Goal: Task Accomplishment & Management: Schedule a visit

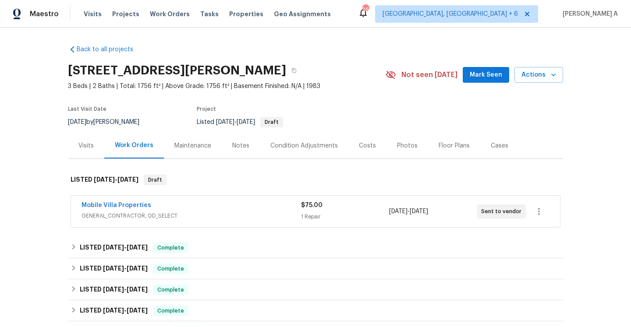
click at [191, 202] on div "Mobile Villa Properties" at bounding box center [191, 206] width 220 height 11
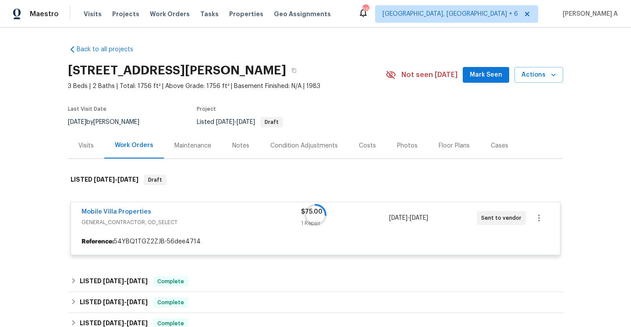
scroll to position [55, 0]
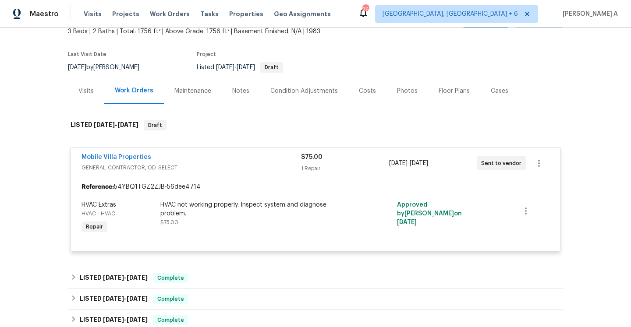
drag, startPoint x: 78, startPoint y: 158, endPoint x: 454, endPoint y: 163, distance: 376.0
click at [454, 163] on div "Mobile Villa Properties GENERAL_CONTRACTOR, OD_SELECT $75.00 1 Repair 8/10/2025…" at bounding box center [315, 164] width 489 height 32
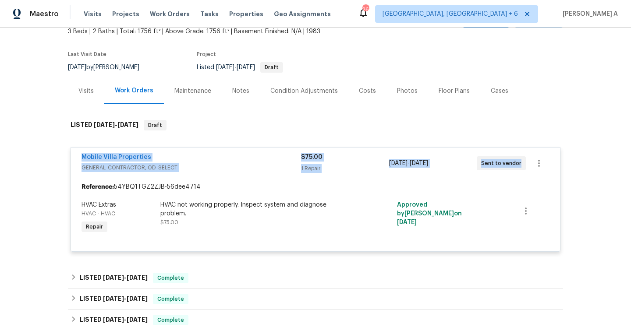
copy div "Mobile Villa Properties GENERAL_CONTRACTOR, OD_SELECT $75.00 1 Repair 8/10/2025…"
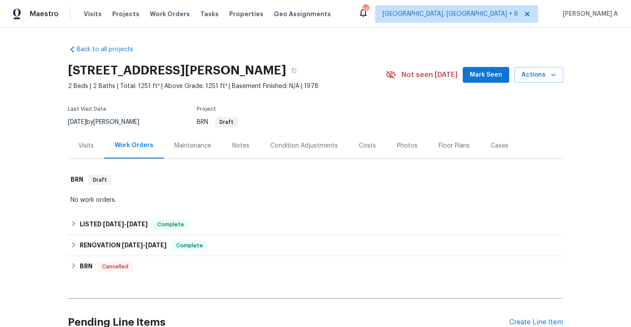
click at [86, 150] on div "Visits" at bounding box center [85, 146] width 15 height 9
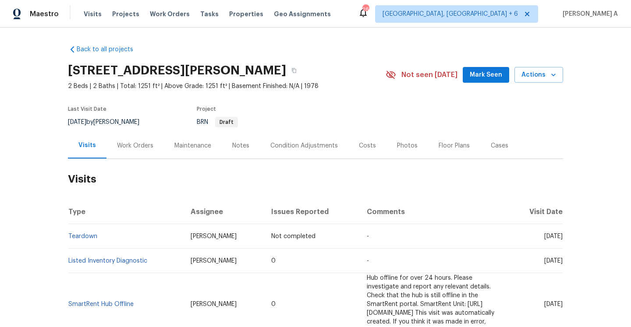
click at [122, 150] on div "Work Orders" at bounding box center [135, 146] width 36 height 9
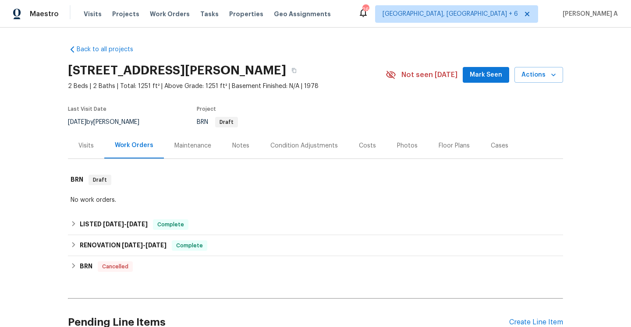
click at [95, 153] on div "Visits" at bounding box center [86, 146] width 36 height 26
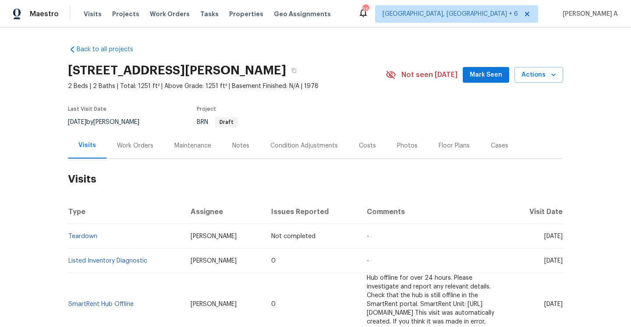
click at [143, 150] on div "Work Orders" at bounding box center [135, 146] width 36 height 9
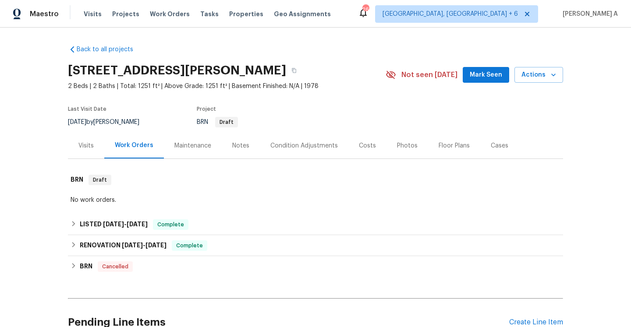
click at [92, 149] on div "Visits" at bounding box center [86, 146] width 36 height 26
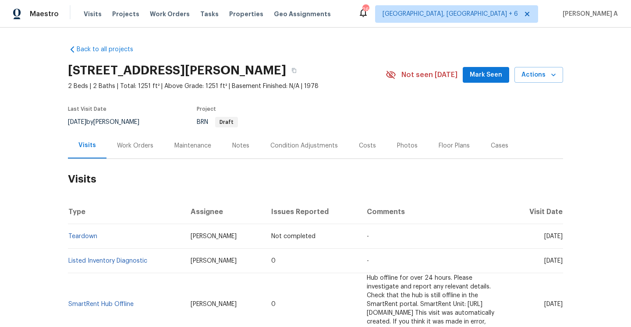
click at [144, 150] on div "Work Orders" at bounding box center [135, 146] width 36 height 9
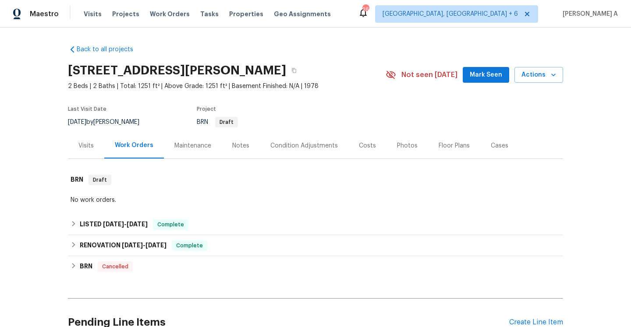
click at [96, 159] on div "Visits" at bounding box center [86, 146] width 36 height 26
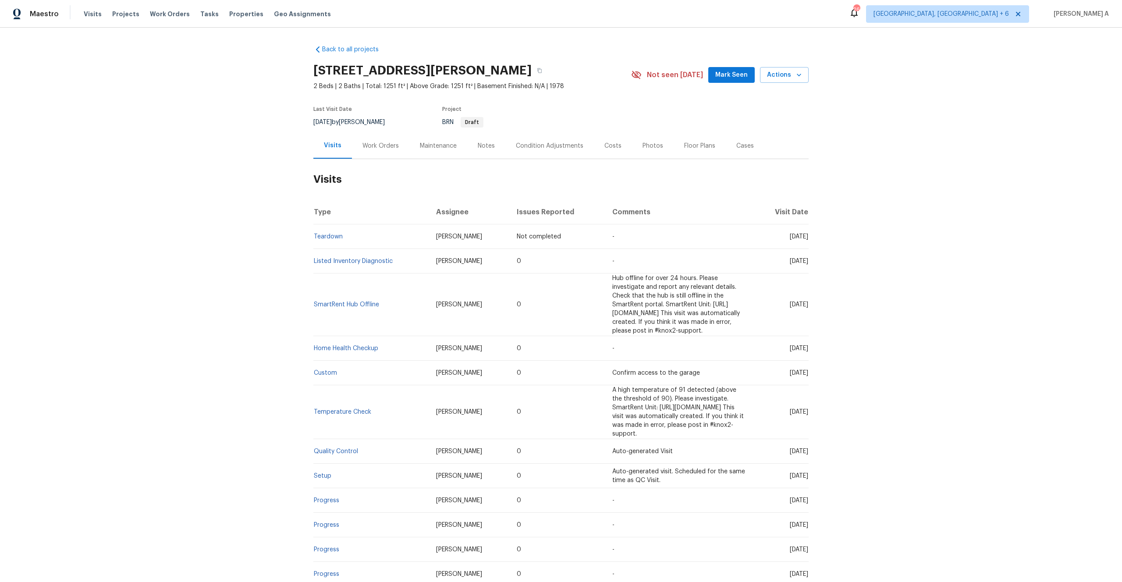
click at [384, 159] on div "Work Orders" at bounding box center [380, 146] width 57 height 26
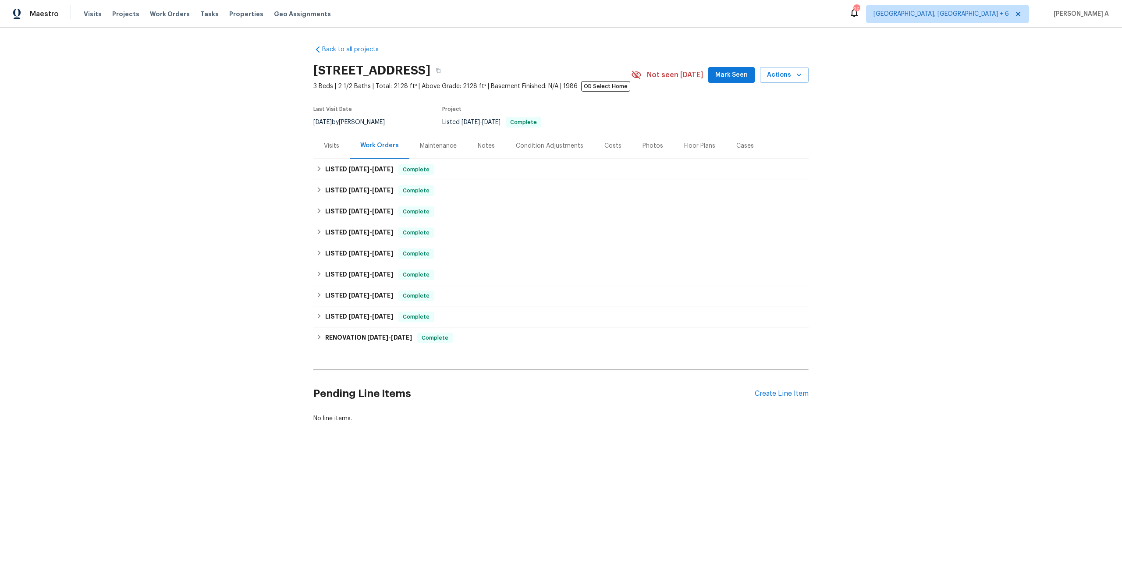
click at [321, 143] on div "Visits" at bounding box center [331, 146] width 36 height 26
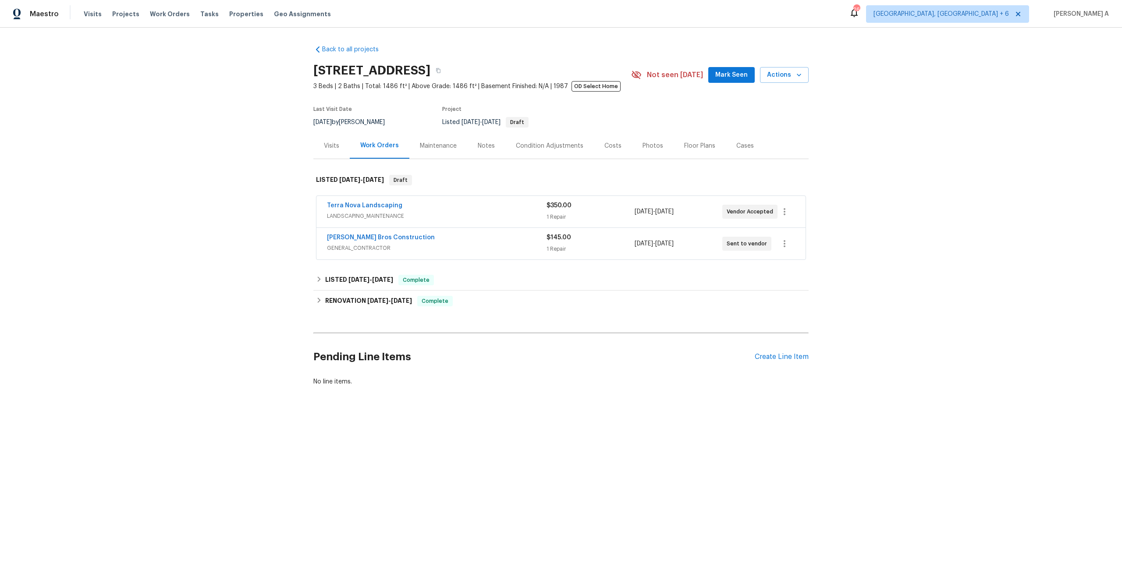
click at [442, 244] on span "GENERAL_CONTRACTOR" at bounding box center [437, 248] width 220 height 9
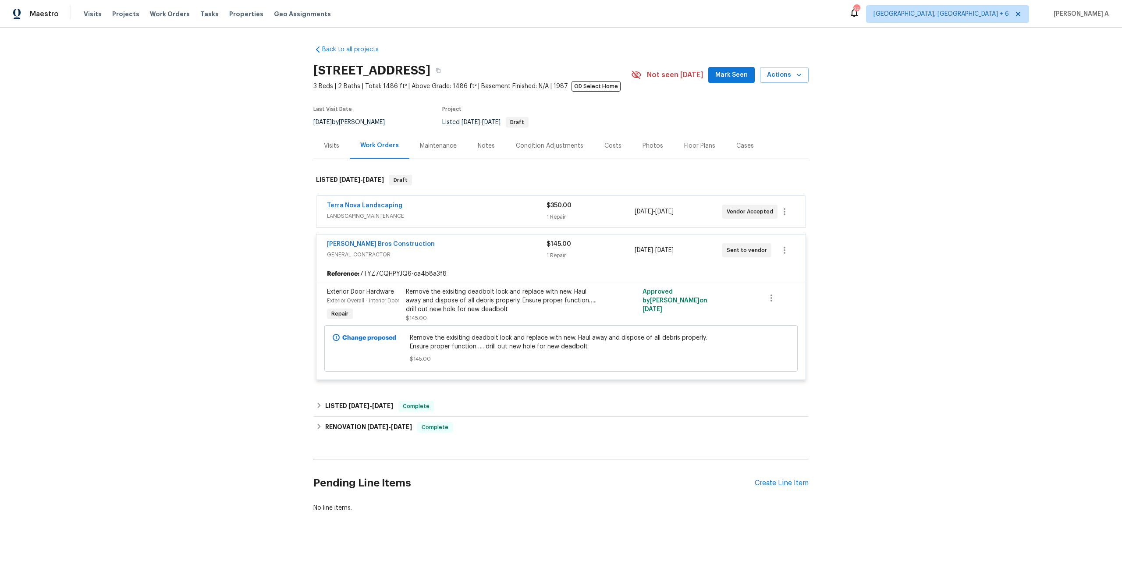
click at [442, 244] on div "Bailey Bros Construction" at bounding box center [437, 245] width 220 height 11
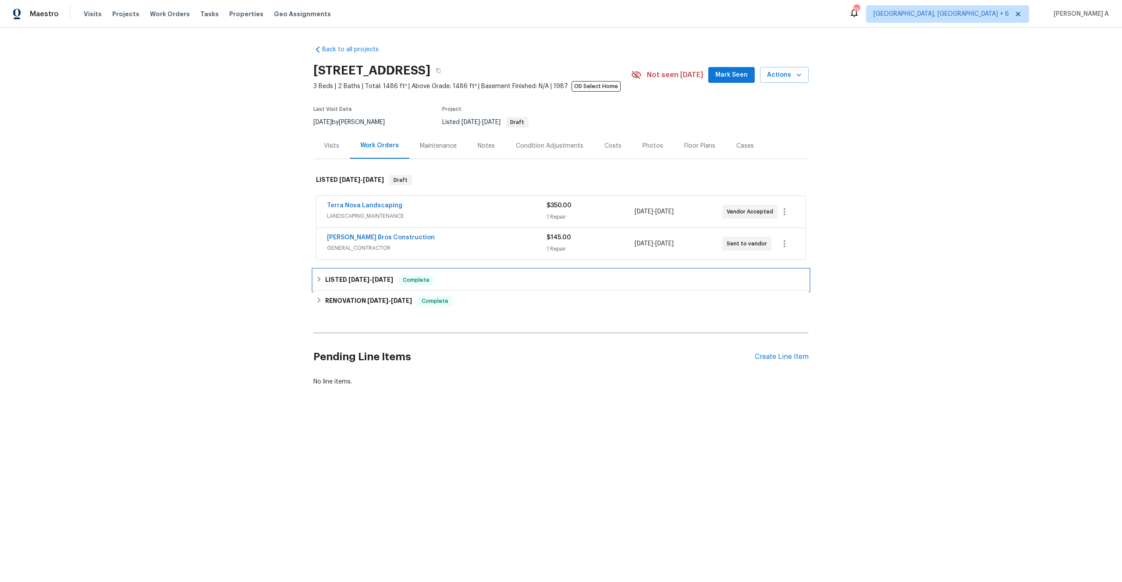
click at [453, 270] on div "LISTED 8/1/25 - 8/2/25 Complete" at bounding box center [560, 279] width 495 height 21
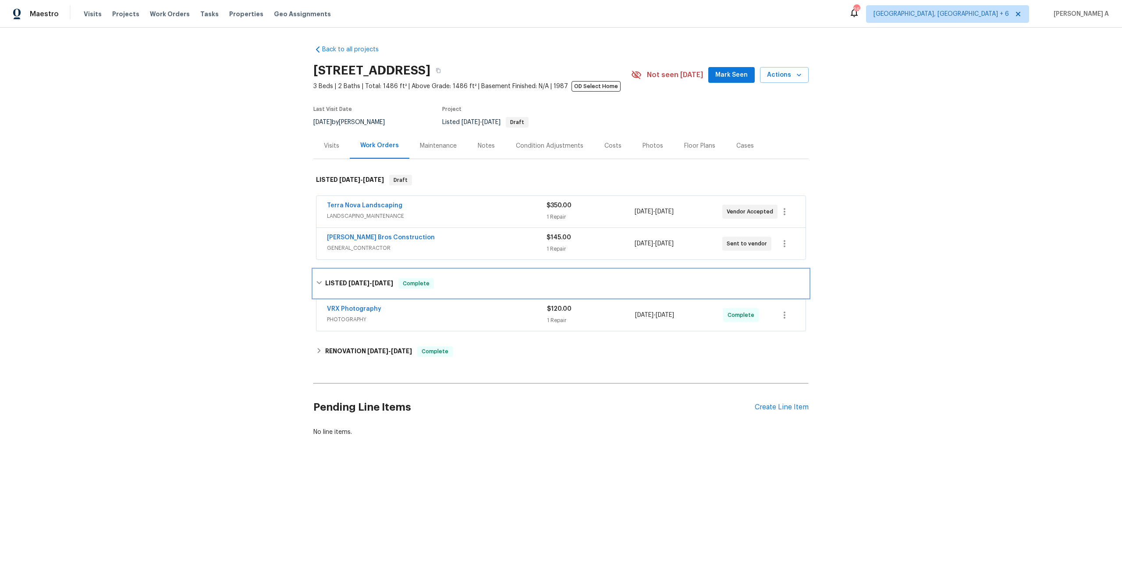
click at [453, 270] on div "LISTED 8/1/25 - 8/2/25 Complete" at bounding box center [560, 283] width 495 height 28
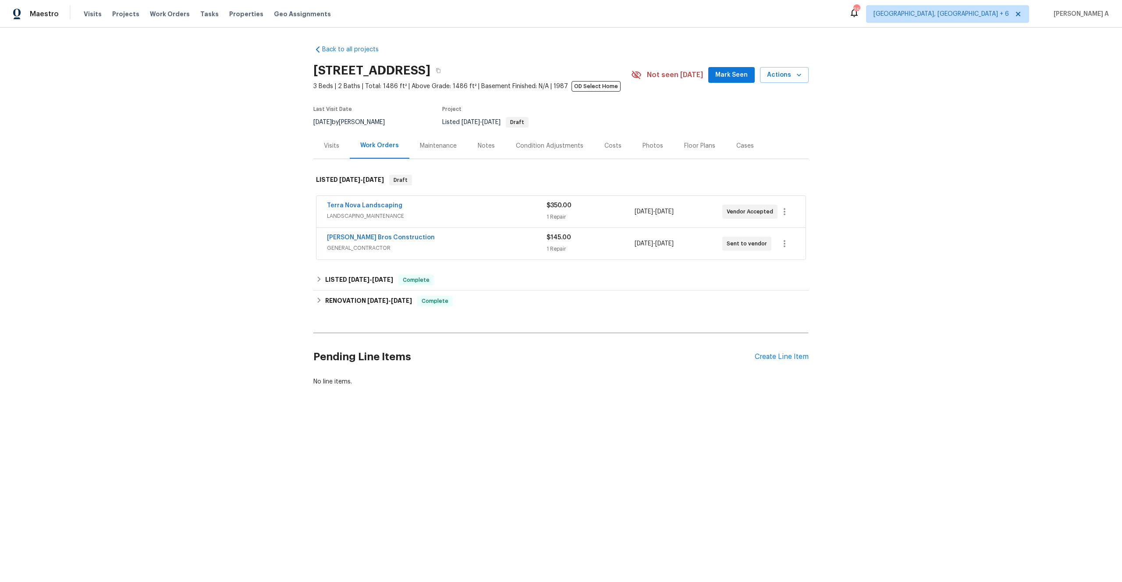
click at [441, 226] on div "Terra Nova Landscaping LANDSCAPING_MAINTENANCE $350.00 1 Repair 8/7/2025 - 8/7/…" at bounding box center [560, 212] width 489 height 32
click at [440, 219] on span "LANDSCAPING_MAINTENANCE" at bounding box center [437, 216] width 220 height 9
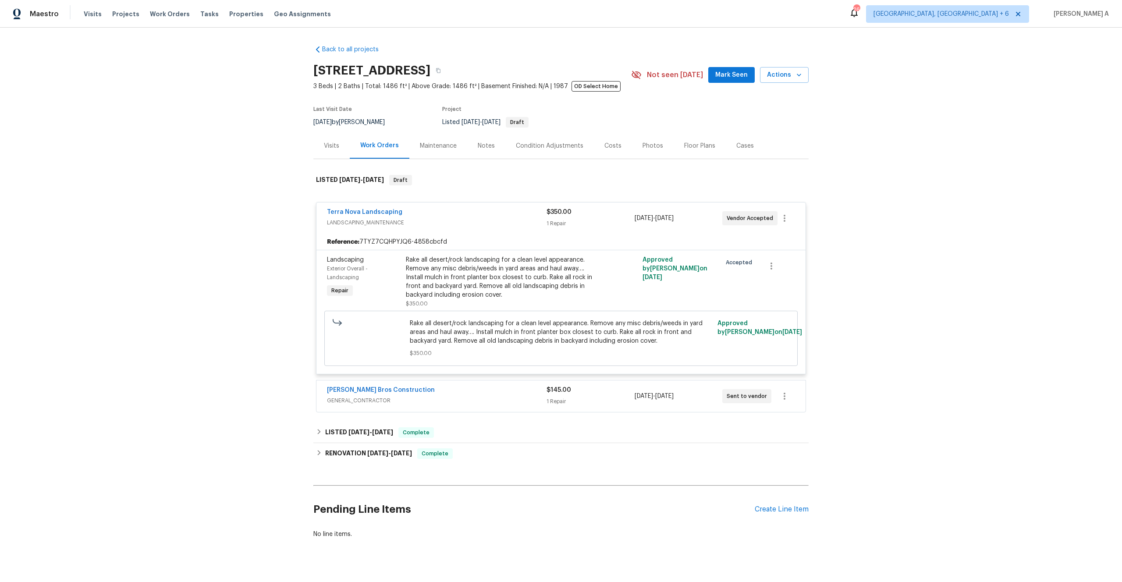
click at [440, 219] on span "LANDSCAPING_MAINTENANCE" at bounding box center [437, 222] width 220 height 9
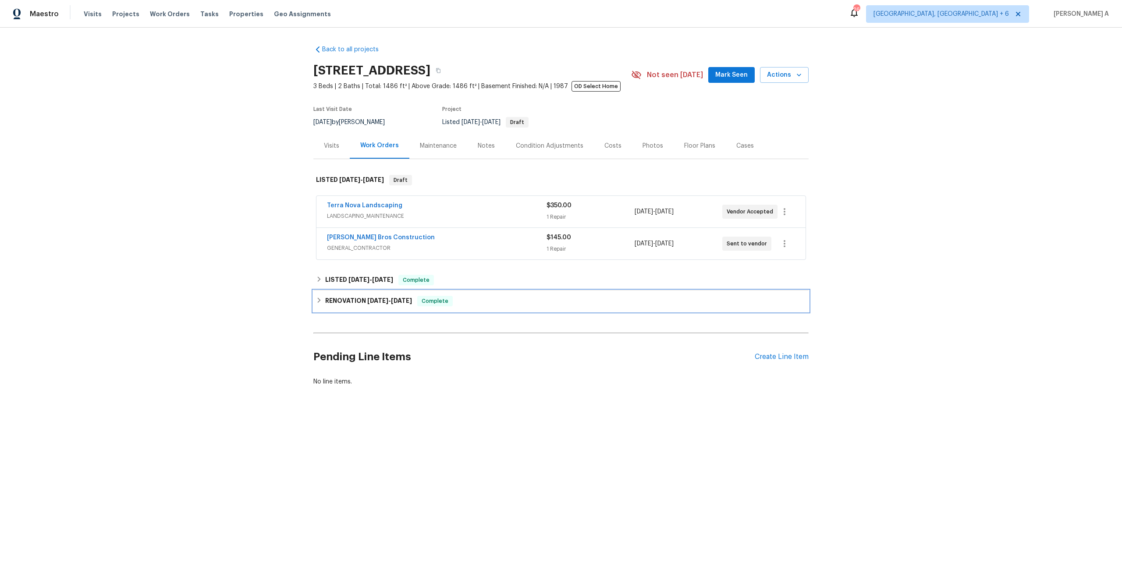
click at [452, 301] on span "Complete" at bounding box center [435, 301] width 34 height 9
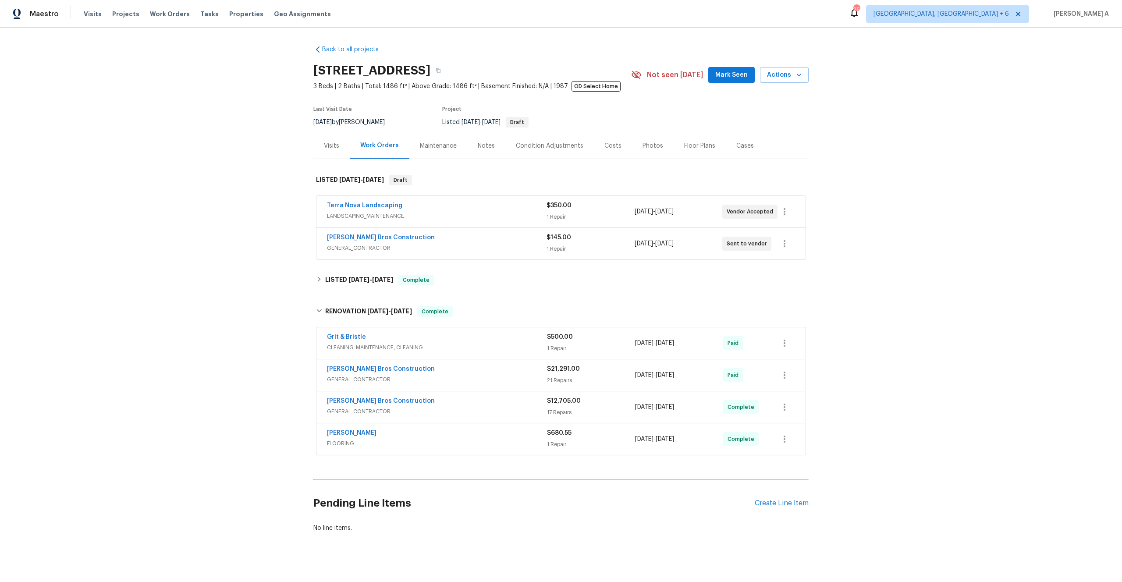
click at [475, 381] on span "GENERAL_CONTRACTOR" at bounding box center [437, 379] width 220 height 9
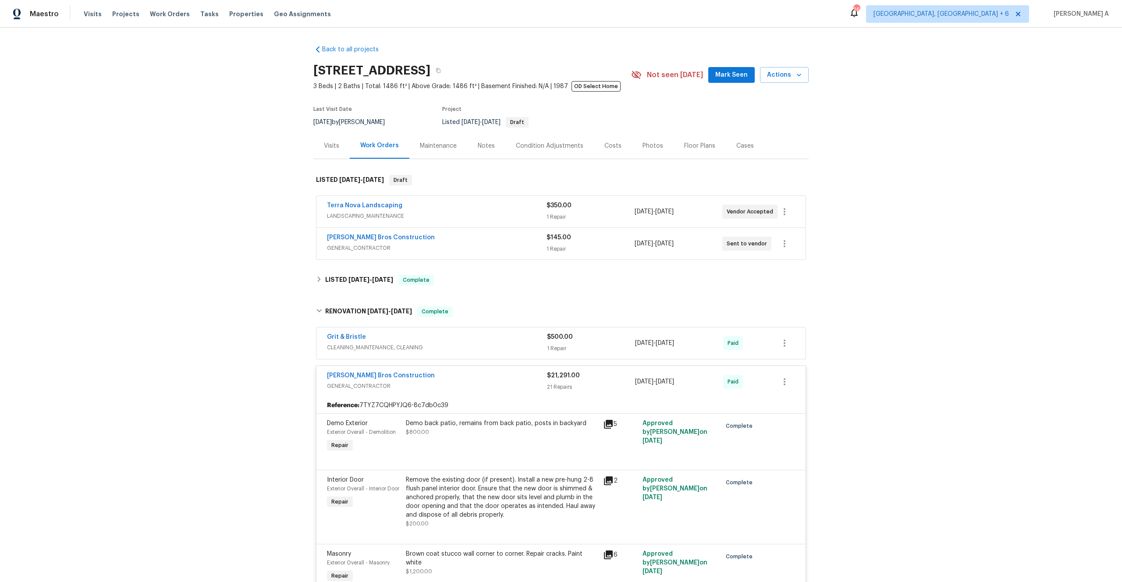
click at [474, 378] on div "Bailey Bros Construction" at bounding box center [437, 376] width 220 height 11
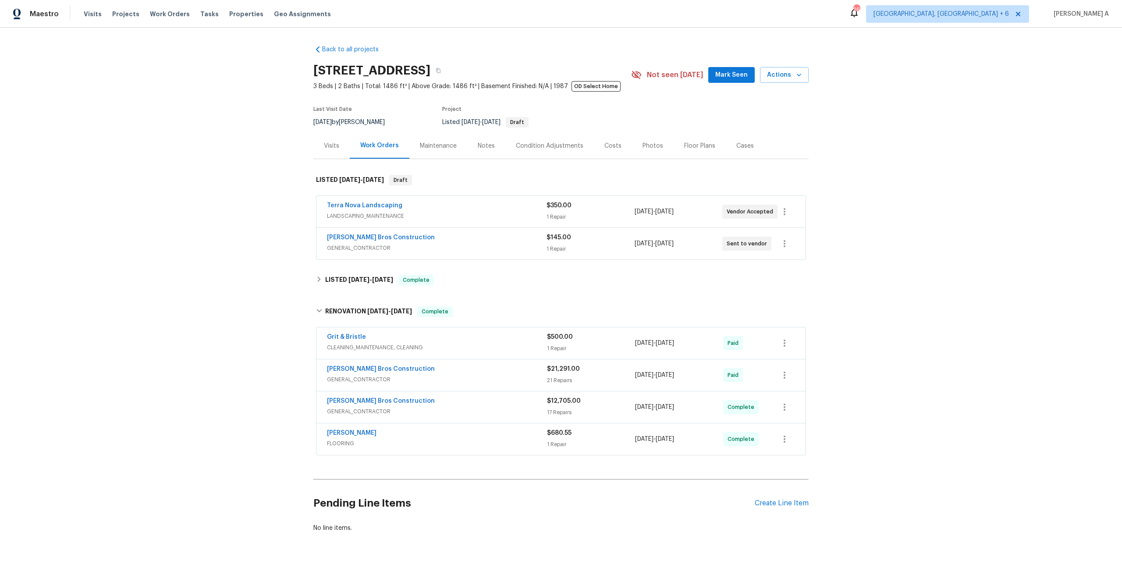
click at [482, 413] on span "GENERAL_CONTRACTOR" at bounding box center [437, 411] width 220 height 9
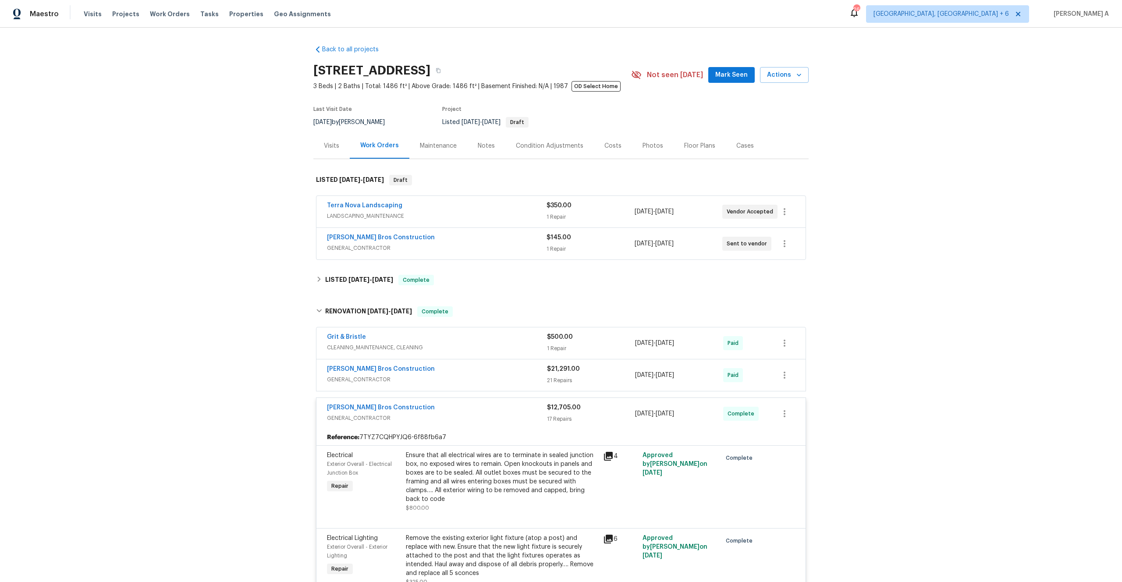
click at [478, 412] on div "Bailey Bros Construction" at bounding box center [437, 408] width 220 height 11
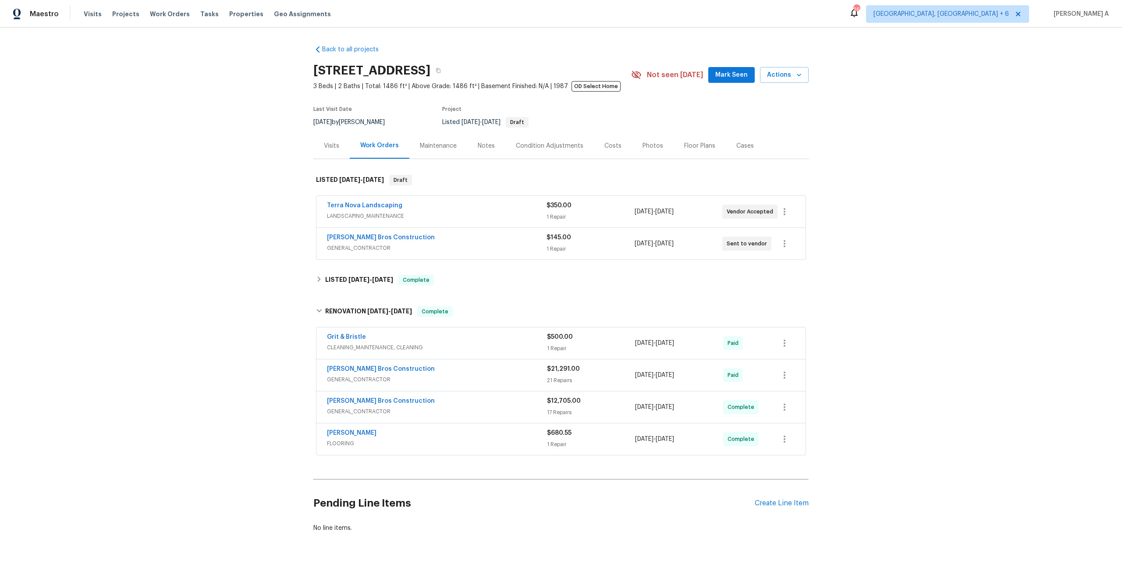
click at [337, 148] on div "Visits" at bounding box center [331, 146] width 15 height 9
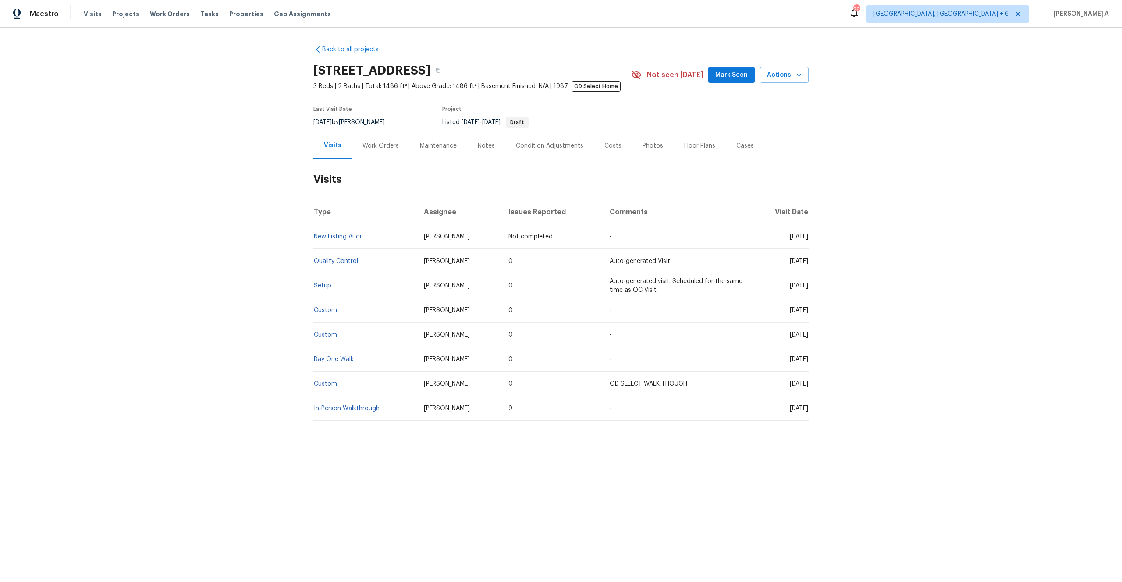
click at [337, 355] on td "Day One Walk" at bounding box center [364, 359] width 103 height 25
click at [337, 357] on link "Day One Walk" at bounding box center [334, 359] width 40 height 6
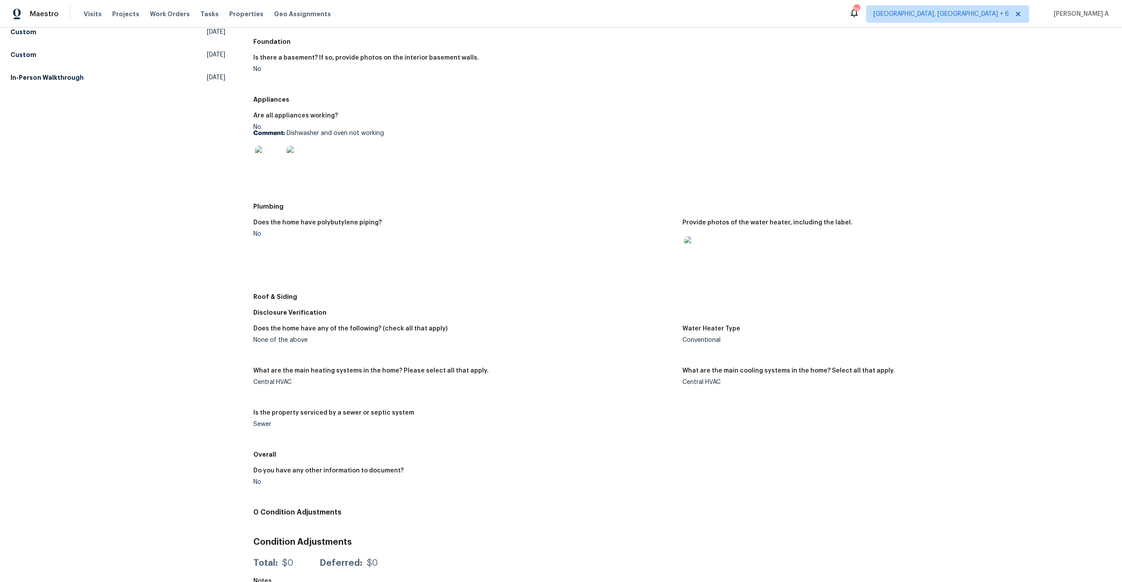
scroll to position [217, 0]
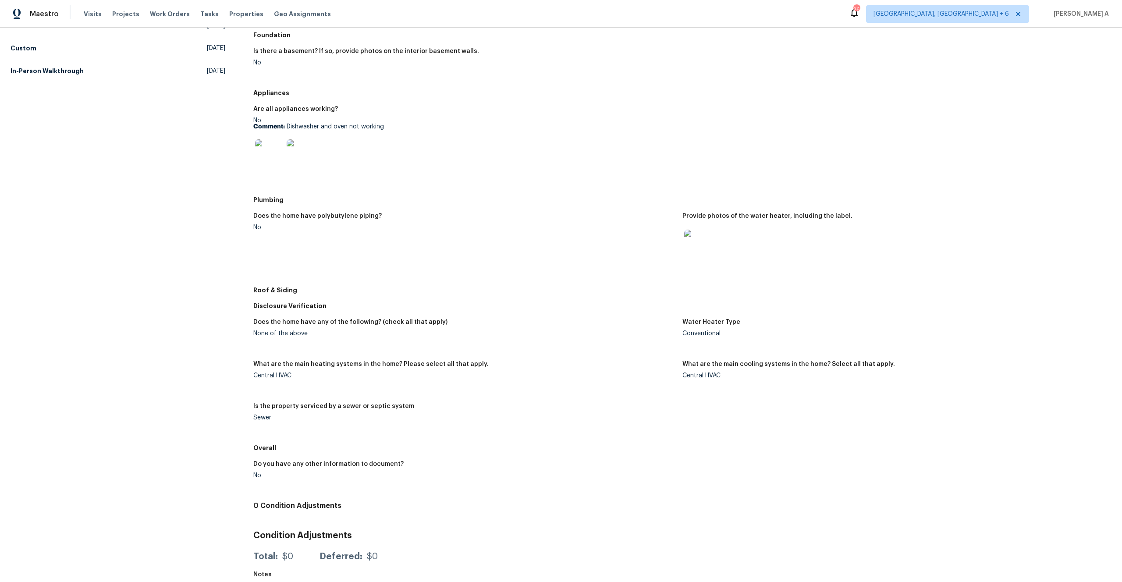
click at [347, 363] on h5 "What are the main heating systems in the home? Please select all that apply." at bounding box center [370, 364] width 235 height 6
click at [702, 334] on div "Conventional" at bounding box center [893, 333] width 422 height 6
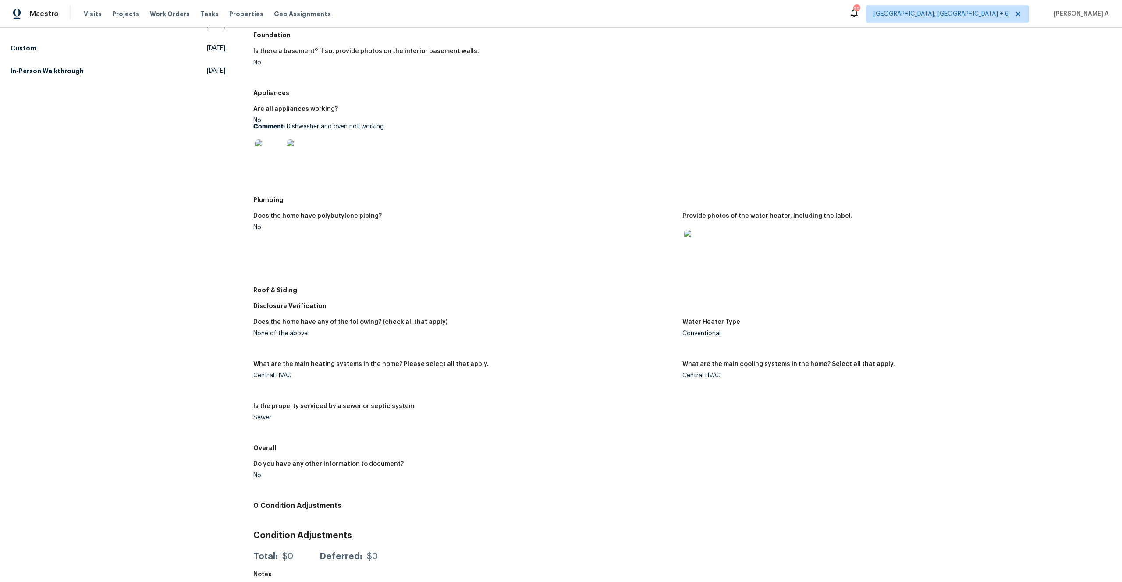
click at [706, 379] on figure "What are the main cooling systems in the home? Select all that apply. Central H…" at bounding box center [896, 377] width 429 height 32
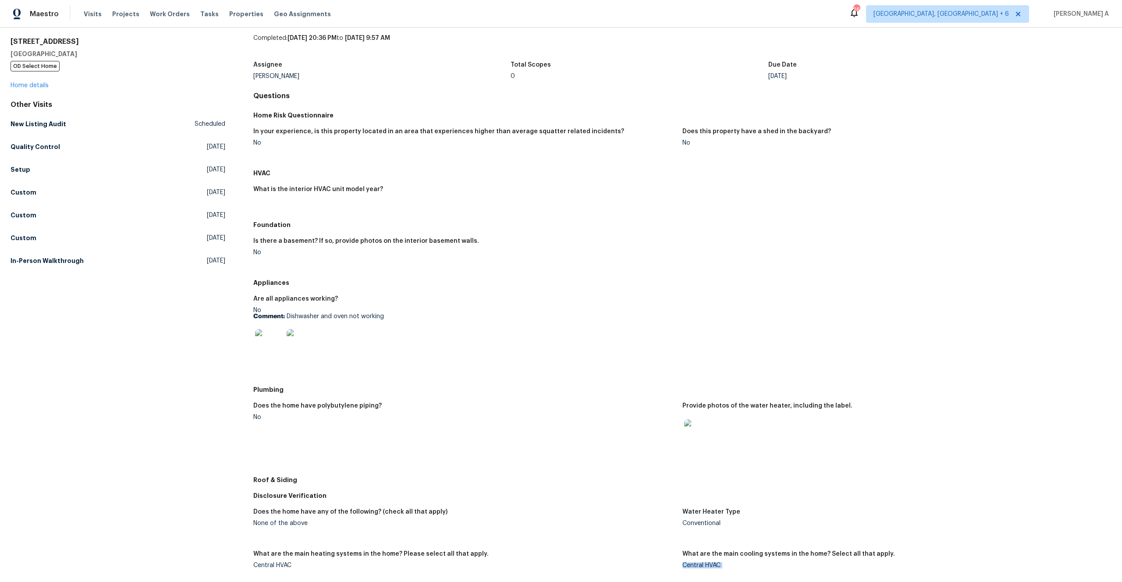
scroll to position [0, 0]
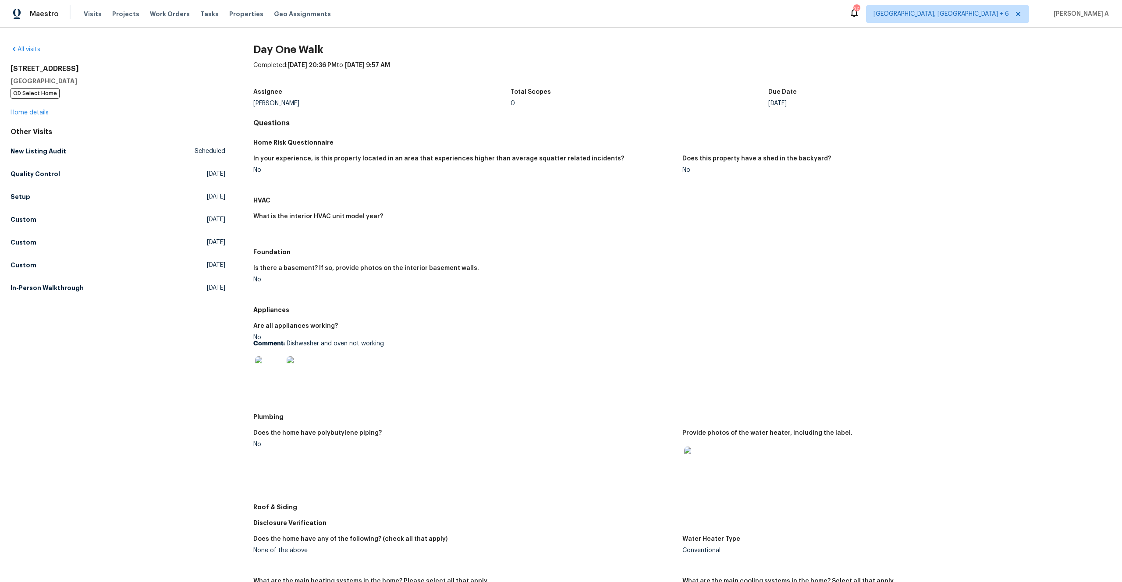
click at [280, 217] on h5 "What is the interior HVAC unit model year?" at bounding box center [318, 216] width 130 height 6
click at [267, 236] on figure "What is the interior HVAC unit model year?" at bounding box center [467, 225] width 429 height 25
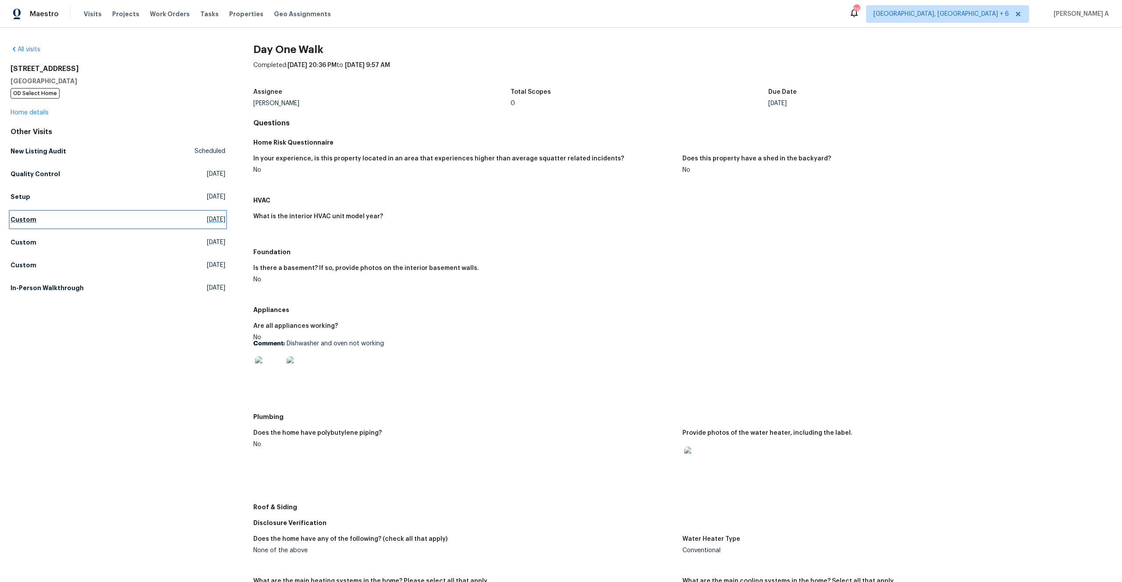
click at [135, 216] on link "Custom Wed, Jul 16 2025" at bounding box center [118, 220] width 215 height 16
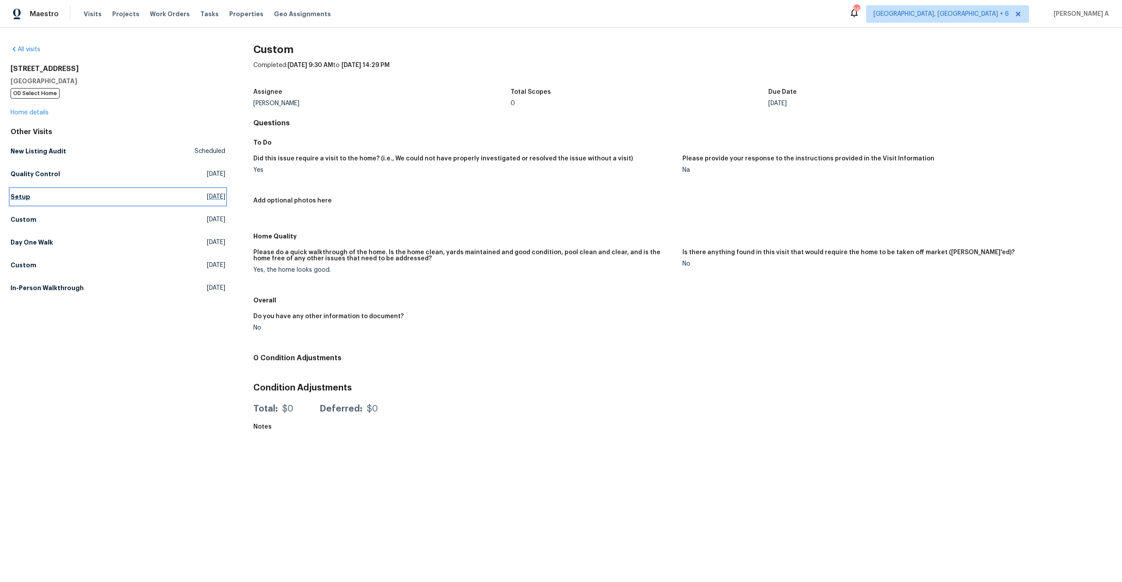
click at [132, 192] on link "Setup Wed, Jul 30 2025" at bounding box center [118, 197] width 215 height 16
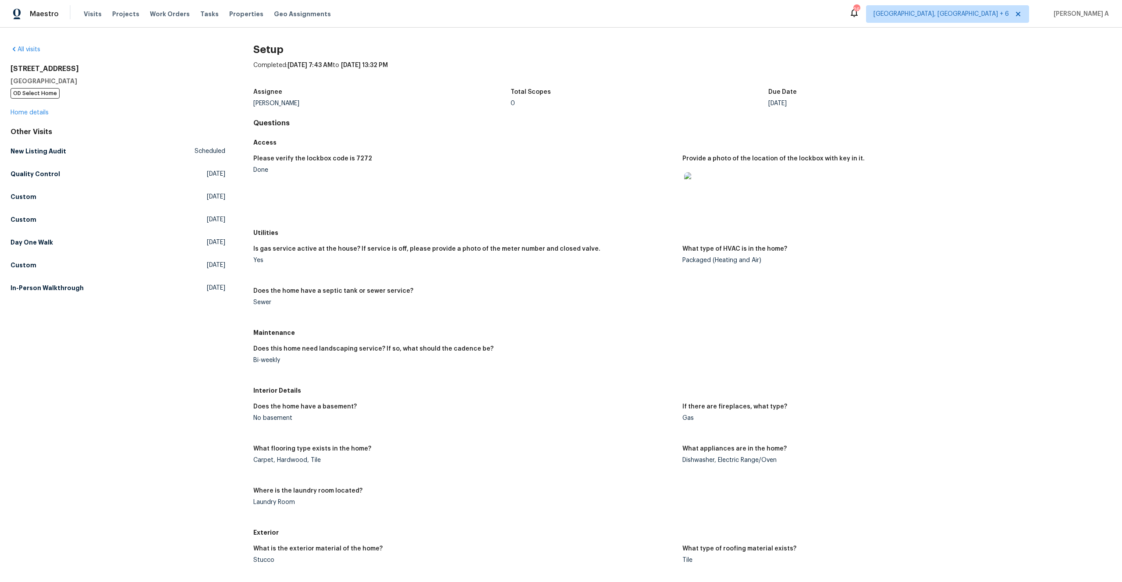
click at [695, 259] on div "Packaged (Heating and Air)" at bounding box center [893, 260] width 422 height 6
click at [92, 170] on link "Quality Control Wed, Jul 30 2025" at bounding box center [118, 174] width 215 height 16
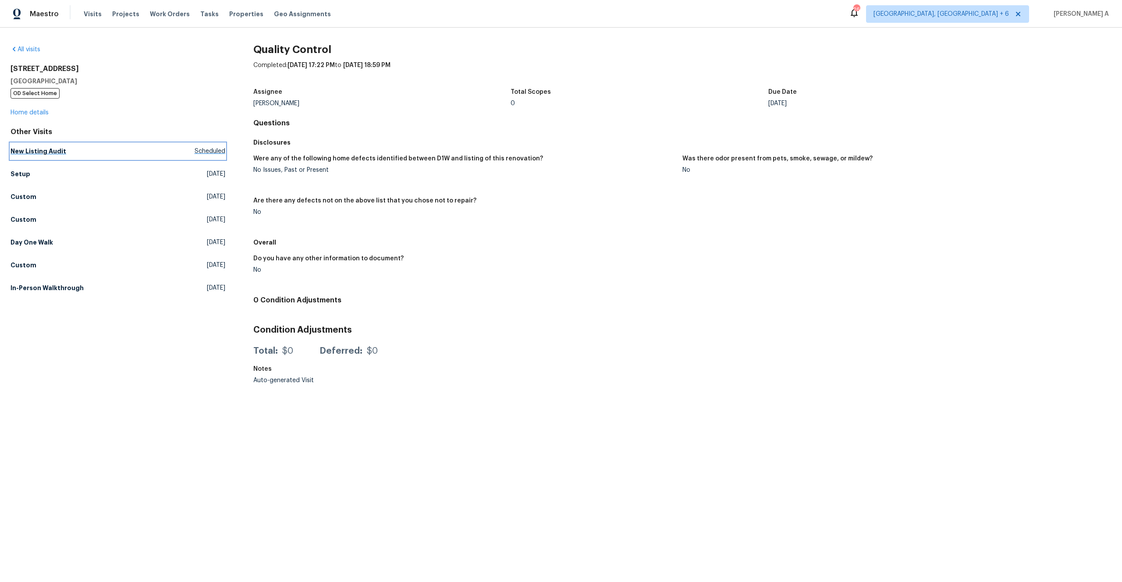
click at [117, 151] on link "New Listing Audit Scheduled" at bounding box center [118, 151] width 215 height 16
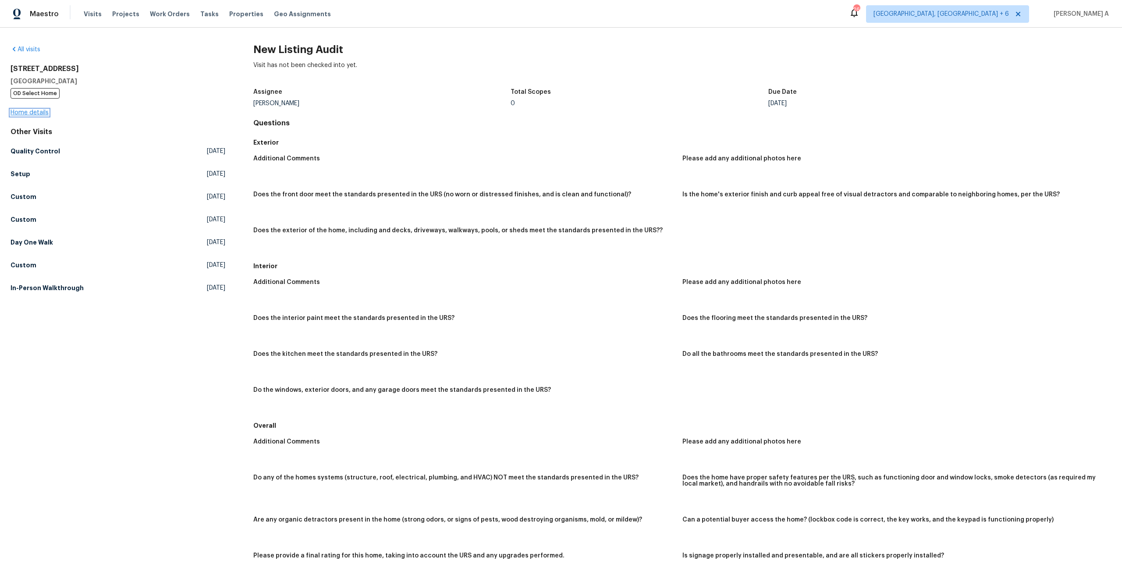
click at [48, 110] on link "Home details" at bounding box center [30, 113] width 38 height 6
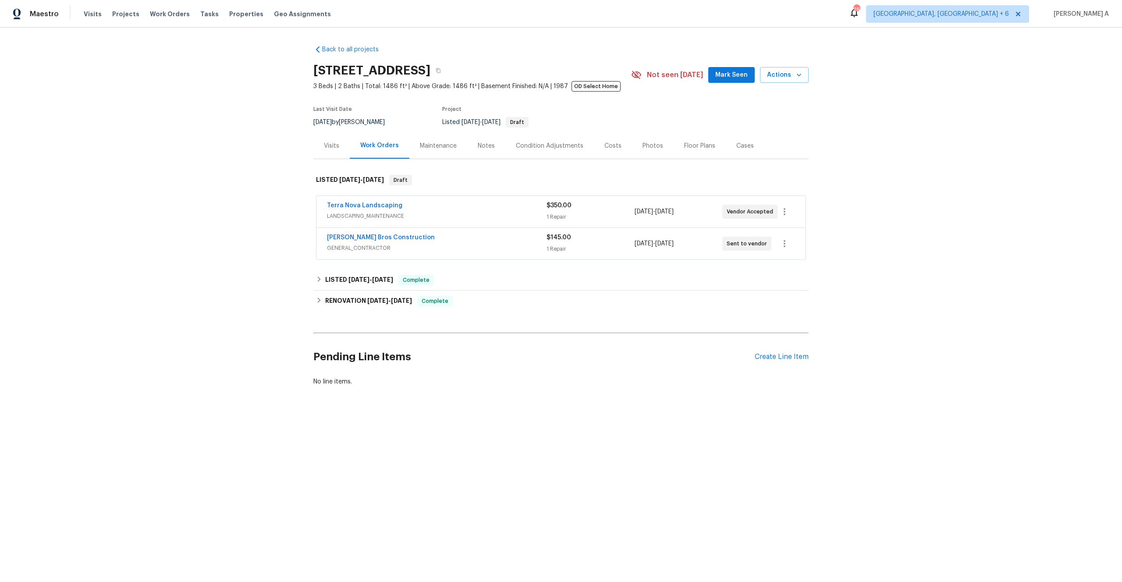
click at [329, 139] on div "Visits" at bounding box center [331, 146] width 36 height 26
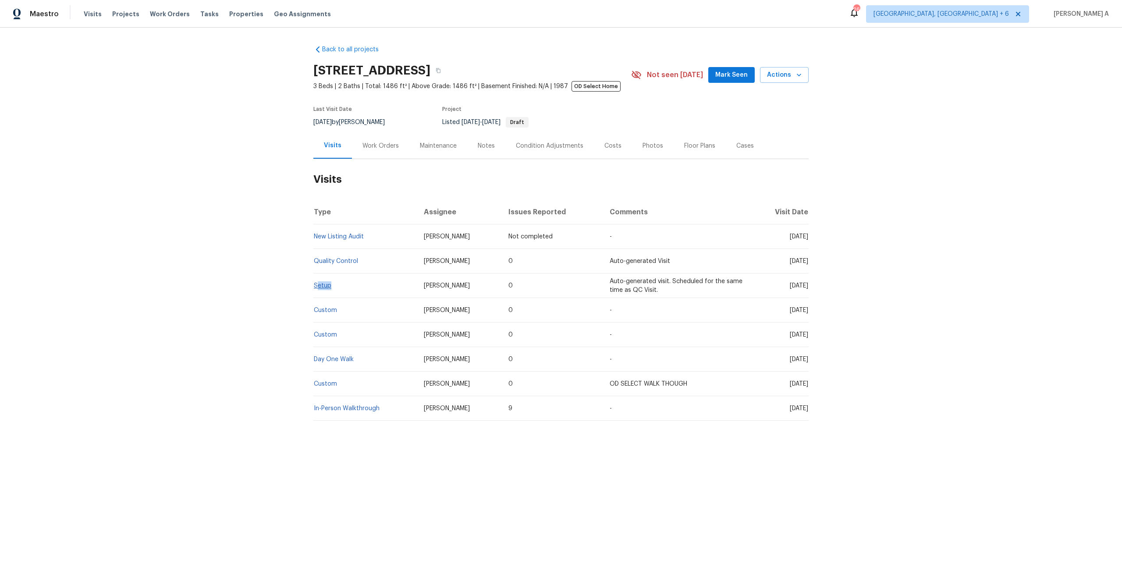
drag, startPoint x: 339, startPoint y: 285, endPoint x: 315, endPoint y: 285, distance: 23.7
click at [315, 285] on td "Setup" at bounding box center [364, 285] width 103 height 25
copy link "Setup"
click at [323, 286] on link "Setup" at bounding box center [323, 286] width 18 height 6
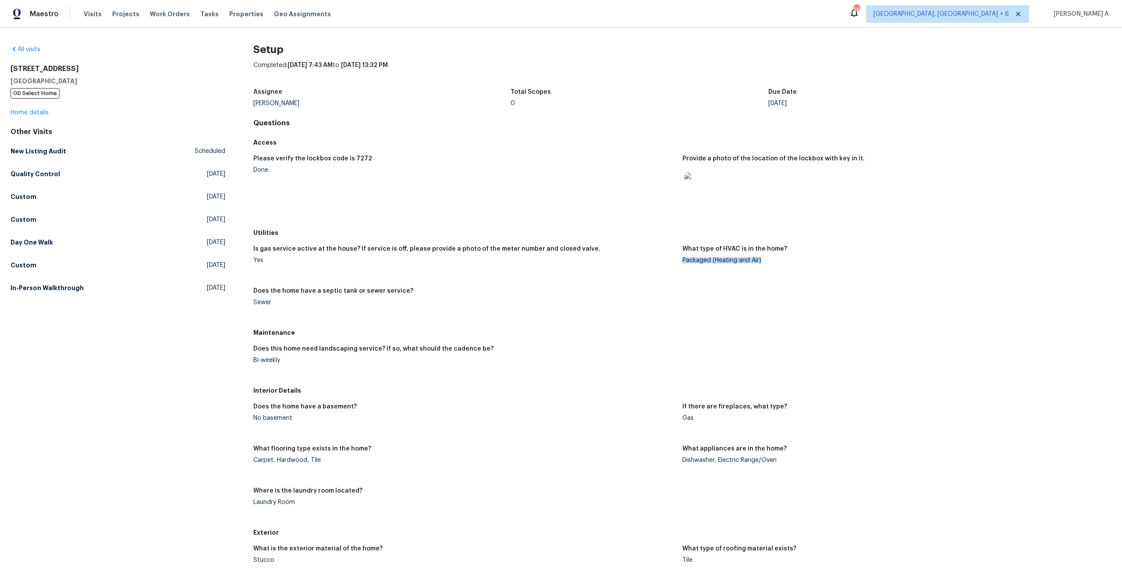
drag, startPoint x: 683, startPoint y: 260, endPoint x: 764, endPoint y: 258, distance: 80.6
click at [764, 258] on div "Packaged (Heating and Air)" at bounding box center [893, 260] width 422 height 6
copy div "Packaged (Heating and Air)"
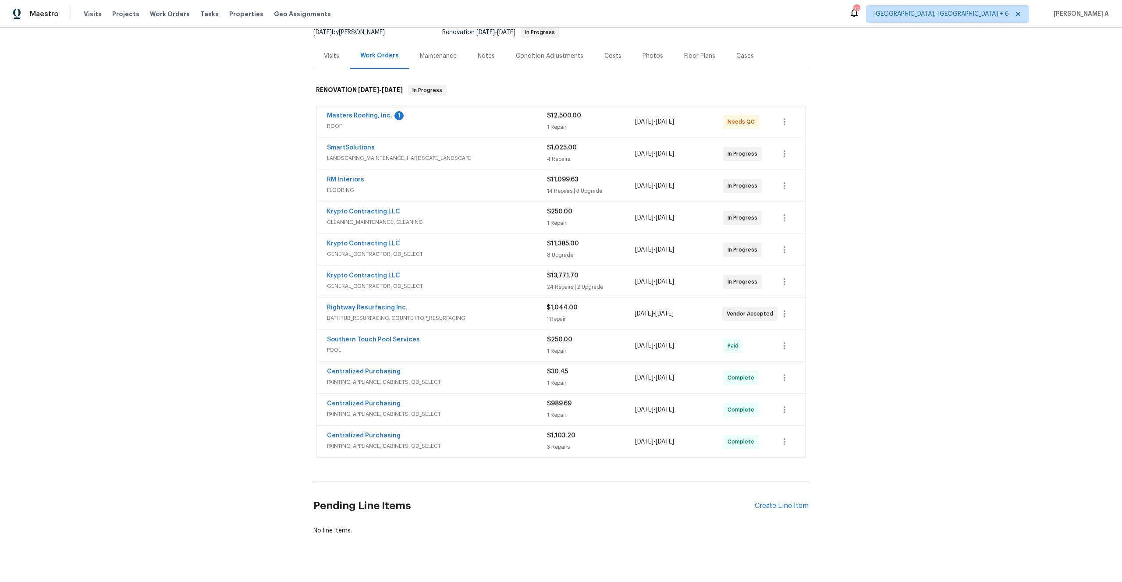
scroll to position [93, 0]
click at [449, 309] on div "Rightway Resurfacing Inc." at bounding box center [437, 305] width 220 height 11
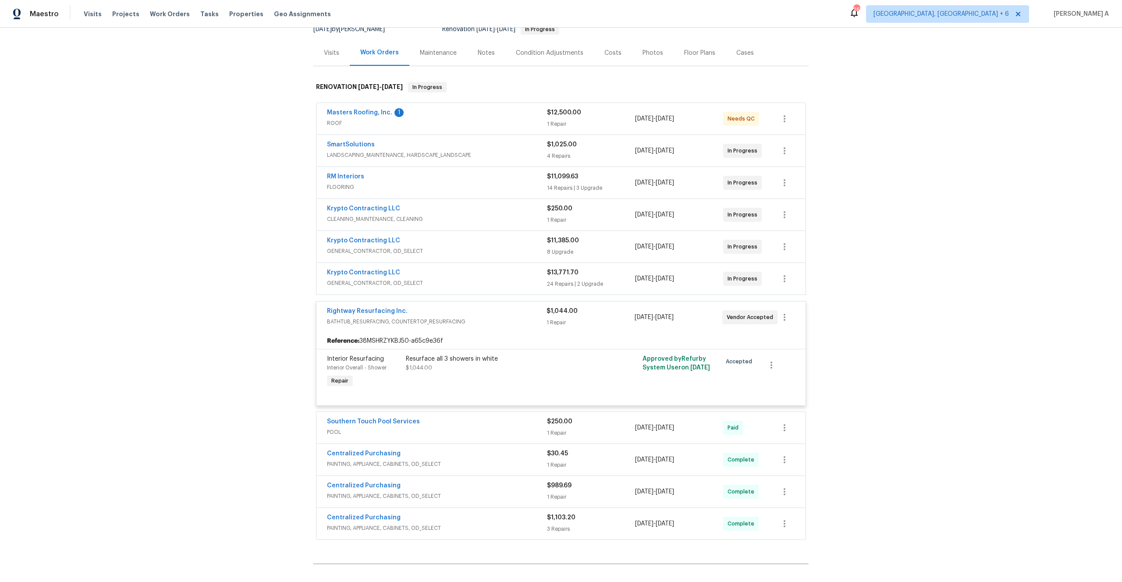
click at [449, 309] on div "Rightway Resurfacing Inc." at bounding box center [437, 312] width 220 height 11
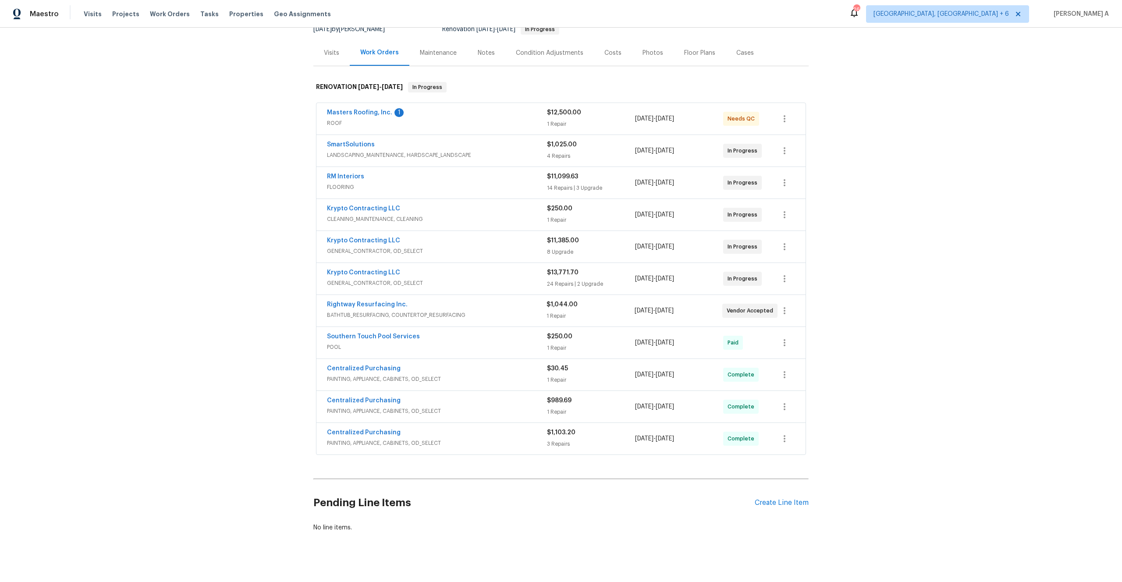
click at [444, 287] on span "GENERAL_CONTRACTOR, OD_SELECT" at bounding box center [437, 283] width 220 height 9
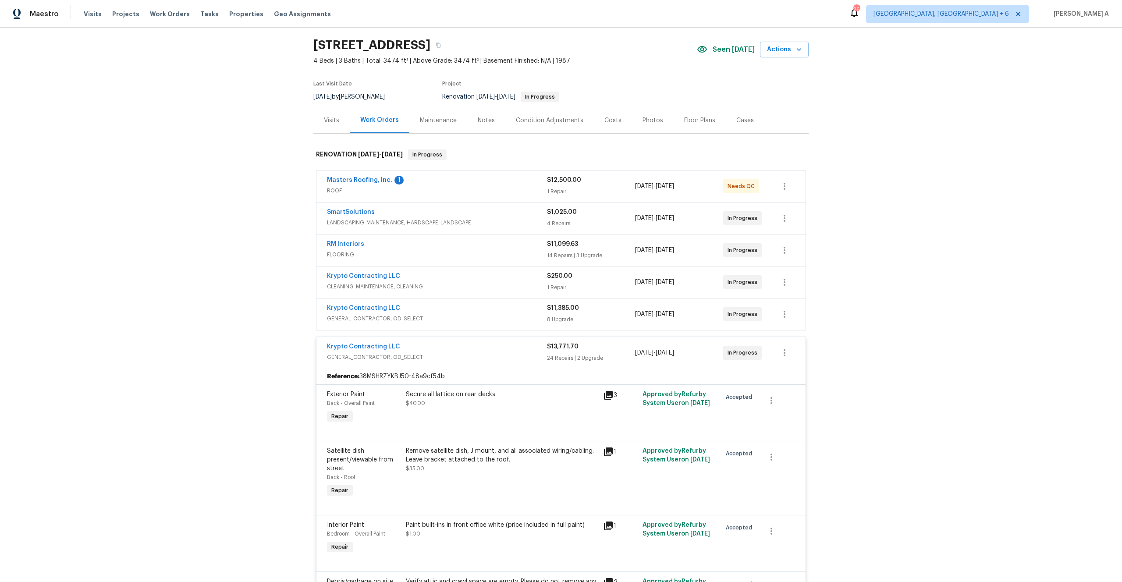
scroll to position [0, 0]
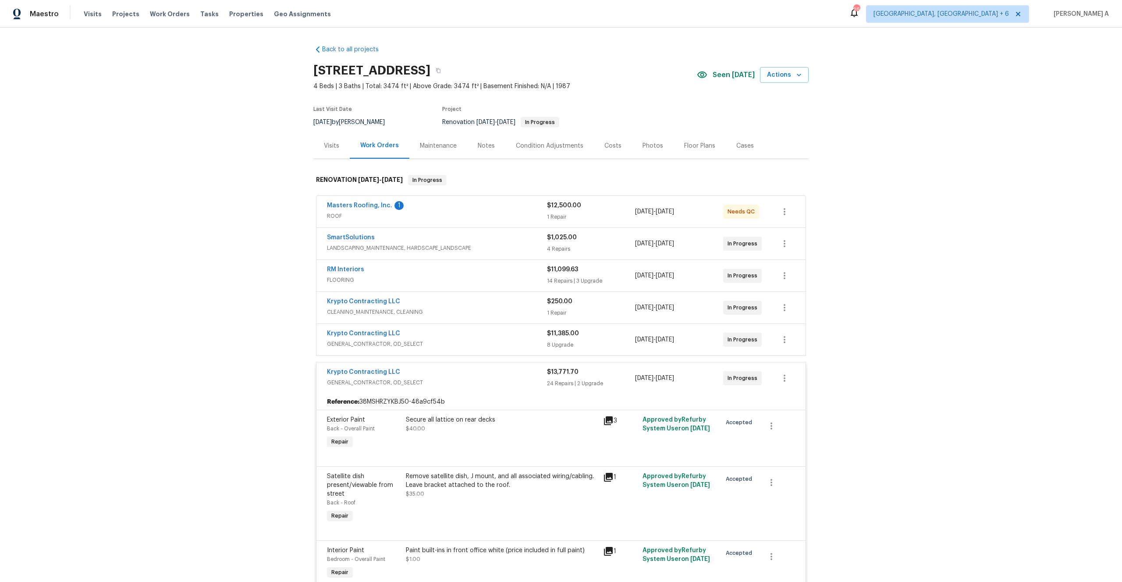
click at [481, 378] on span "GENERAL_CONTRACTOR, OD_SELECT" at bounding box center [437, 382] width 220 height 9
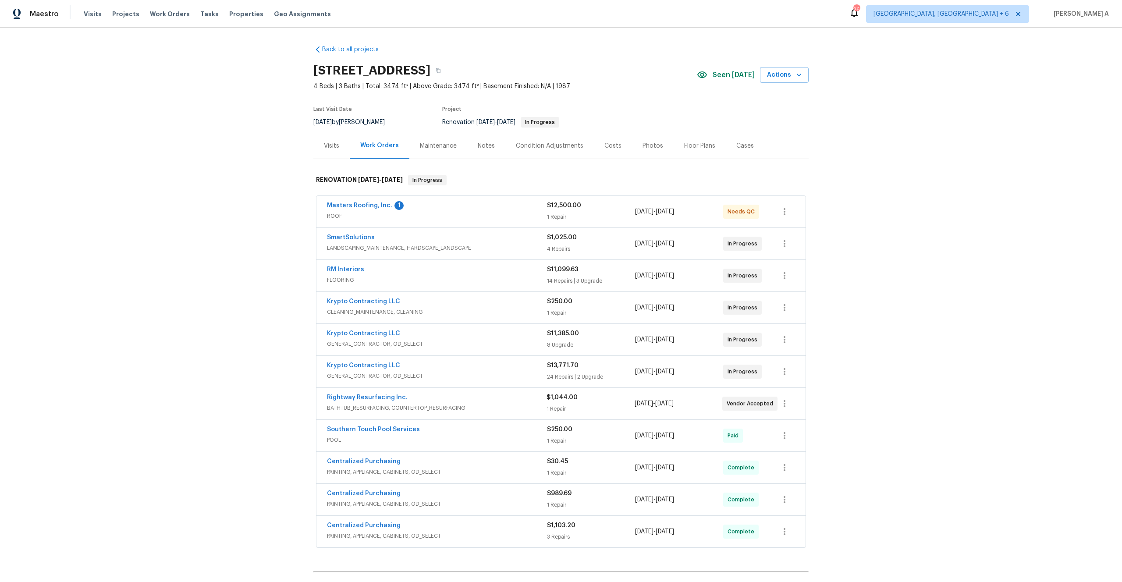
click at [467, 340] on span "GENERAL_CONTRACTOR, OD_SELECT" at bounding box center [437, 344] width 220 height 9
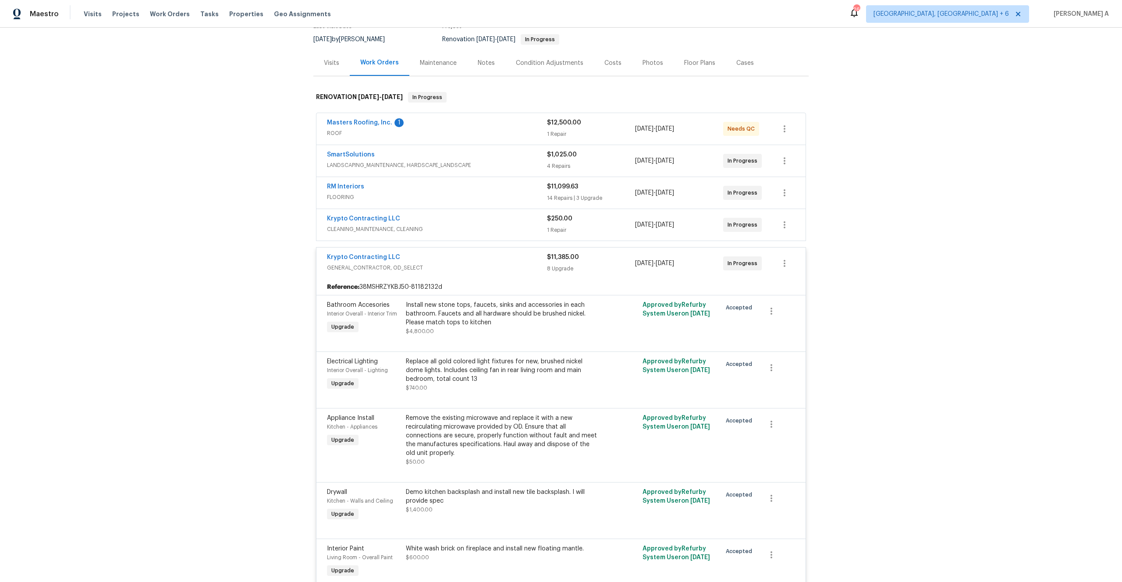
scroll to position [11, 0]
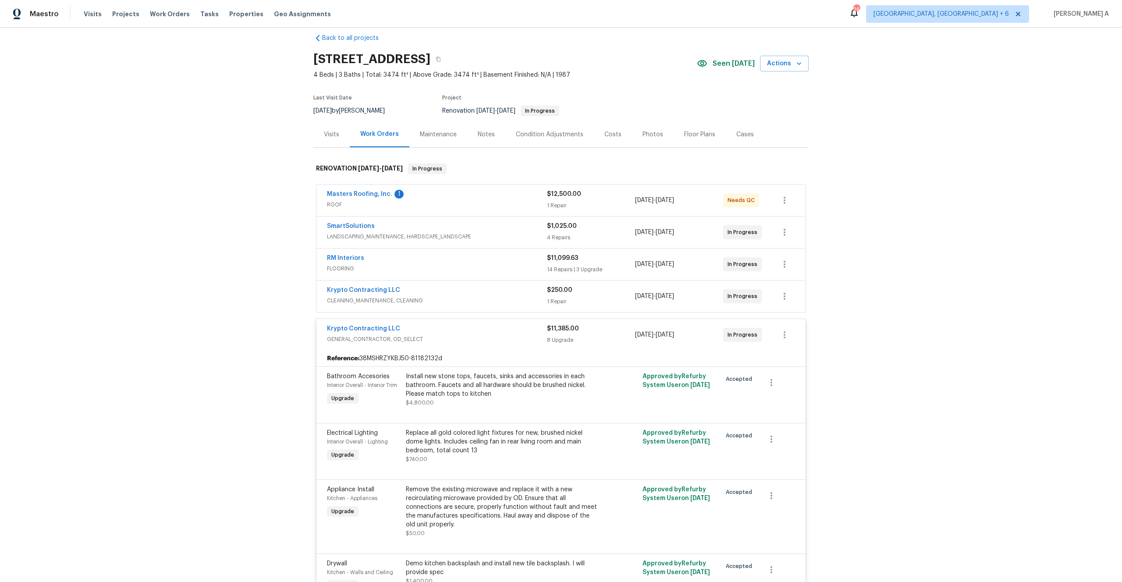
click at [463, 330] on div "Krypto Contracting LLC" at bounding box center [437, 329] width 220 height 11
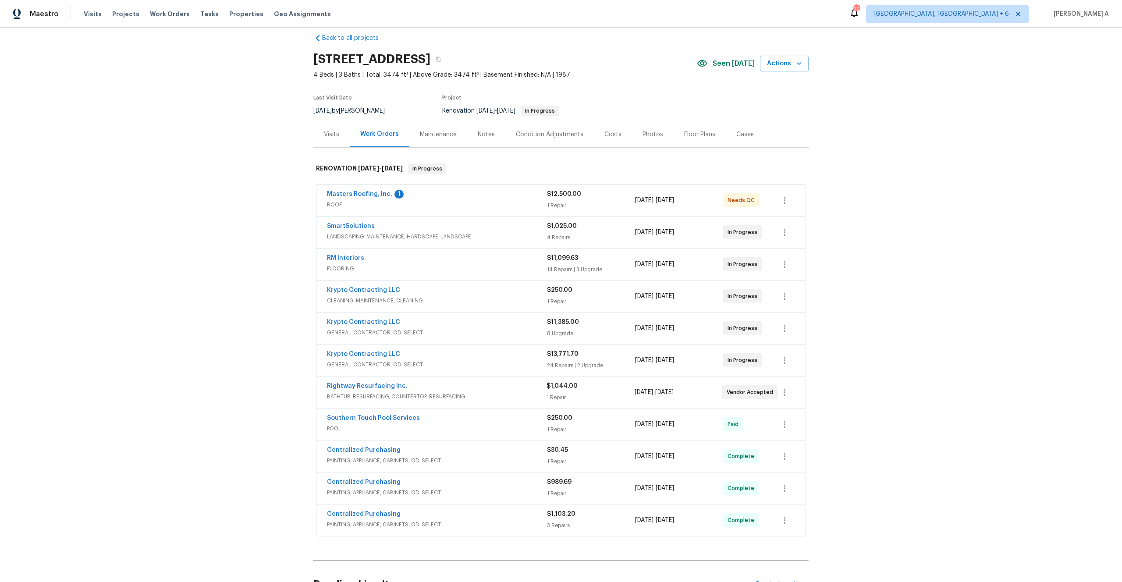
click at [334, 138] on div "Visits" at bounding box center [331, 134] width 15 height 9
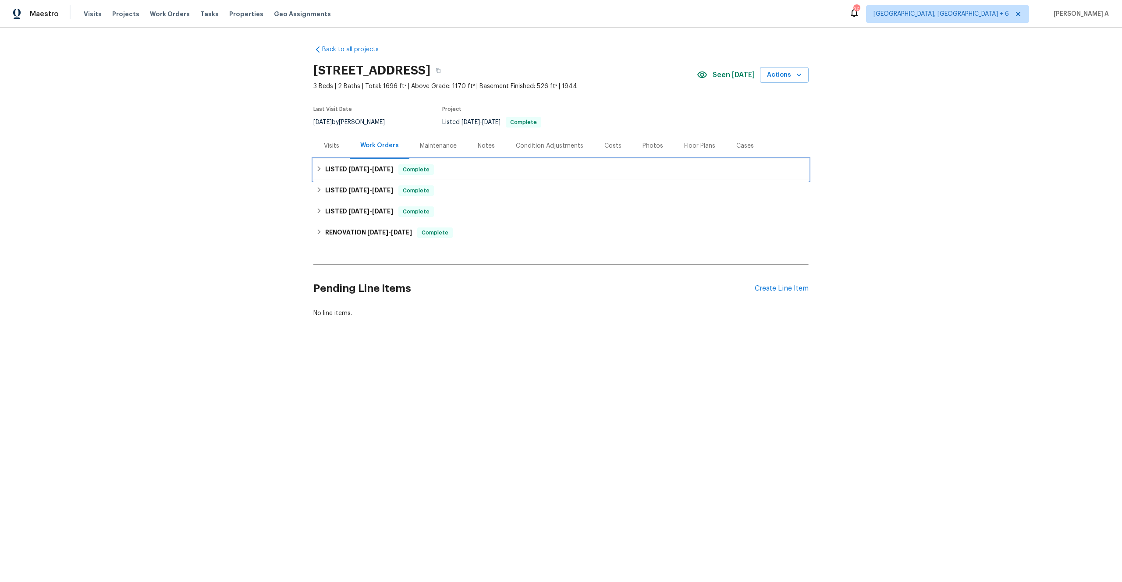
click at [354, 168] on span "8/10/25" at bounding box center [358, 169] width 21 height 6
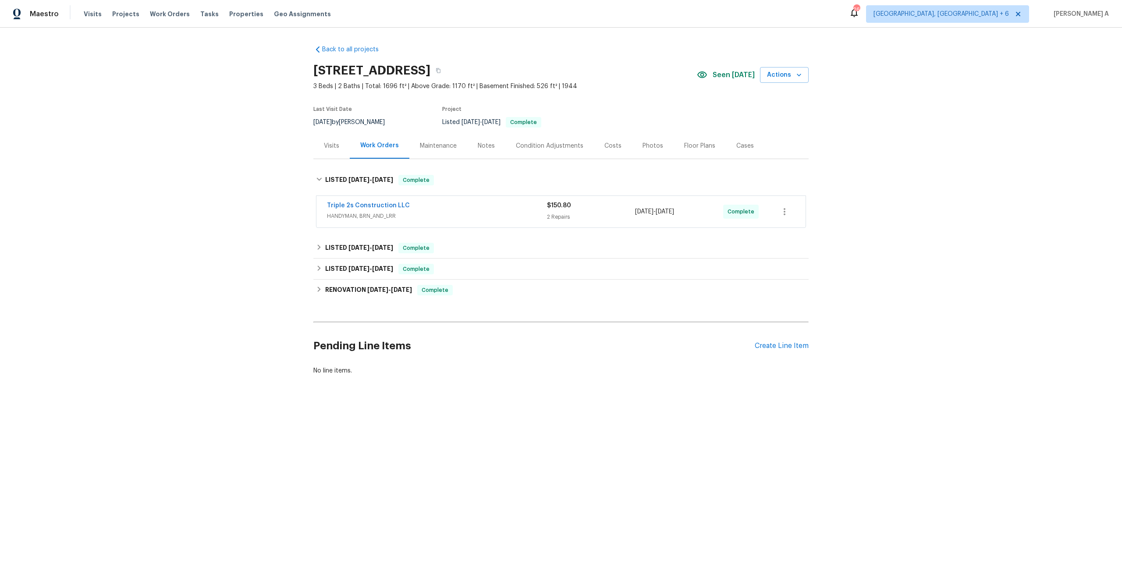
click at [366, 215] on span "HANDYMAN, BRN_AND_LRR" at bounding box center [437, 216] width 220 height 9
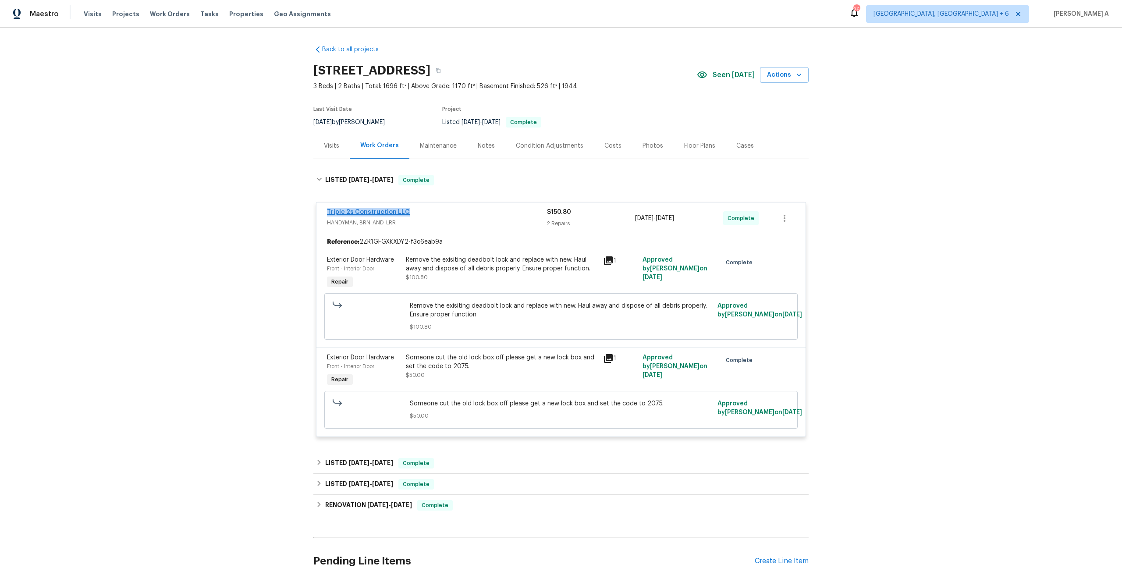
drag, startPoint x: 406, startPoint y: 212, endPoint x: 328, endPoint y: 210, distance: 78.5
click div "Triple 2s Construction LLC"
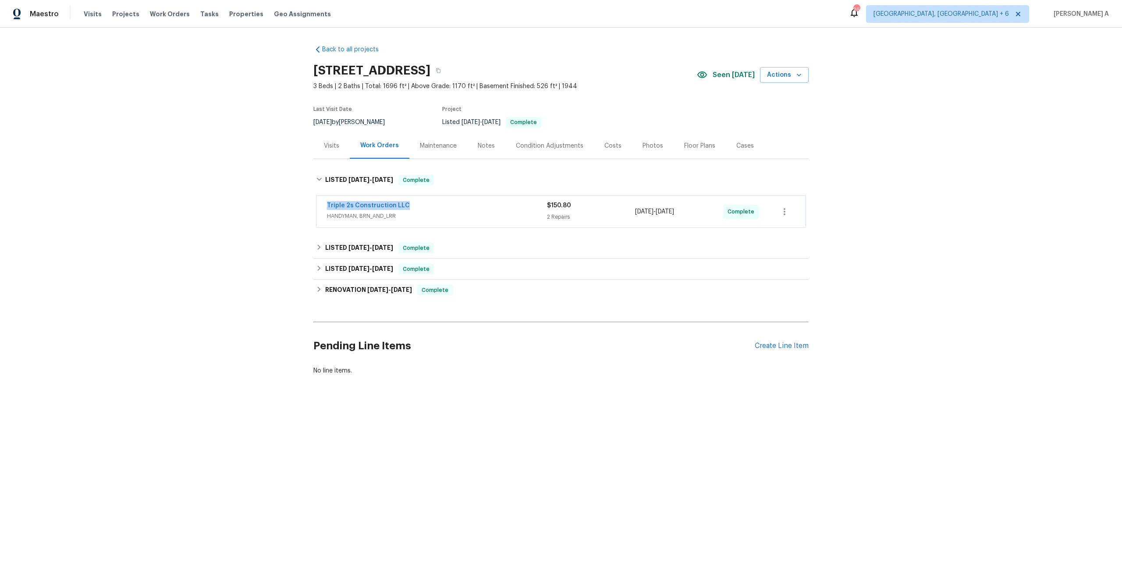
copy link "Triple 2s Construction LLC"
click div "Visits"
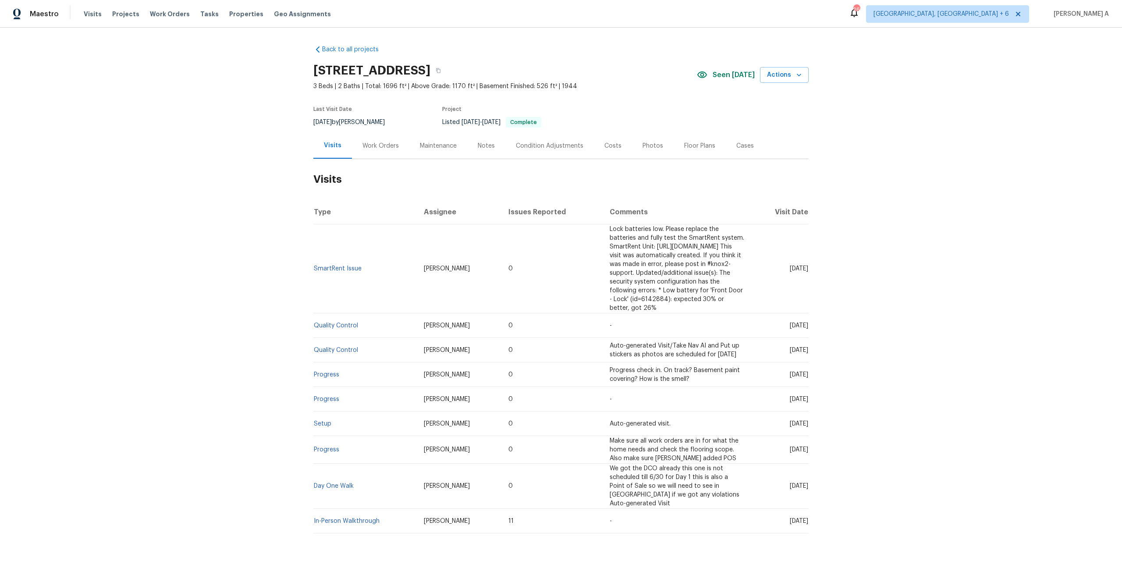
click div "Work Orders"
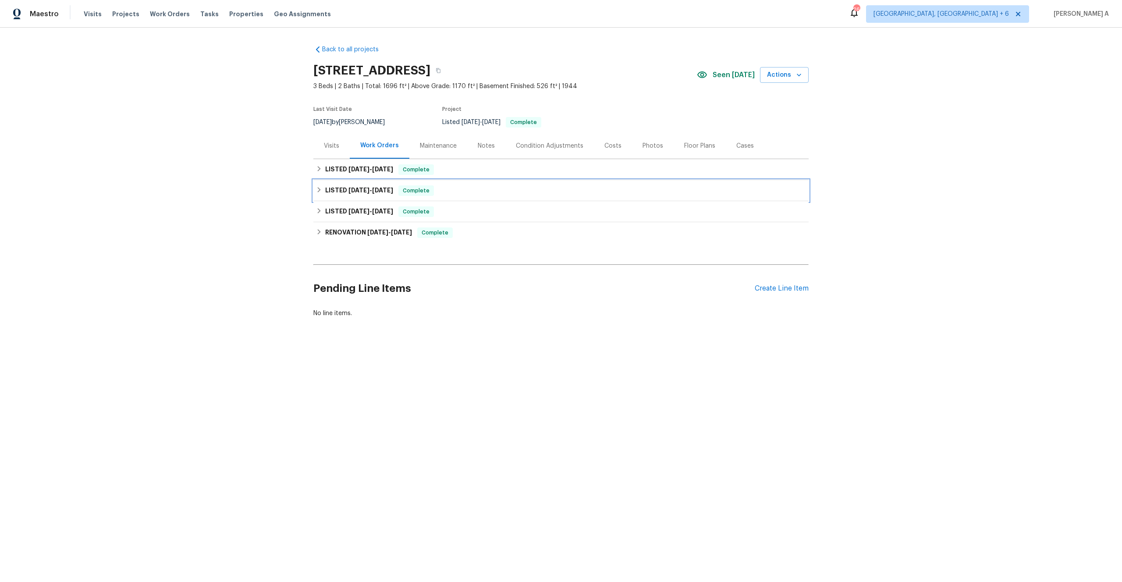
click span "7/30/25"
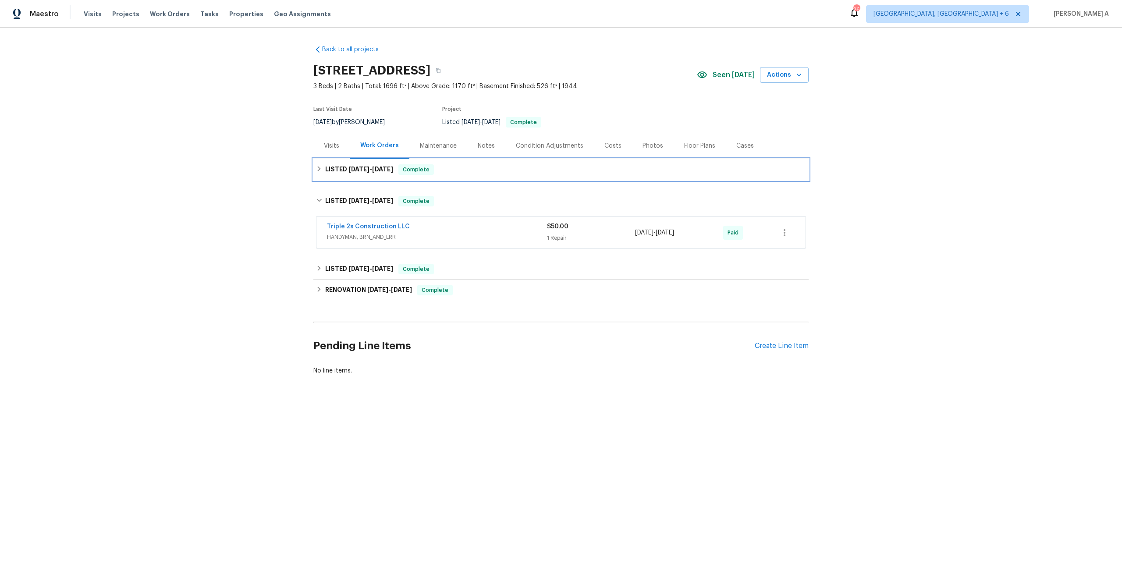
click div "LISTED 8/10/25 - 8/10/25 Complete"
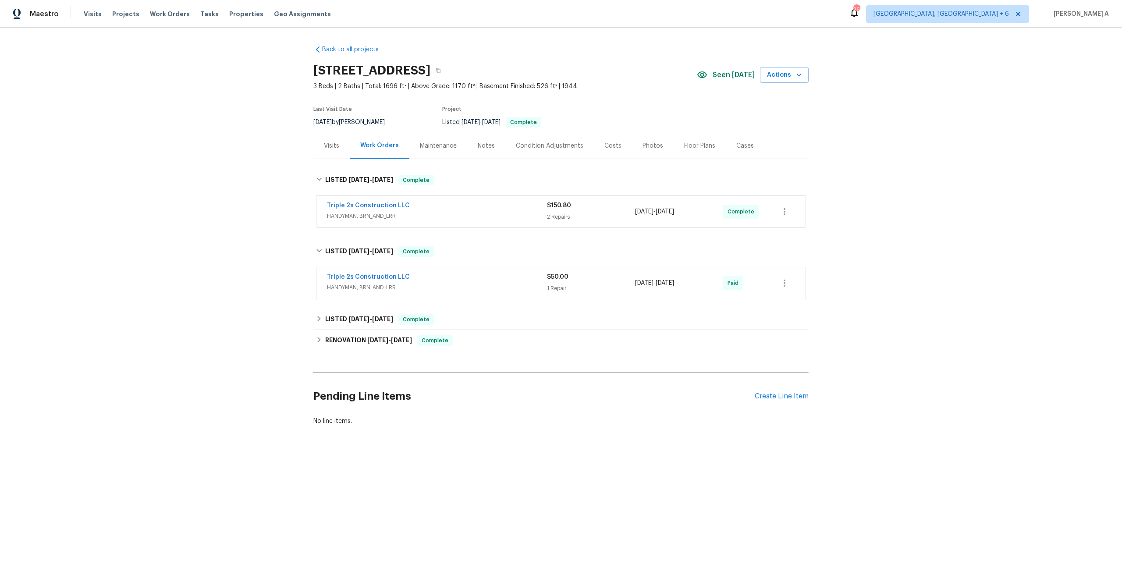
click div "Triple 2s Construction LLC"
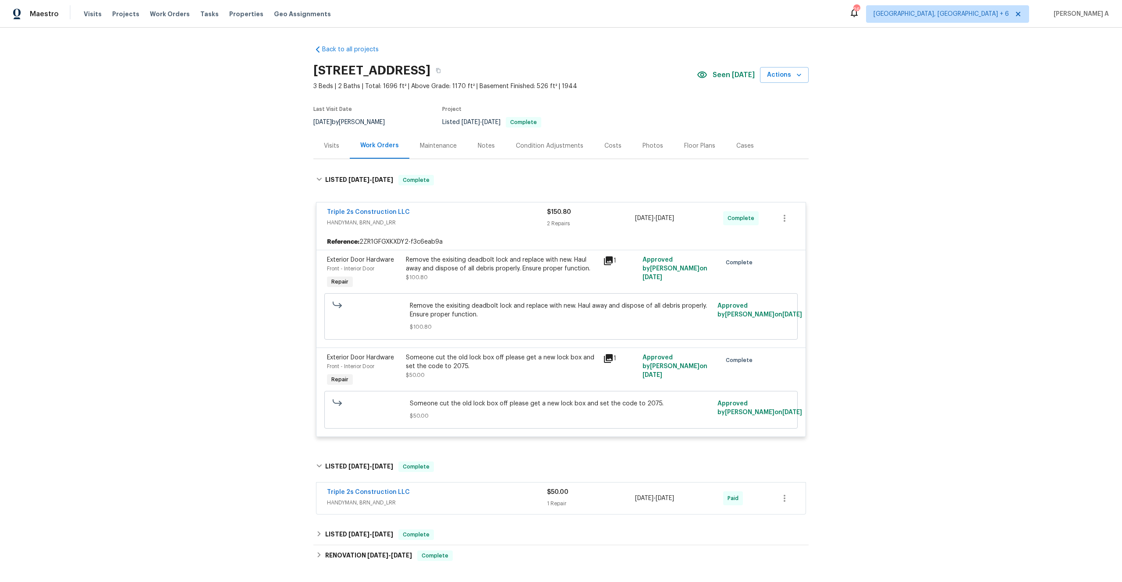
click div "Visits"
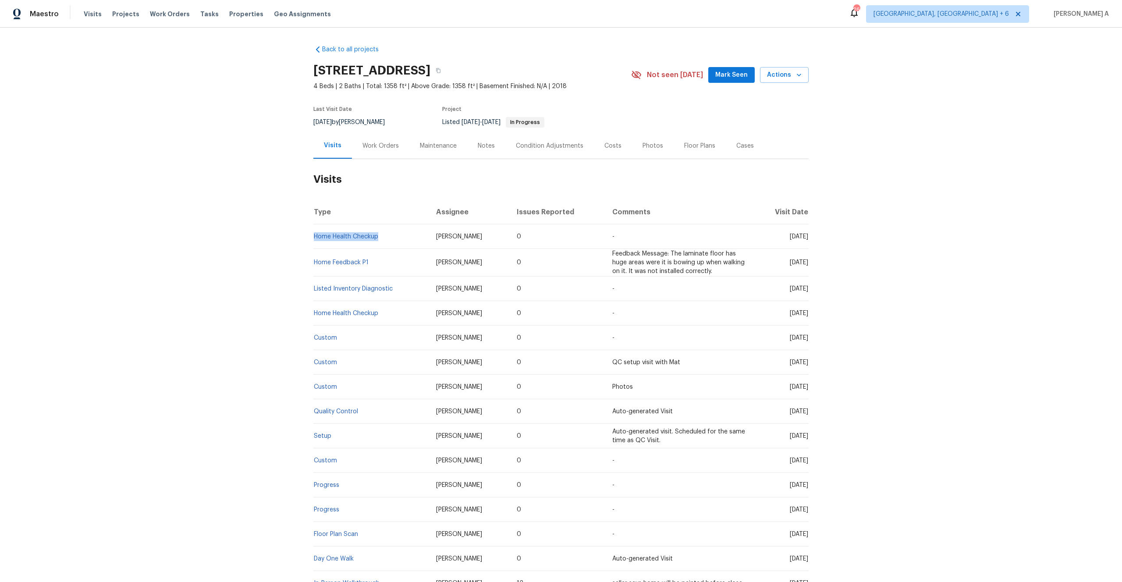
drag, startPoint x: 385, startPoint y: 239, endPoint x: 316, endPoint y: 239, distance: 68.8
click at [316, 239] on td "Home Health Checkup" at bounding box center [371, 236] width 116 height 25
copy link "Home Health Checkup"
click at [372, 152] on div "Work Orders" at bounding box center [380, 146] width 57 height 26
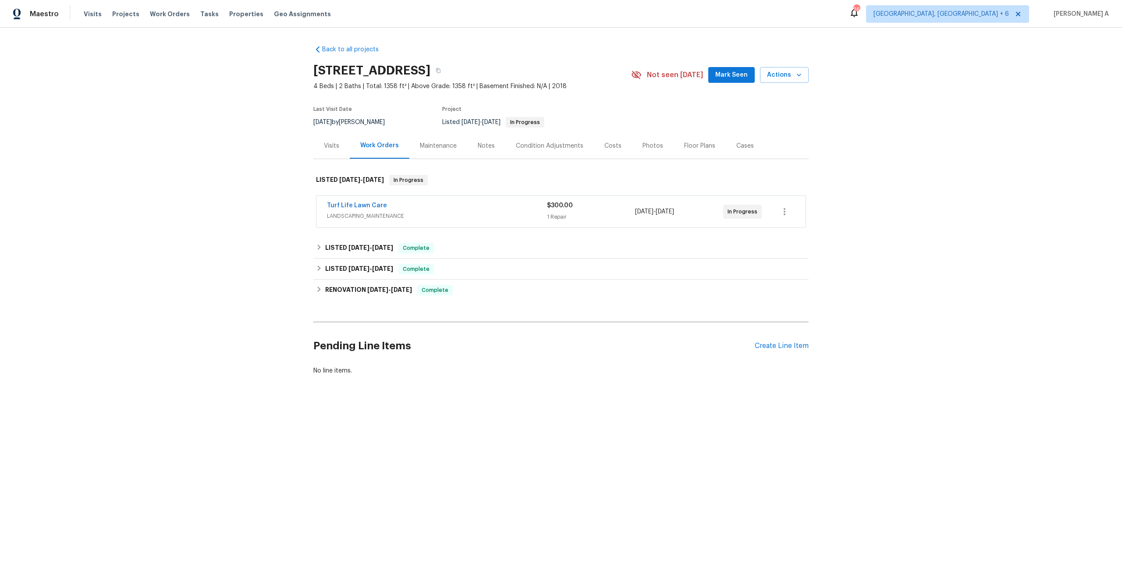
click at [398, 212] on span "LANDSCAPING_MAINTENANCE" at bounding box center [437, 216] width 220 height 9
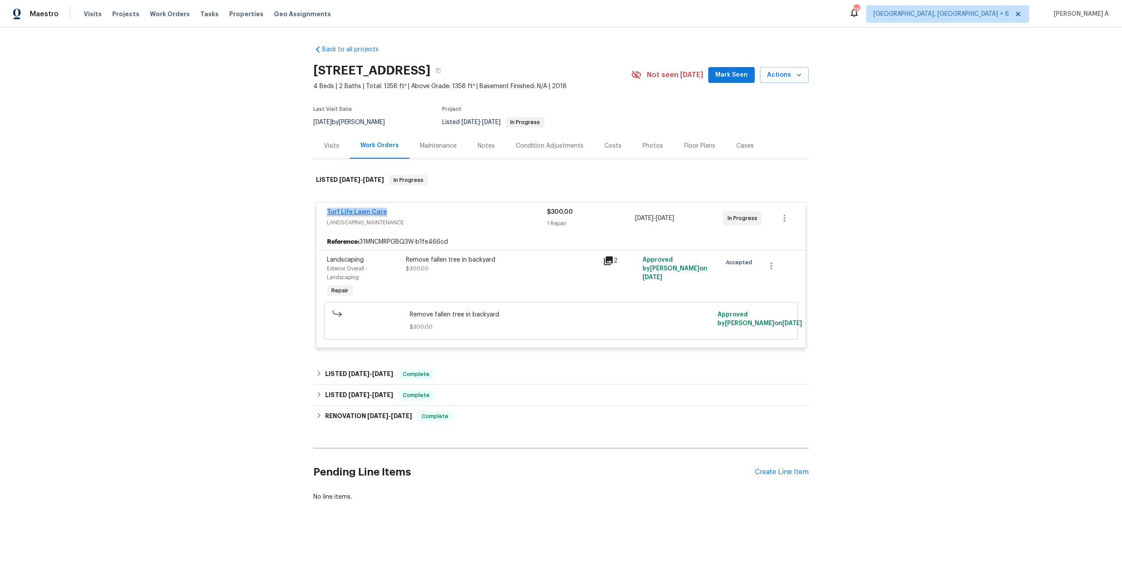
drag, startPoint x: 396, startPoint y: 211, endPoint x: 327, endPoint y: 213, distance: 69.3
click at [327, 213] on div "Turf Life Lawn Care" at bounding box center [437, 213] width 220 height 11
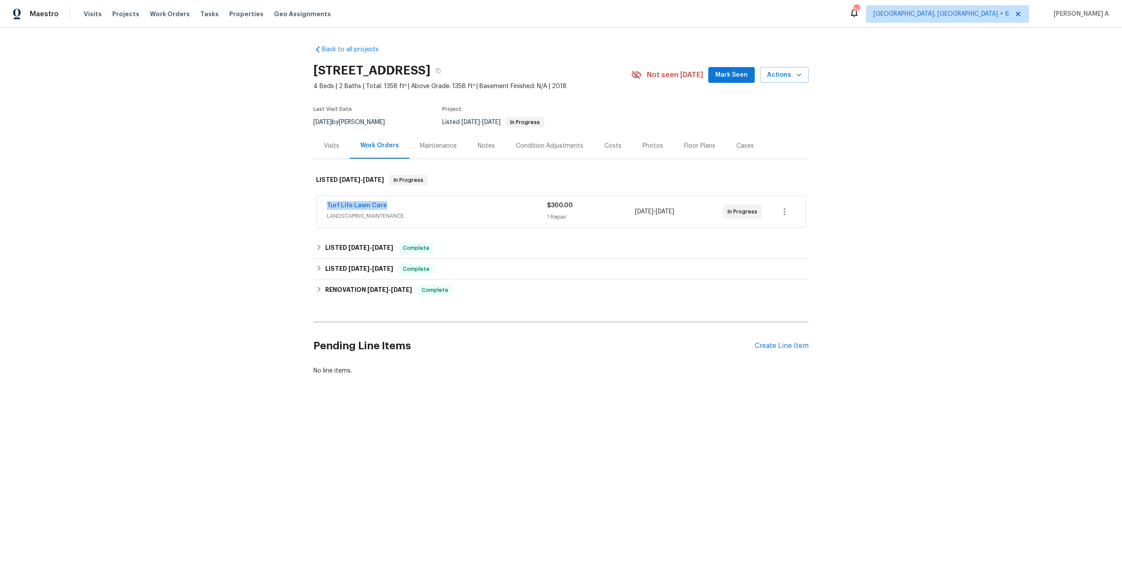
copy link "Turf Life Lawn Care"
click at [404, 213] on span "LANDSCAPING_MAINTENANCE" at bounding box center [437, 216] width 220 height 9
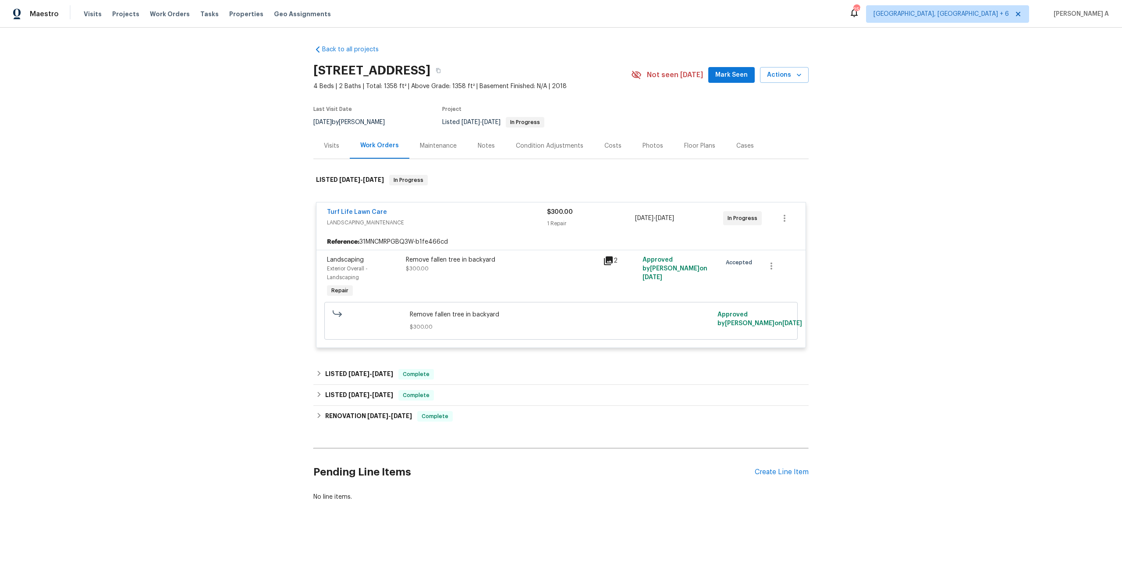
click at [334, 151] on div "Visits" at bounding box center [331, 146] width 36 height 26
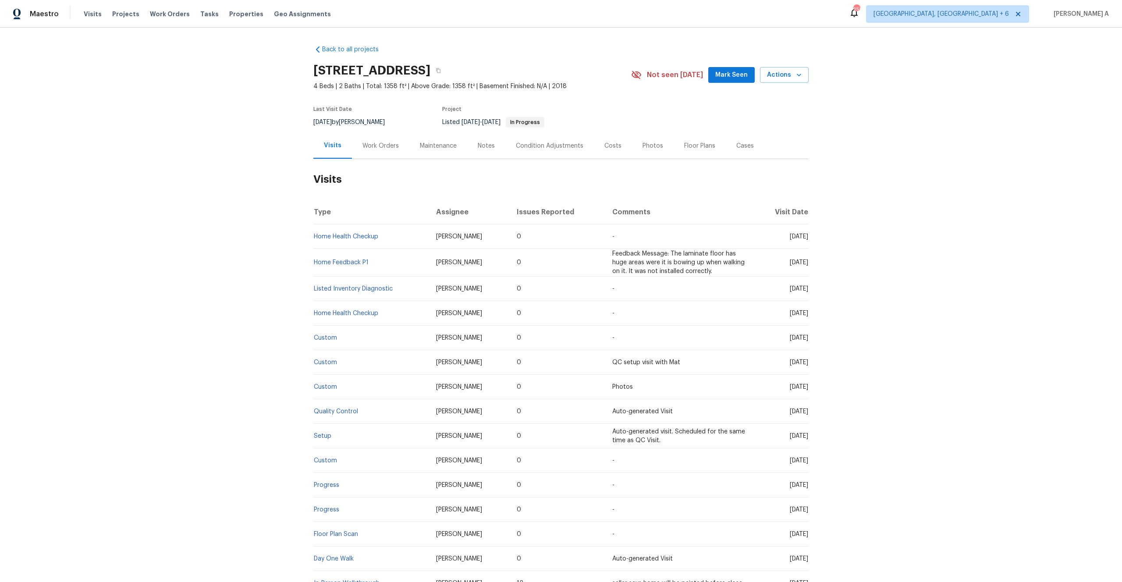
click at [370, 151] on div "Work Orders" at bounding box center [380, 146] width 57 height 26
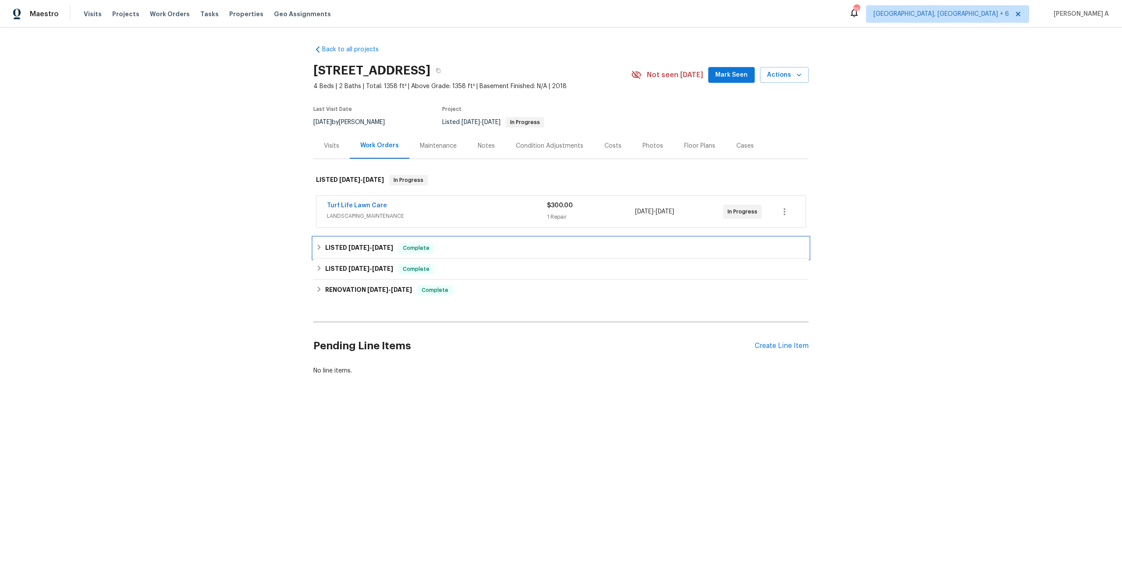
click at [383, 247] on span "[DATE]" at bounding box center [382, 247] width 21 height 6
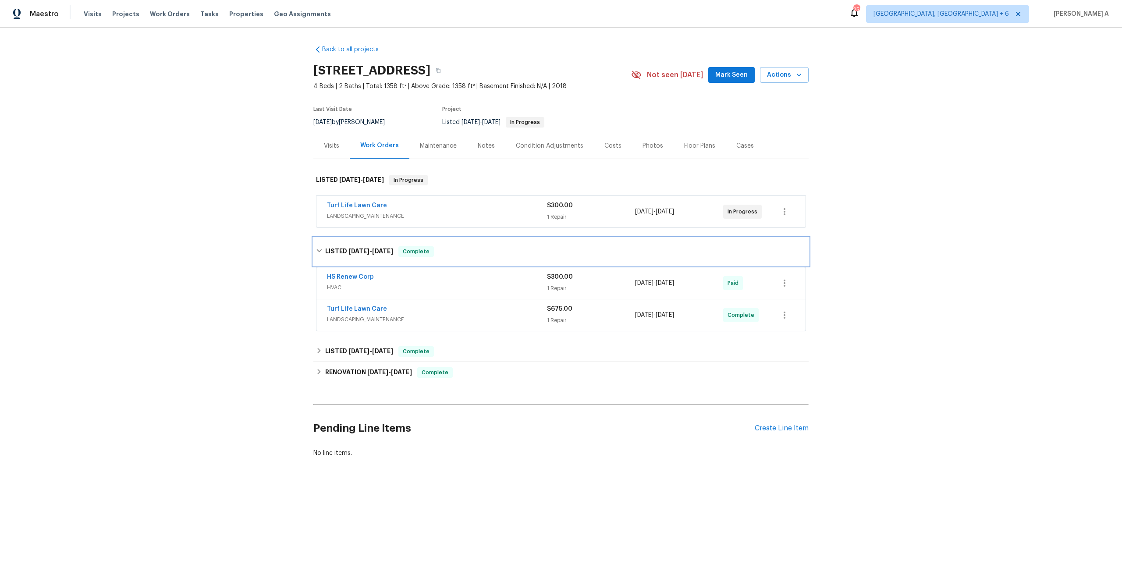
click at [383, 248] on span "[DATE]" at bounding box center [382, 251] width 21 height 6
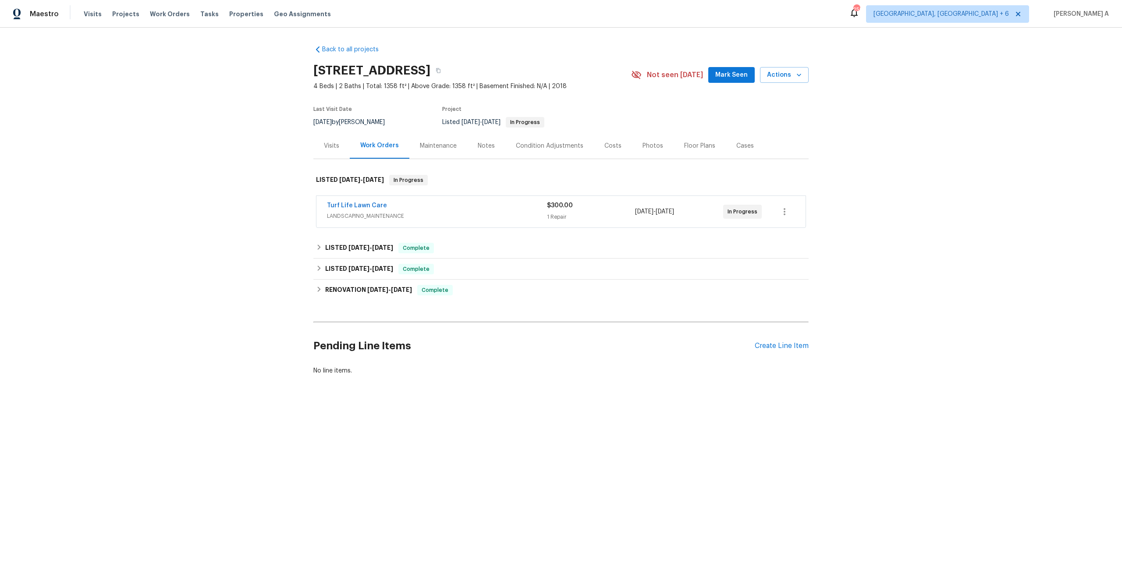
click at [391, 280] on div "RENOVATION [DATE] - [DATE] Complete HS Renew Corp GENERAL_CONTRACTOR $9,033.02 …" at bounding box center [560, 290] width 495 height 21
click at [389, 274] on h6 "LISTED [DATE] - [DATE]" at bounding box center [359, 269] width 68 height 11
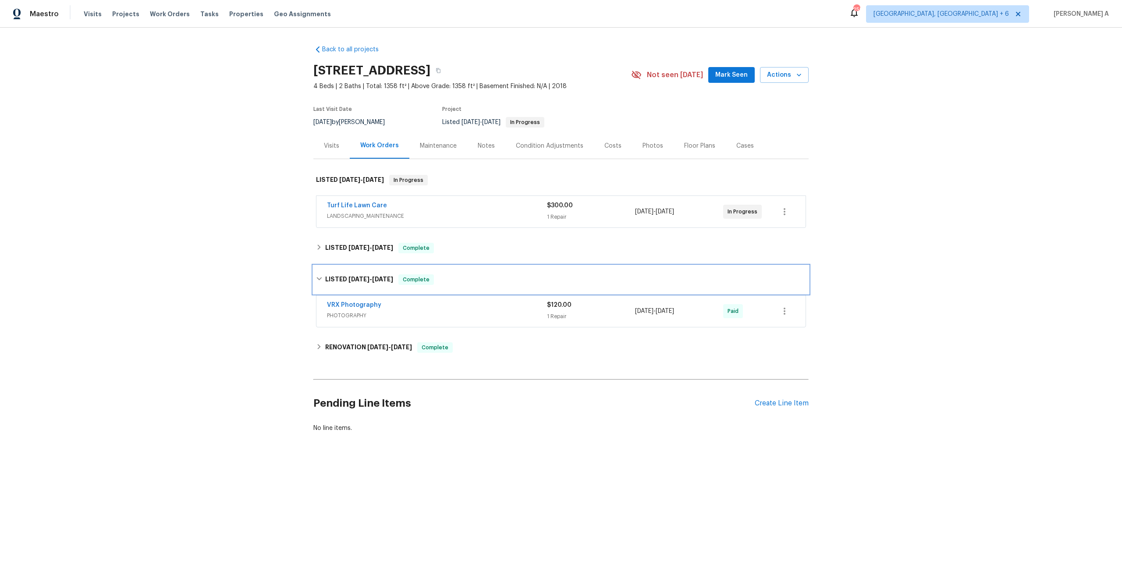
click at [389, 274] on h6 "LISTED 3/25/25 - 3/26/25" at bounding box center [359, 279] width 68 height 11
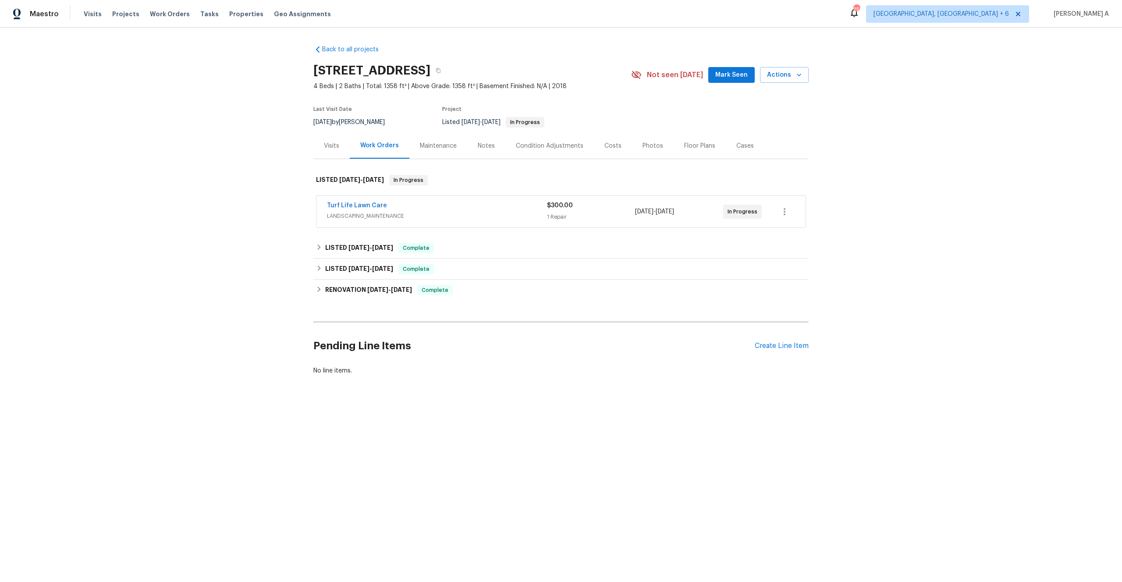
click at [333, 156] on div "Visits" at bounding box center [331, 146] width 36 height 26
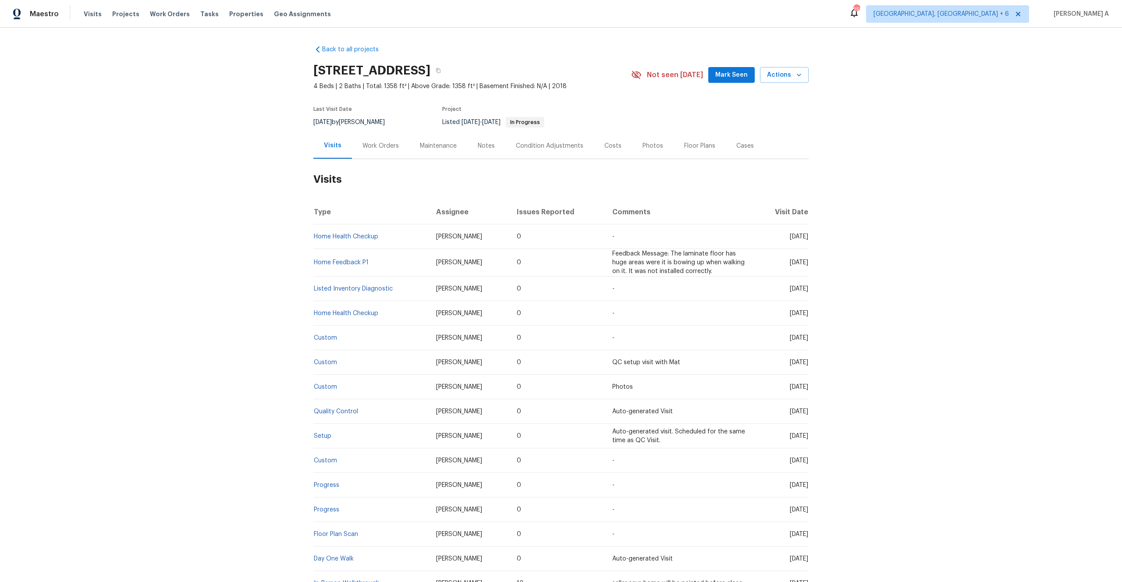
click at [367, 259] on td "Home Feedback P1" at bounding box center [371, 263] width 116 height 28
click at [367, 262] on link "Home Feedback P1" at bounding box center [341, 262] width 55 height 6
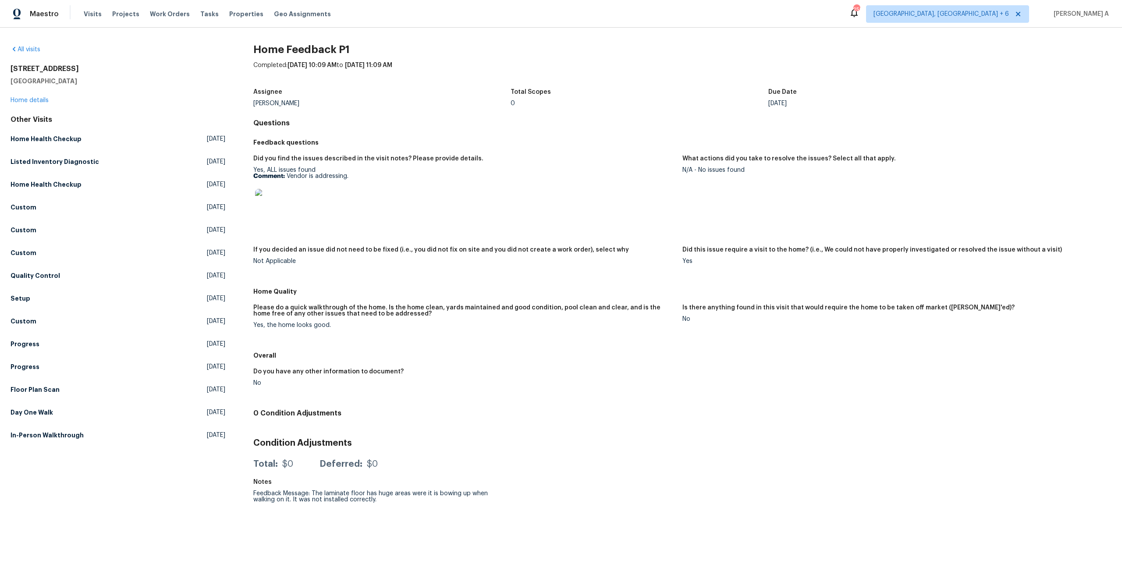
click at [46, 103] on div "27118 Fernery Ave Brooksville, FL 34602 Home details" at bounding box center [118, 84] width 215 height 40
click at [43, 100] on link "Home details" at bounding box center [30, 100] width 38 height 6
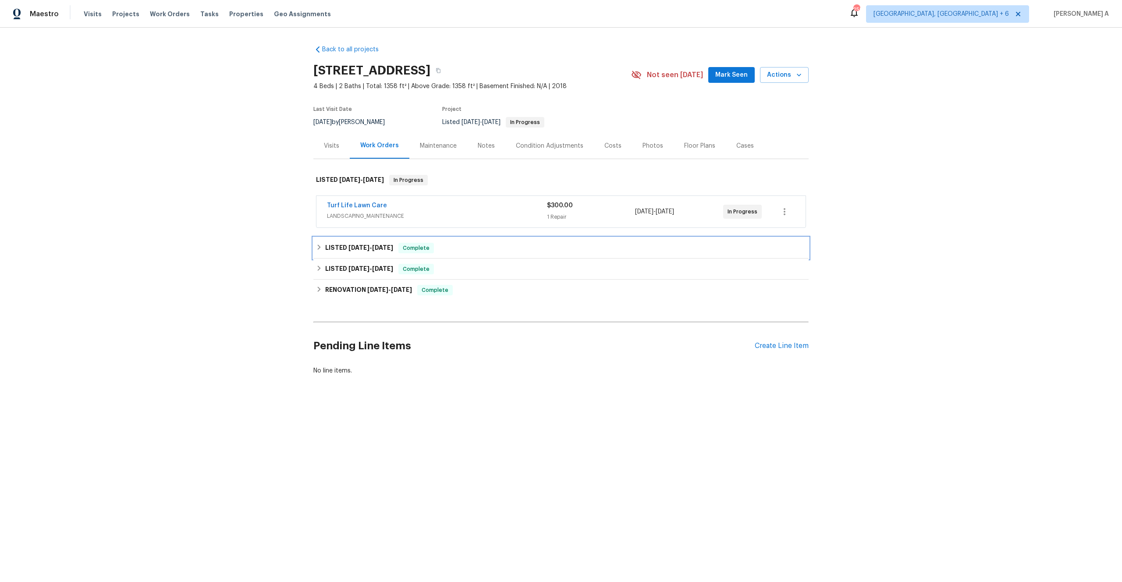
click at [420, 251] on span "Complete" at bounding box center [416, 248] width 34 height 9
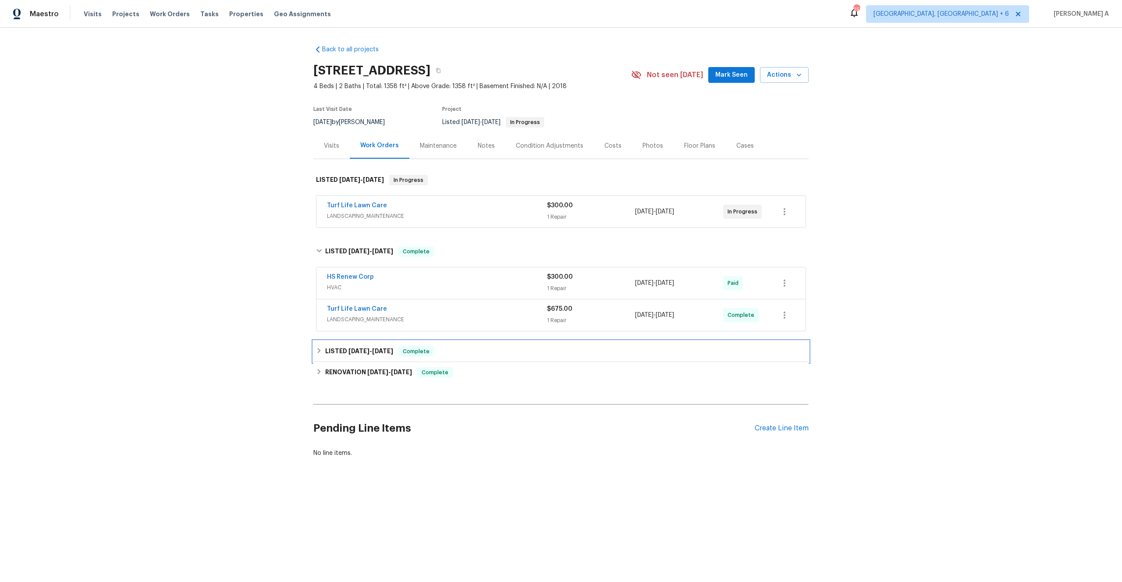
click at [443, 341] on div "LISTED 3/25/25 - 3/26/25 Complete" at bounding box center [560, 351] width 495 height 21
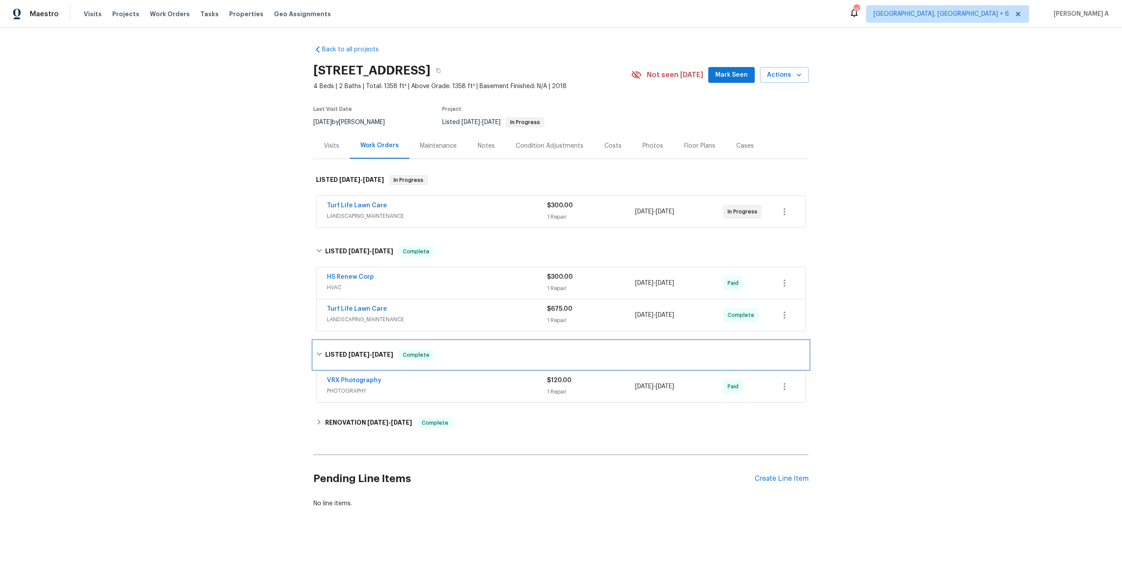
click at [443, 341] on div "LISTED 3/25/25 - 3/26/25 Complete" at bounding box center [560, 355] width 495 height 28
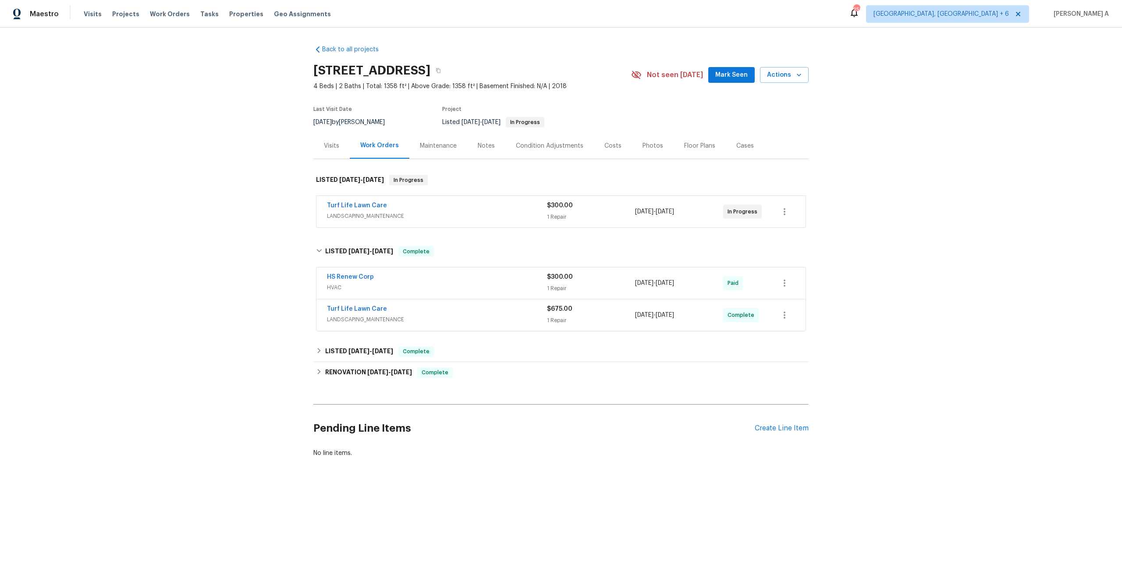
click at [324, 150] on div "Visits" at bounding box center [331, 146] width 36 height 26
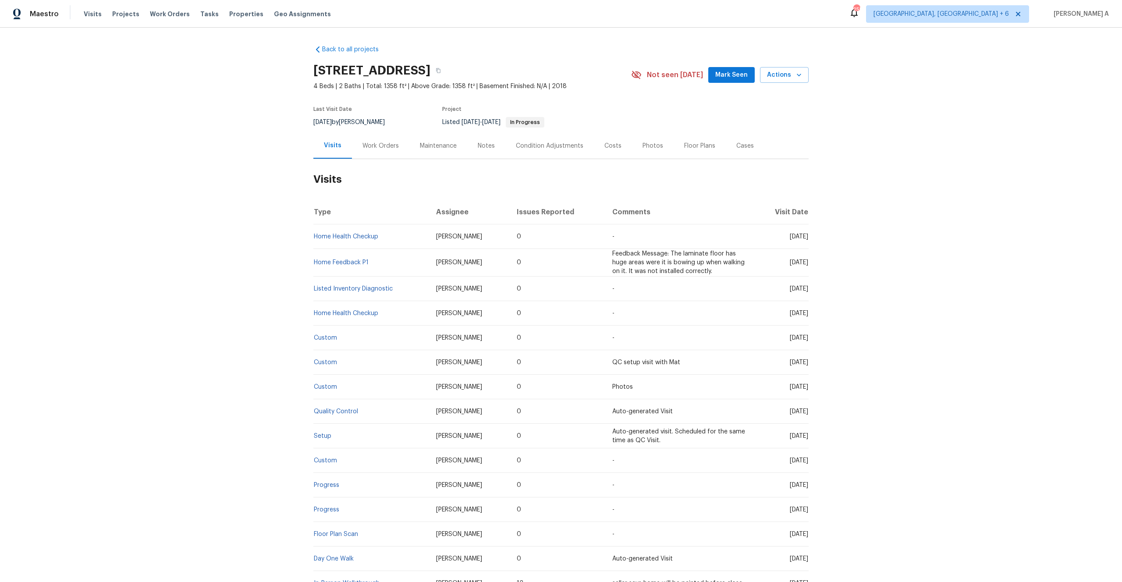
click at [379, 147] on div "Work Orders" at bounding box center [380, 146] width 36 height 9
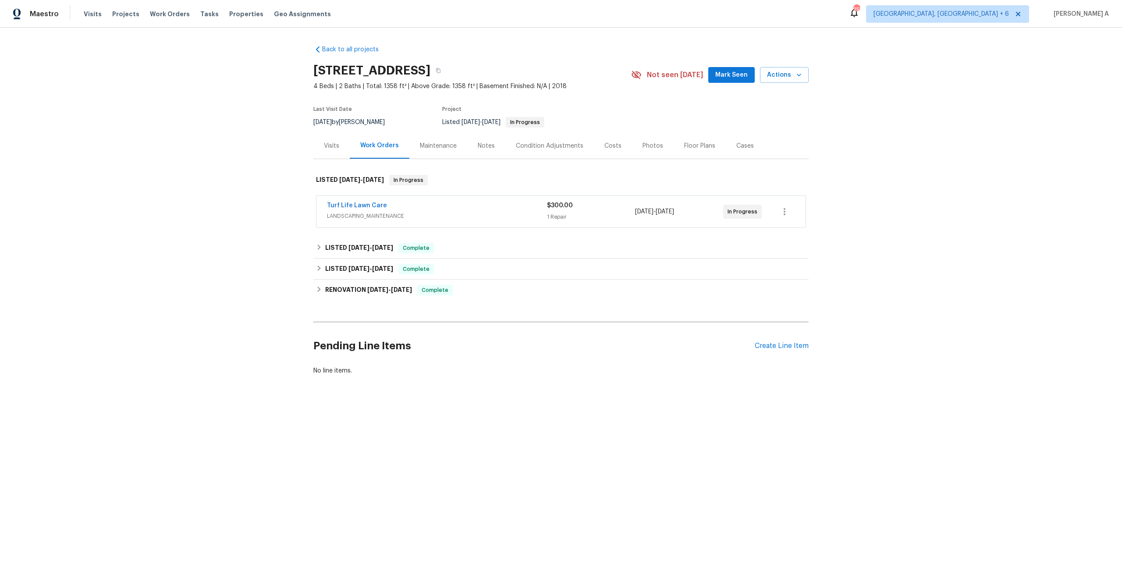
click at [328, 148] on div "Visits" at bounding box center [331, 146] width 15 height 9
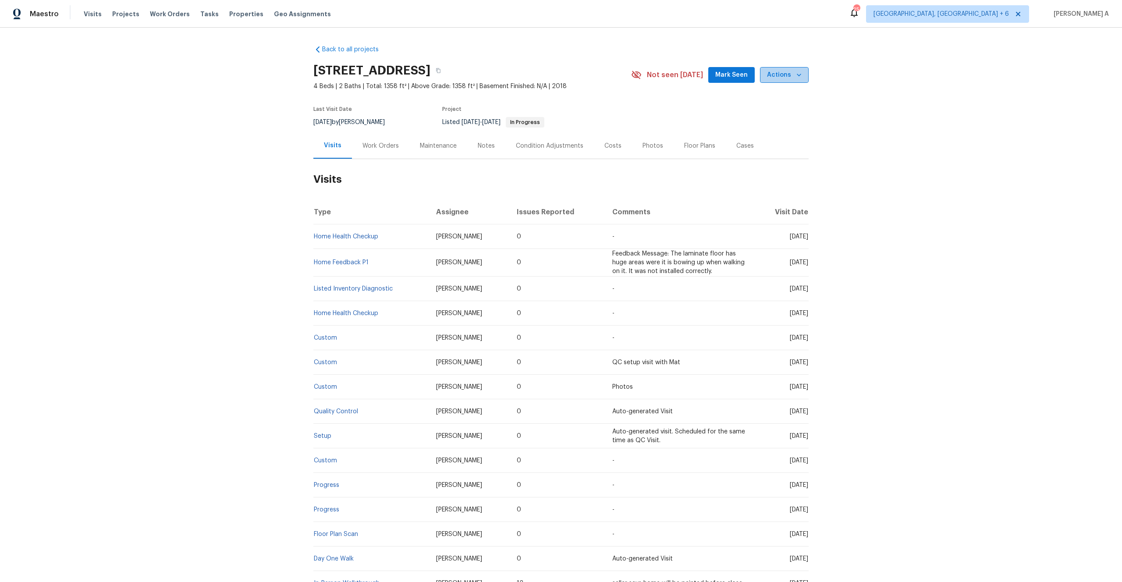
click at [799, 71] on icon "button" at bounding box center [798, 75] width 9 height 9
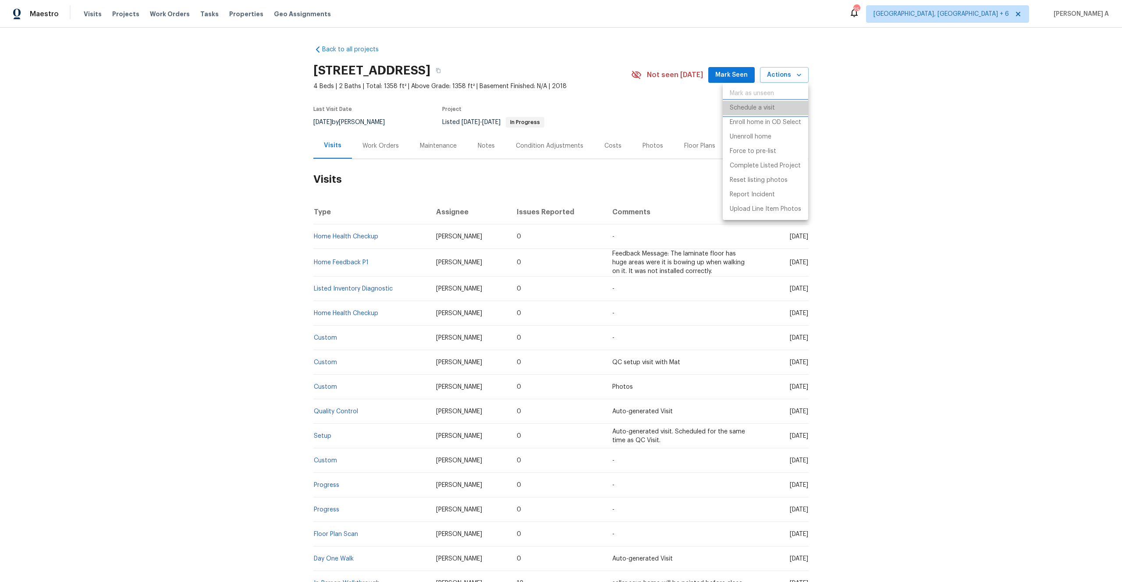
click at [792, 101] on li "Schedule a visit" at bounding box center [765, 108] width 85 height 14
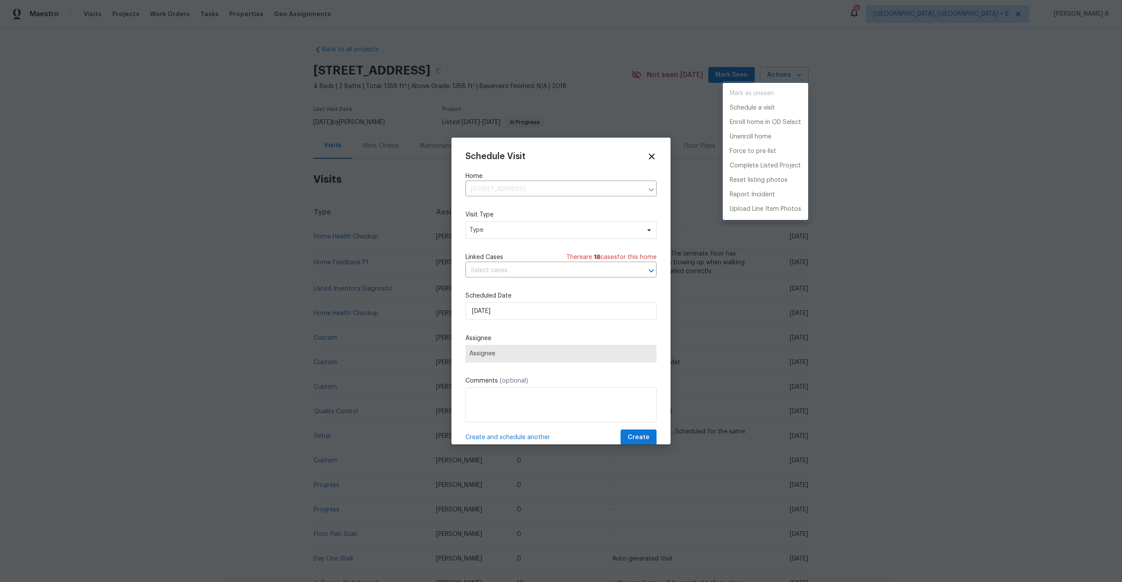
click at [497, 225] on div at bounding box center [561, 291] width 1122 height 582
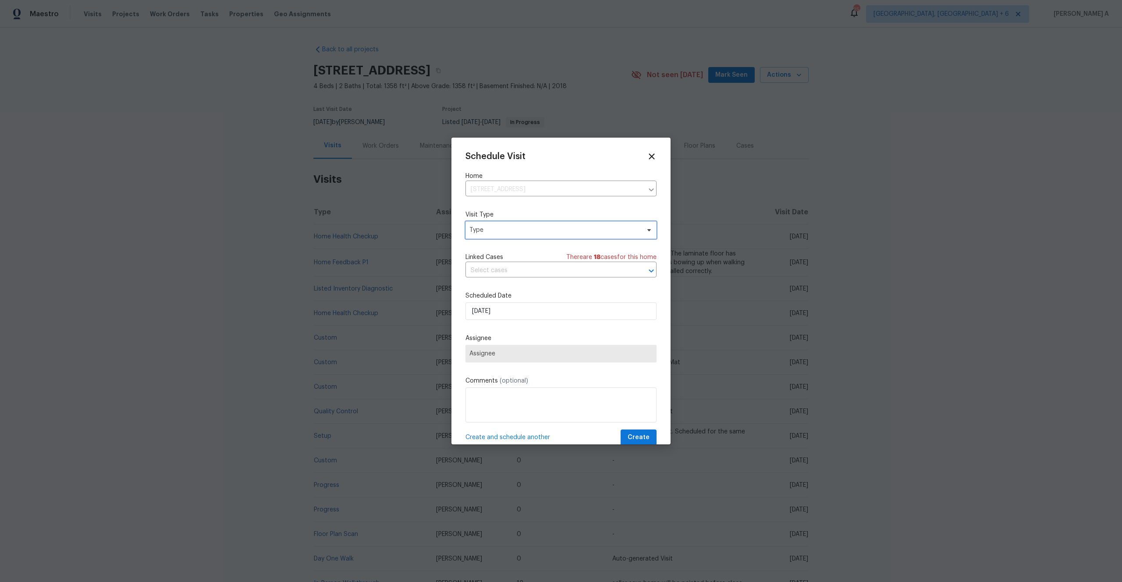
click at [497, 226] on span "Type" at bounding box center [554, 230] width 170 height 9
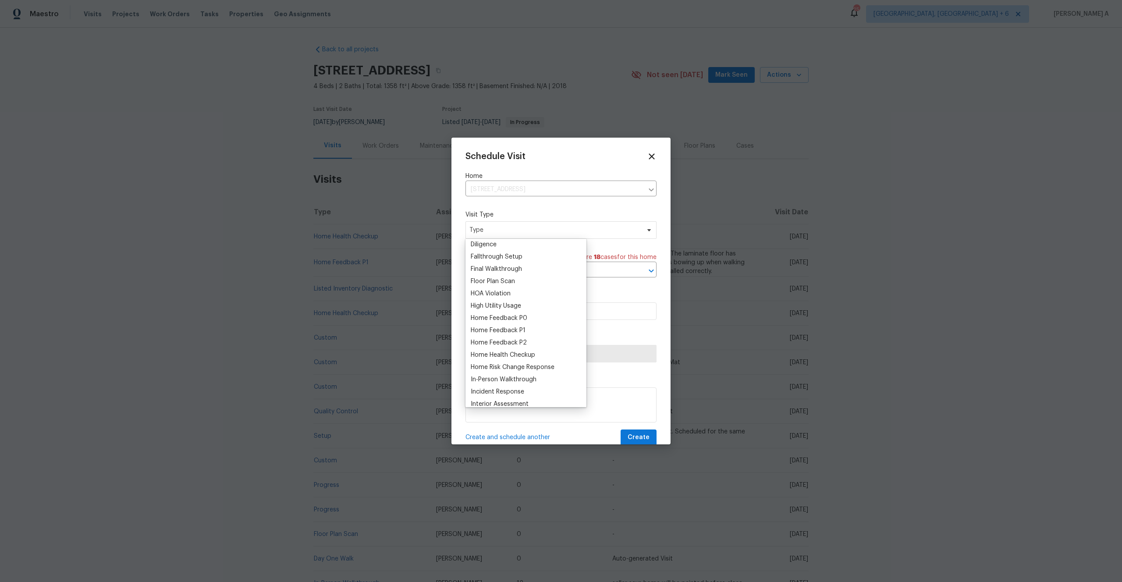
scroll to position [205, 0]
click at [513, 321] on div "Home Feedback P1" at bounding box center [498, 324] width 55 height 9
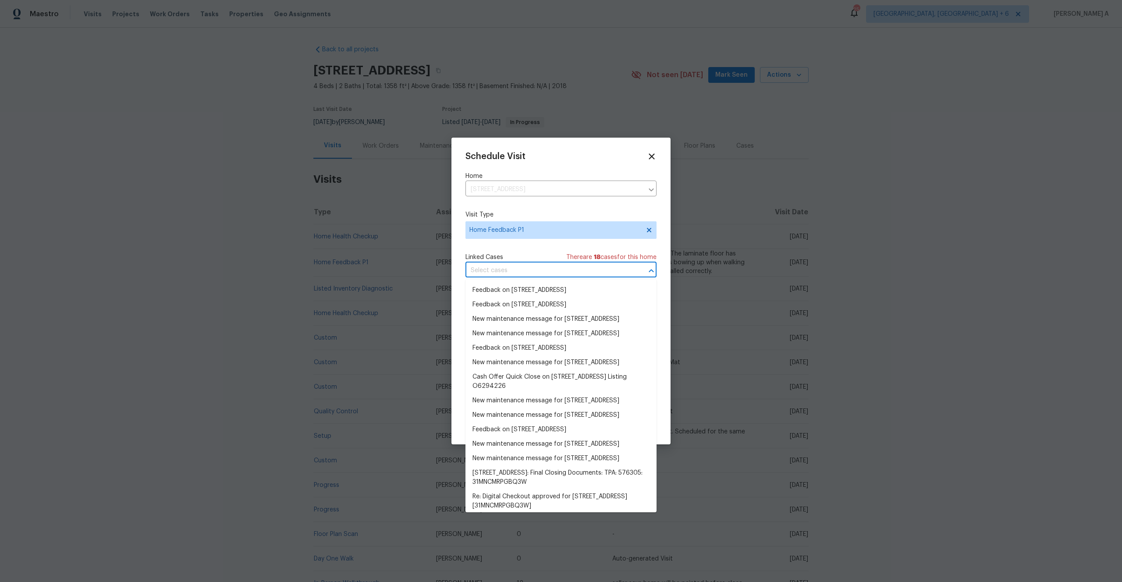
click at [498, 274] on input "text" at bounding box center [548, 271] width 166 height 14
click at [498, 290] on li "Feedback on 27118 Fernery Ave, Brooksville, FL 34602" at bounding box center [560, 290] width 191 height 14
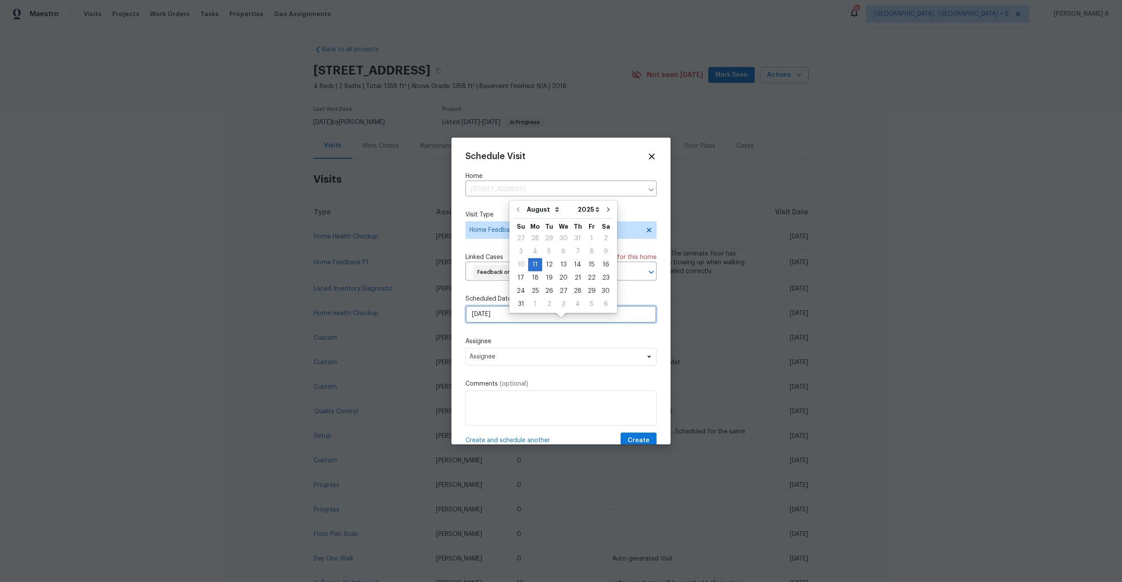
click at [517, 323] on input "[DATE]" at bounding box center [560, 314] width 191 height 18
click at [543, 268] on div "12" at bounding box center [549, 265] width 14 height 12
type input "[DATE]"
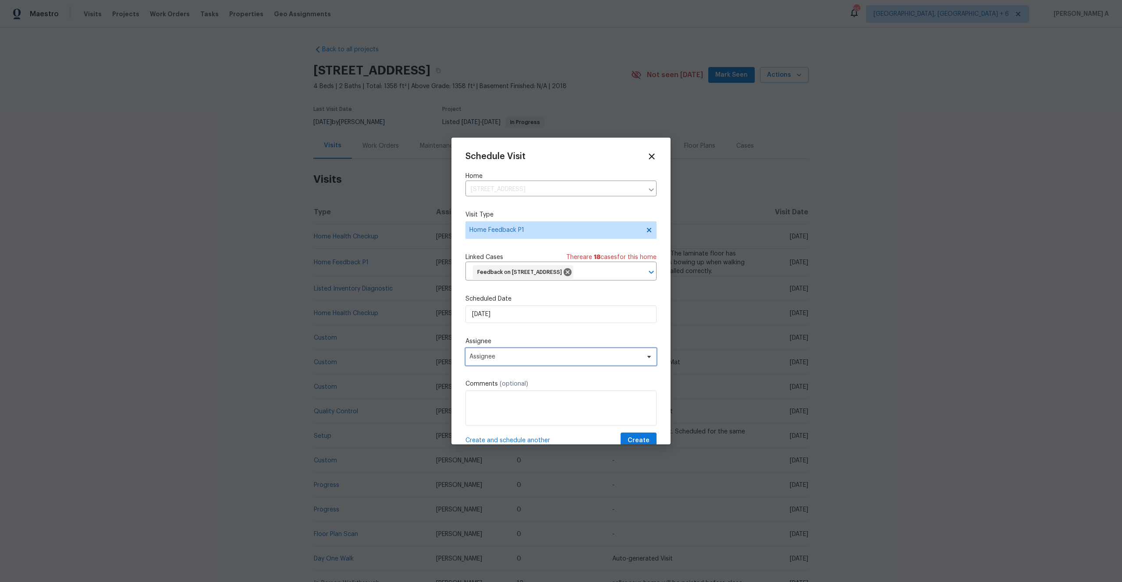
click at [533, 360] on span "Assignee" at bounding box center [555, 356] width 172 height 7
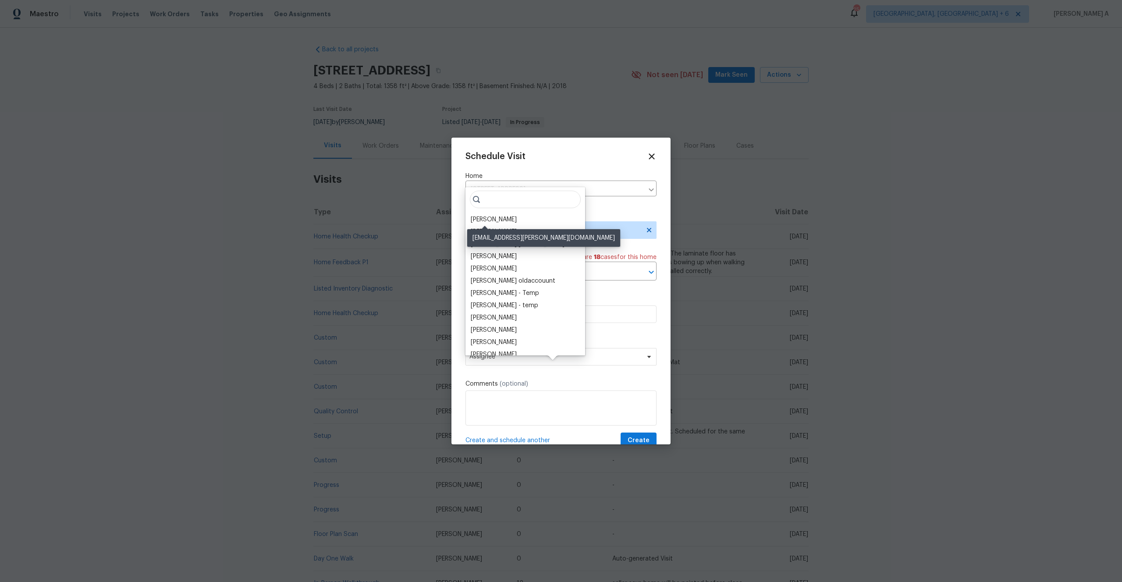
click at [489, 216] on div "Mat Smith" at bounding box center [494, 219] width 46 height 9
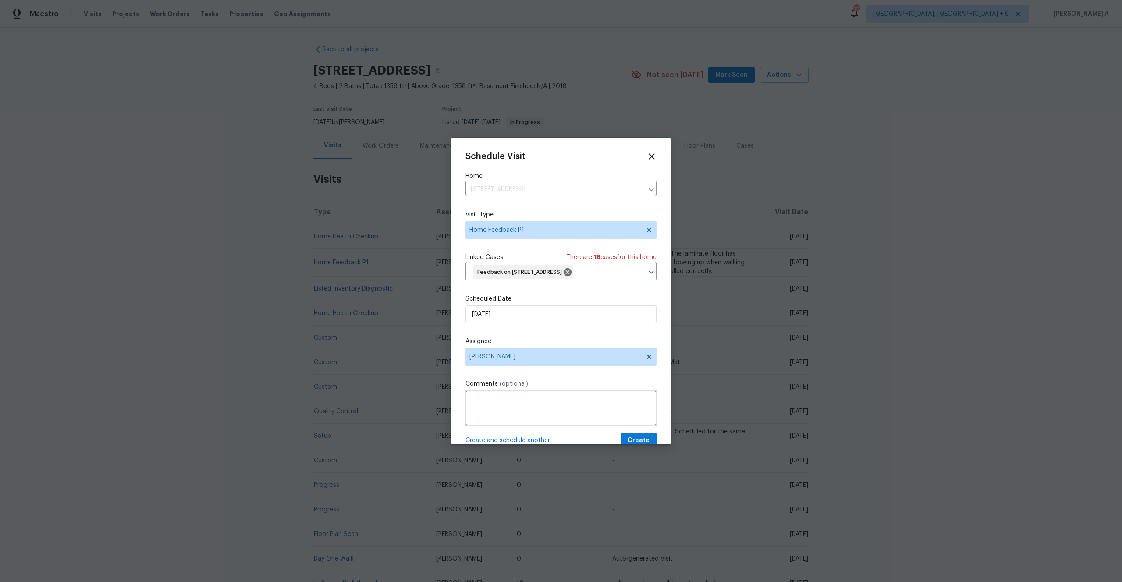
click at [499, 425] on textarea at bounding box center [560, 407] width 191 height 35
paste textarea "The dishwasher is full of disgusting water. The paint is peeling off of the kit…"
click at [471, 425] on textarea "The dishwasher is full of disgusting water. The paint is peeling off of the kit…" at bounding box center [560, 407] width 191 height 35
click at [604, 425] on textarea "The dishwasher is full of disgusting water. The paint is peeling off of the kit…" at bounding box center [560, 407] width 191 height 35
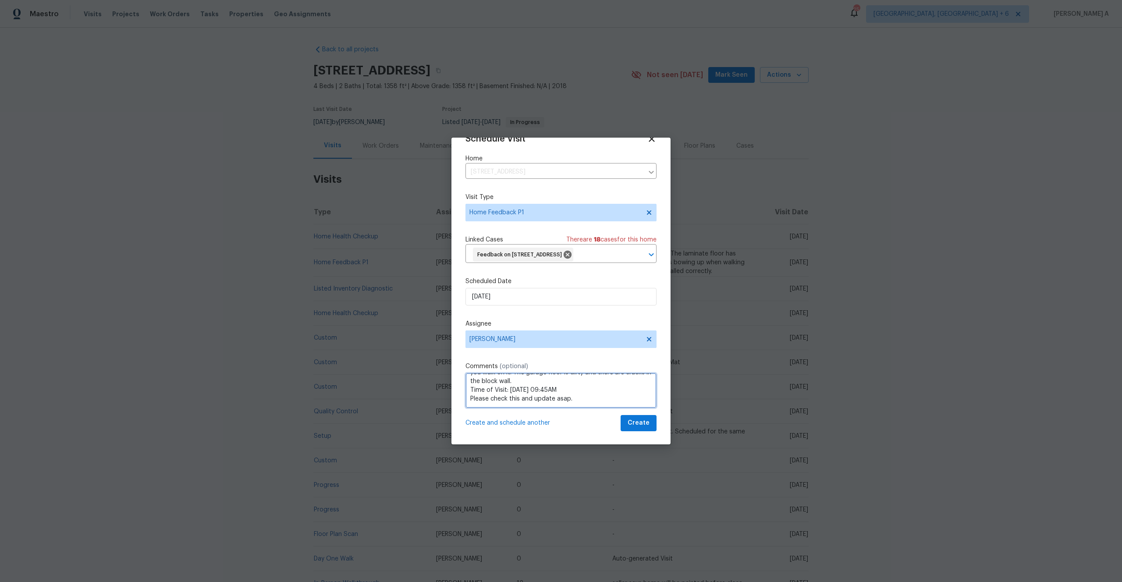
scroll to position [21, 0]
drag, startPoint x: 470, startPoint y: 436, endPoint x: 591, endPoint y: 411, distance: 123.1
click at [591, 407] on textarea "The dishwasher is full of disgusting water. The paint is peeling off of the kit…" at bounding box center [560, 389] width 191 height 35
click at [528, 395] on textarea "The dishwasher is full of disgusting water. The paint is peeling off of the kit…" at bounding box center [560, 389] width 191 height 35
paste textarea "Please check this and update asap."
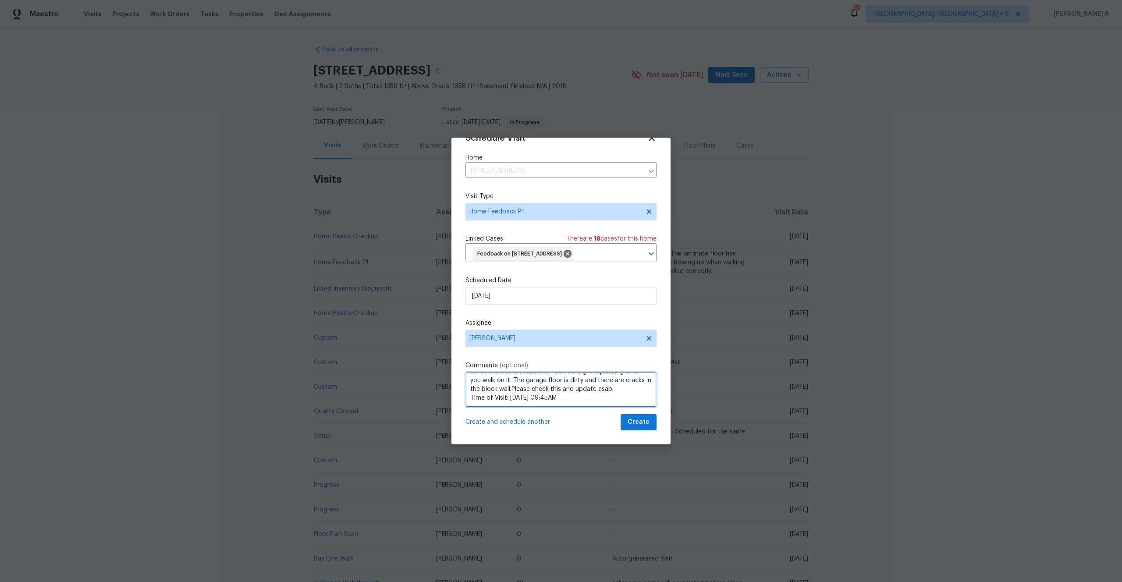
click at [501, 395] on textarea "The dishwasher is full of disgusting water. The paint is peeling off of the kit…" at bounding box center [560, 389] width 191 height 35
click at [507, 407] on textarea "The dishwasher is full of disgusting water. The paint is peeling off of the kit…" at bounding box center [560, 389] width 191 height 35
click at [0, 0] on span "Ignore" at bounding box center [0, 0] width 0 height 0
type textarea "The dishwasher is full of disgusting water. The paint is peeling off of the kit…"
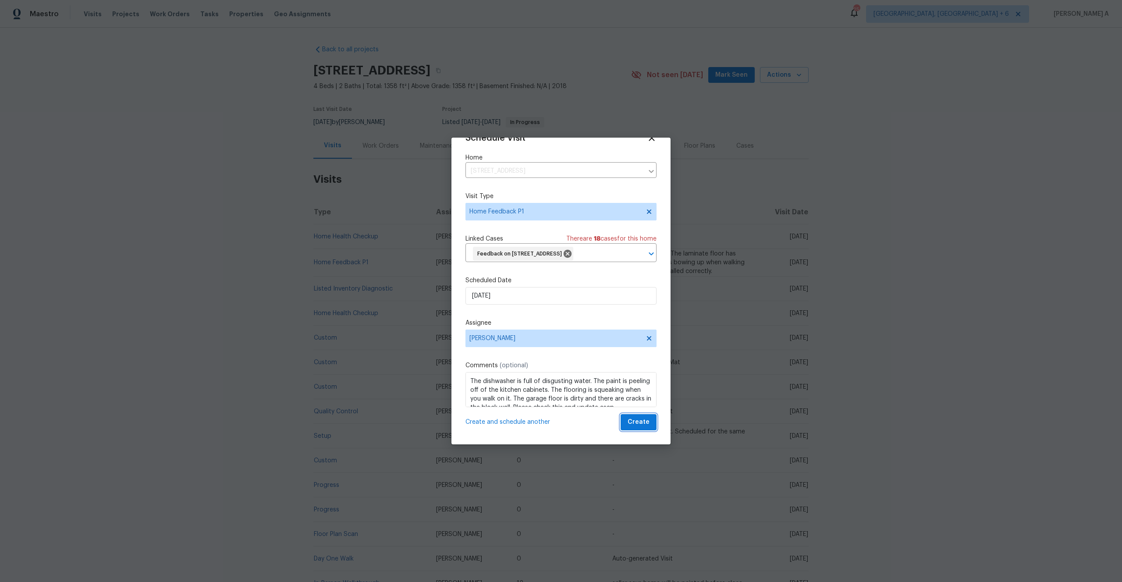
click at [636, 428] on span "Create" at bounding box center [638, 422] width 22 height 11
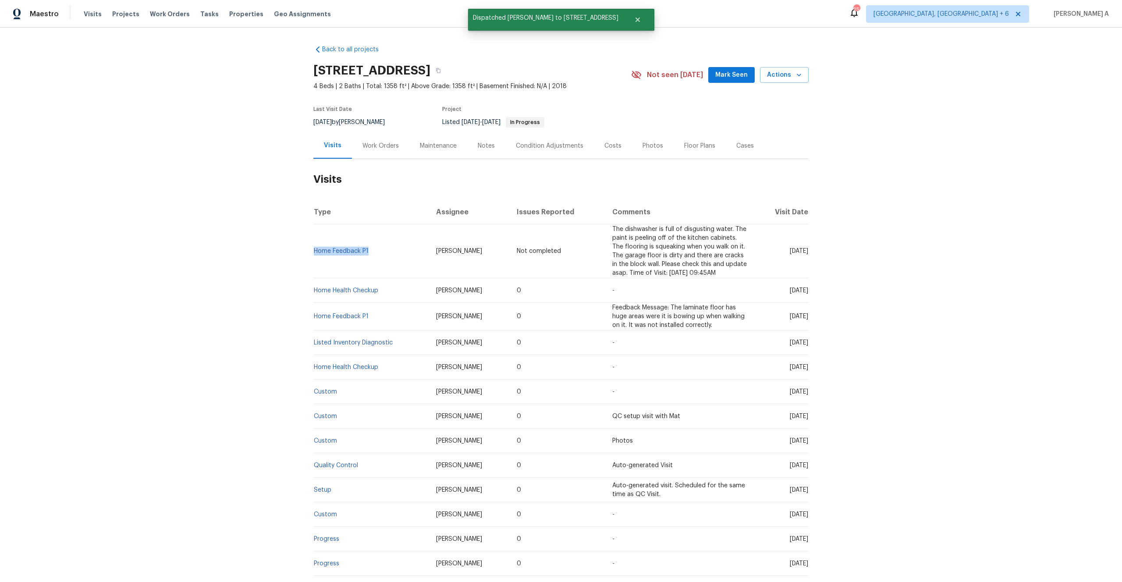
drag, startPoint x: 374, startPoint y: 251, endPoint x: 315, endPoint y: 255, distance: 59.2
click at [315, 255] on td "Home Feedback P1" at bounding box center [371, 251] width 116 height 54
copy link "Home Feedback P1"
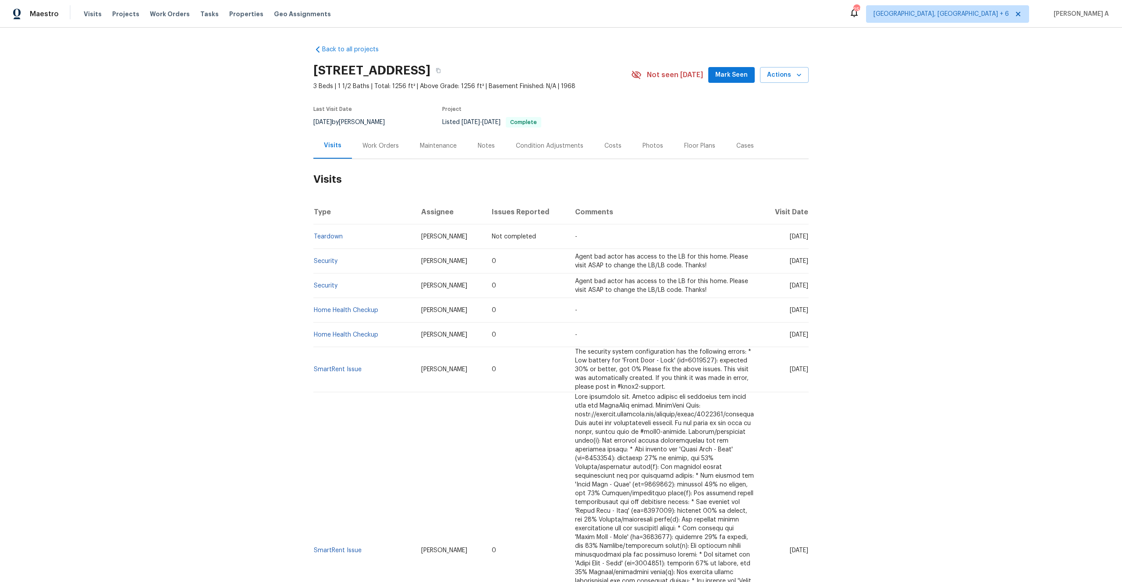
click at [370, 143] on div "Work Orders" at bounding box center [380, 146] width 36 height 9
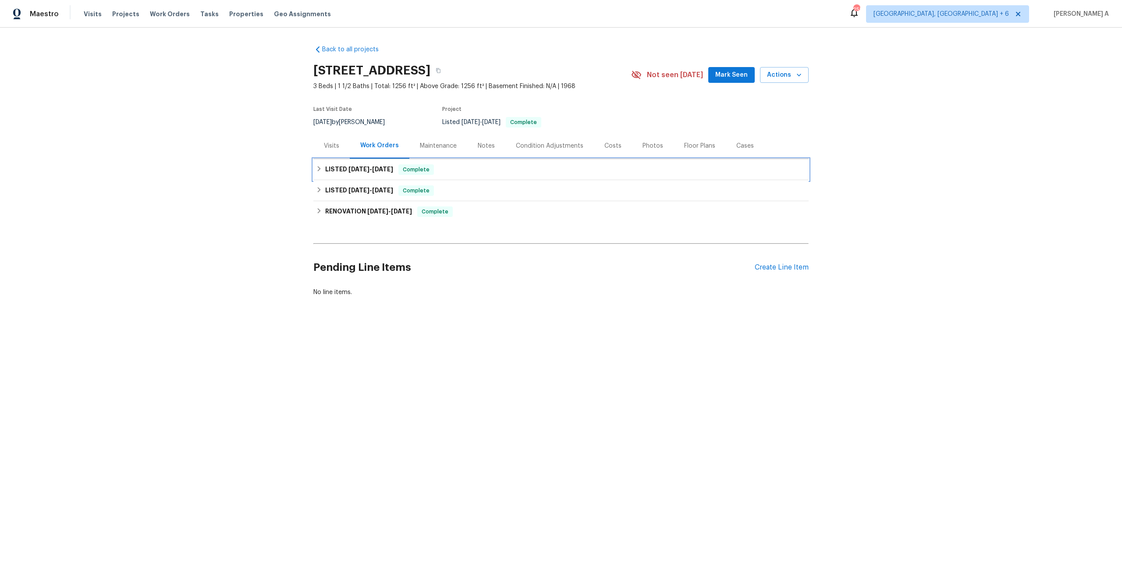
click at [379, 167] on span "[DATE]" at bounding box center [382, 169] width 21 height 6
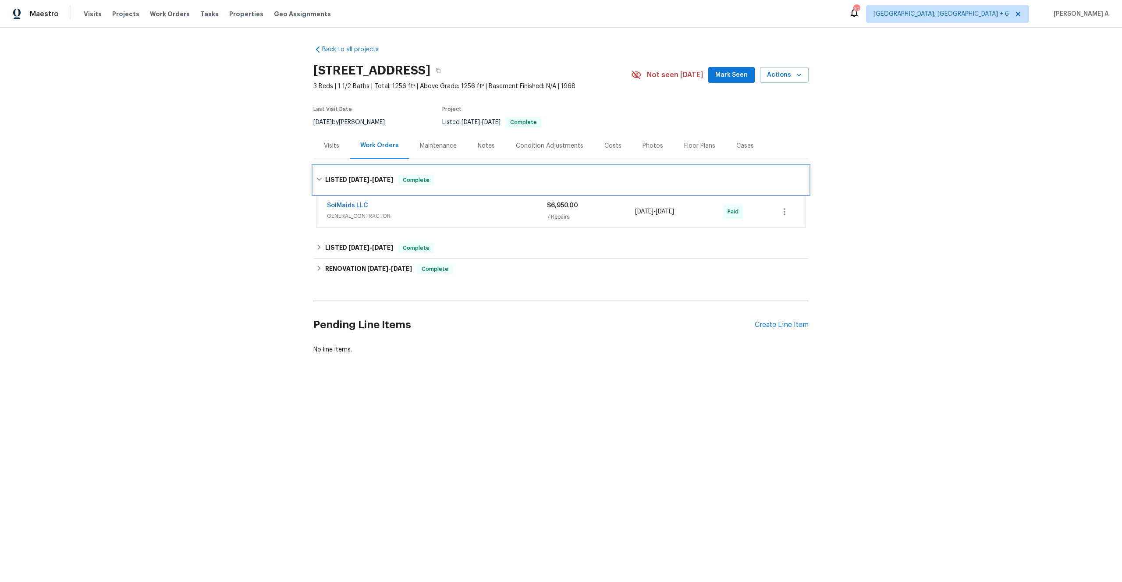
click at [379, 167] on div "LISTED [DATE] - [DATE] Complete" at bounding box center [560, 180] width 495 height 28
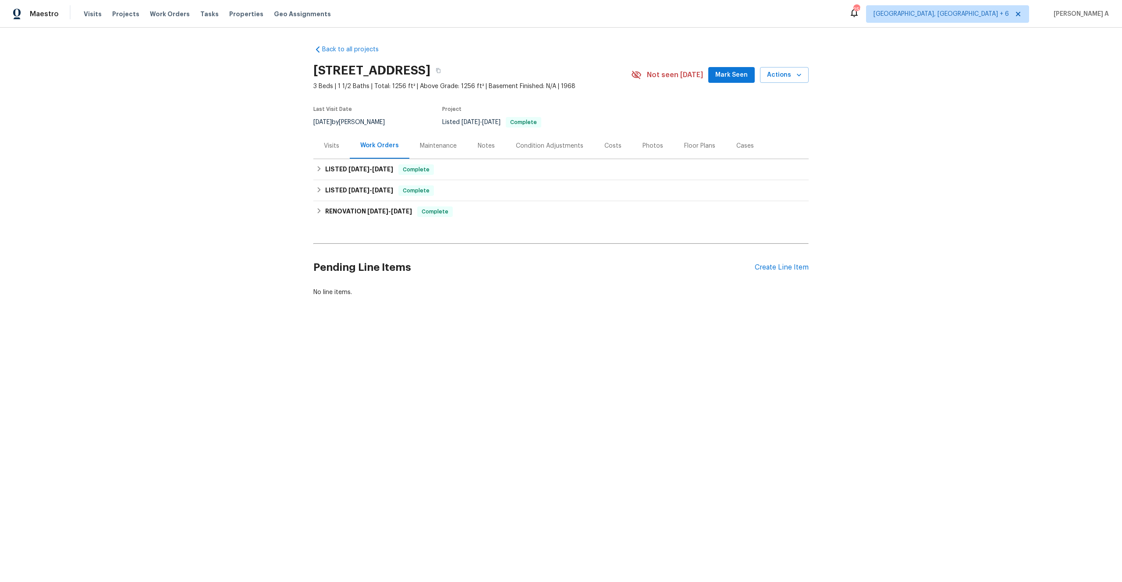
click at [323, 145] on div "Visits" at bounding box center [331, 146] width 36 height 26
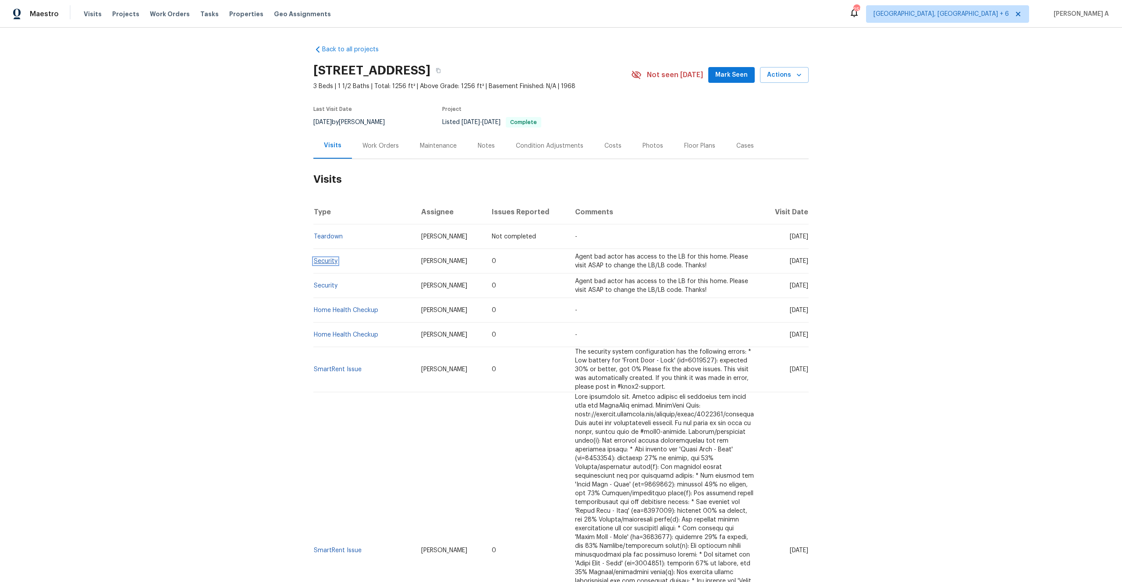
click at [326, 263] on link "Security" at bounding box center [326, 261] width 24 height 6
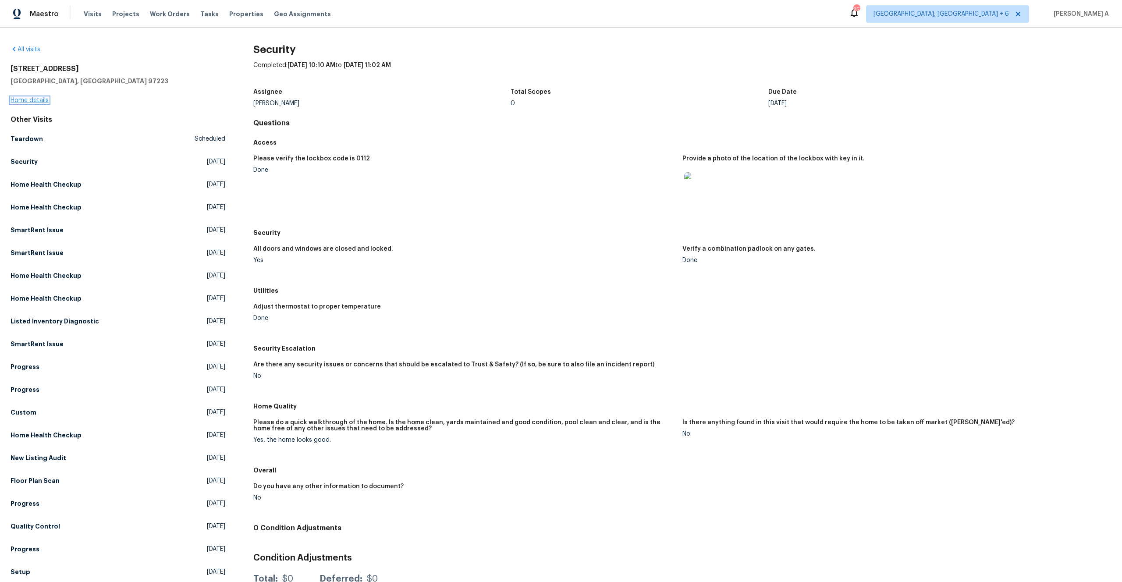
click at [45, 103] on link "Home details" at bounding box center [30, 100] width 38 height 6
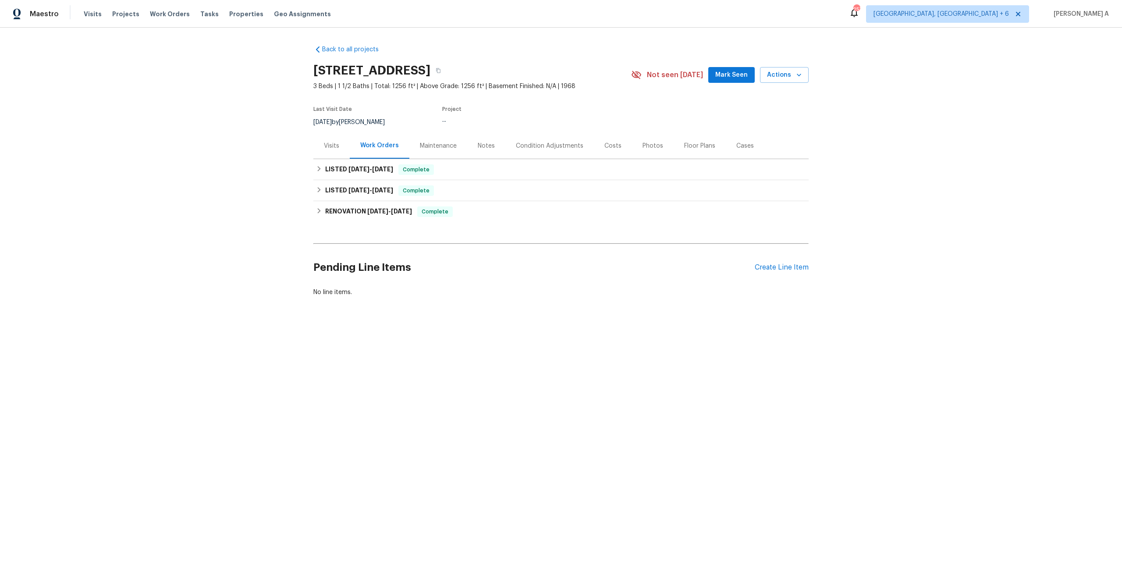
click at [325, 140] on div "Visits" at bounding box center [331, 146] width 36 height 26
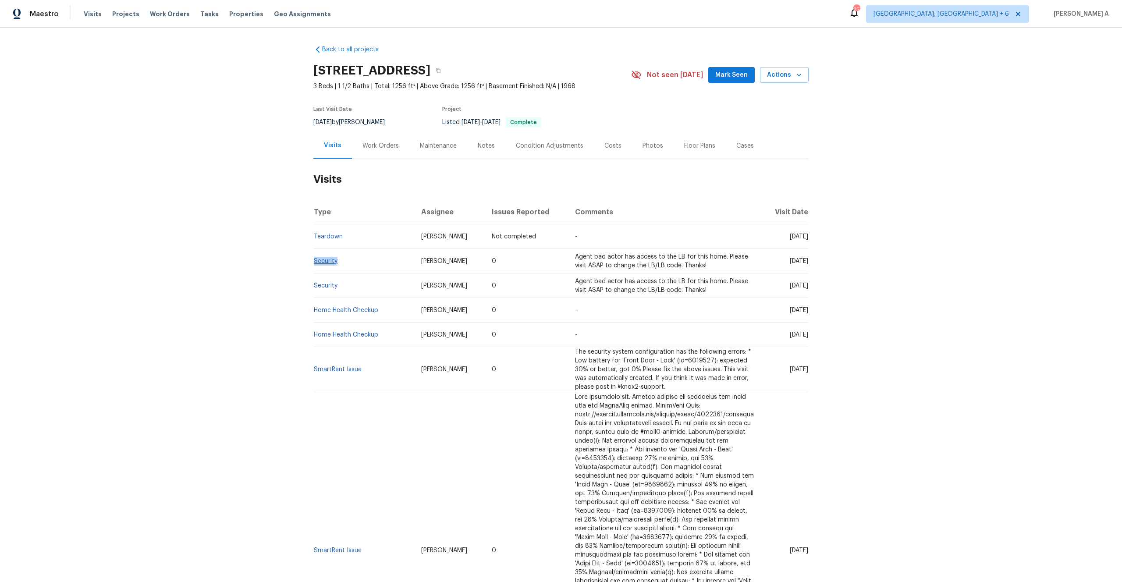
drag, startPoint x: 341, startPoint y: 260, endPoint x: 314, endPoint y: 261, distance: 27.6
click at [314, 261] on td "Security" at bounding box center [363, 261] width 101 height 25
copy link "Security"
click at [376, 148] on div "Work Orders" at bounding box center [380, 146] width 36 height 9
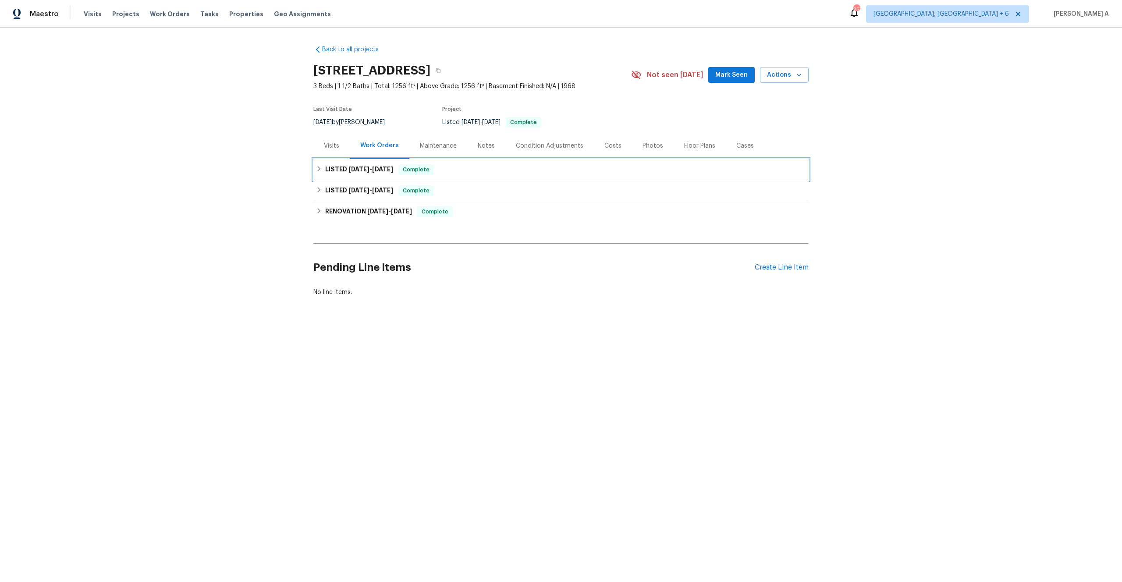
click at [374, 176] on div "LISTED 5/13/25 - 5/14/25 Complete" at bounding box center [560, 169] width 495 height 21
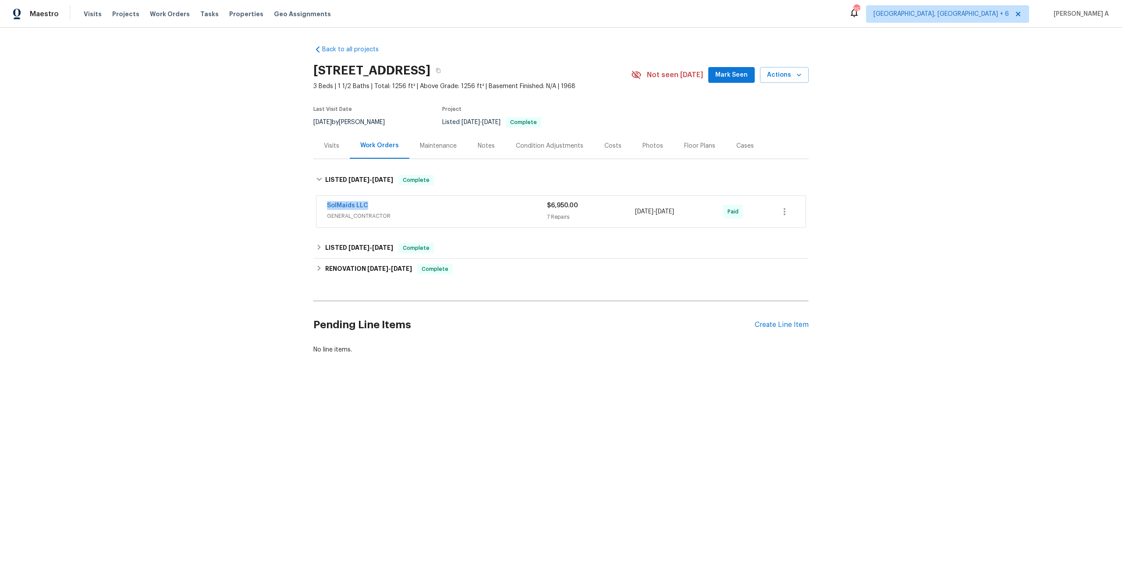
drag, startPoint x: 372, startPoint y: 203, endPoint x: 321, endPoint y: 206, distance: 51.3
click at [321, 206] on div "SolMaids LLC GENERAL_CONTRACTOR $6,950.00 7 Repairs 5/13/2025 - 5/14/2025 Paid" at bounding box center [560, 212] width 489 height 32
copy link "SolMaids LLC"
click at [415, 212] on span "GENERAL_CONTRACTOR" at bounding box center [437, 216] width 220 height 9
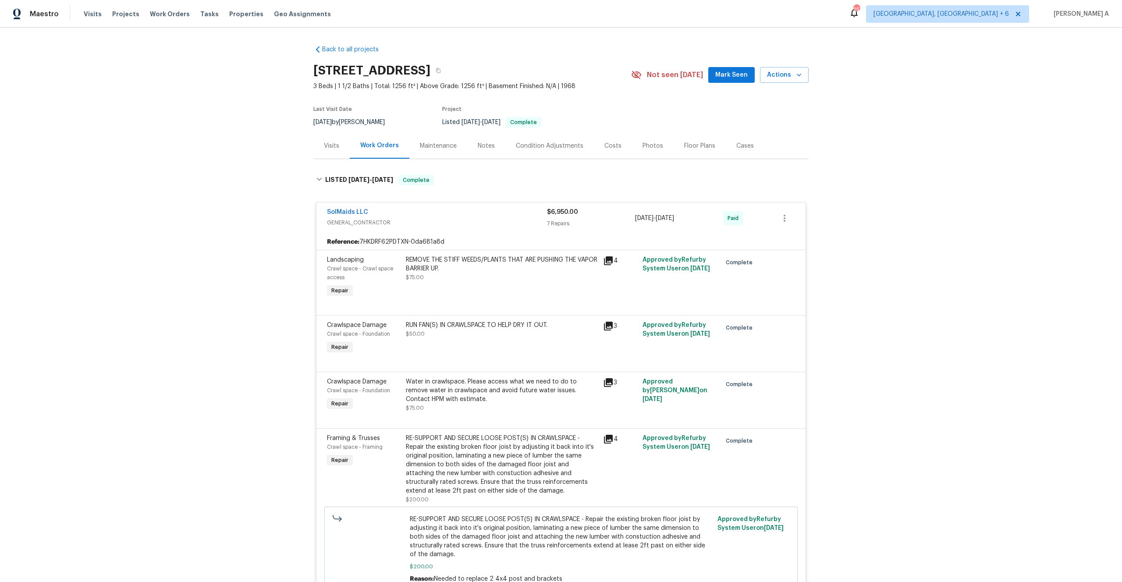
click at [335, 159] on div "Visits Work Orders Maintenance Notes Condition Adjustments Costs Photos Floor P…" at bounding box center [560, 146] width 495 height 26
click at [335, 154] on div "Visits" at bounding box center [331, 146] width 36 height 26
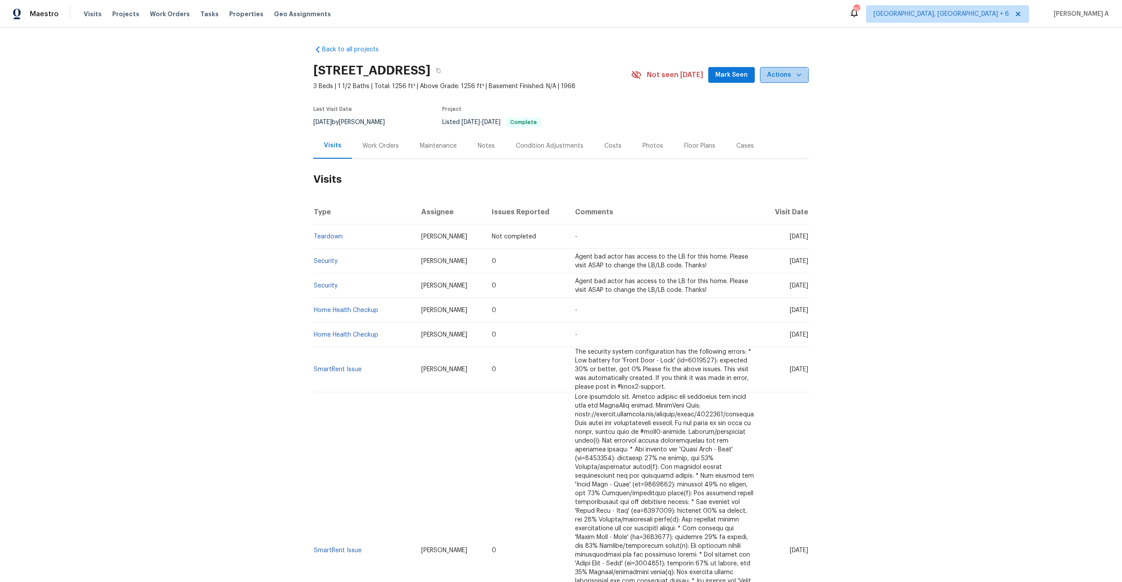
click at [777, 78] on span "Actions" at bounding box center [784, 75] width 35 height 11
click at [776, 101] on li "Schedule a visit" at bounding box center [765, 108] width 85 height 14
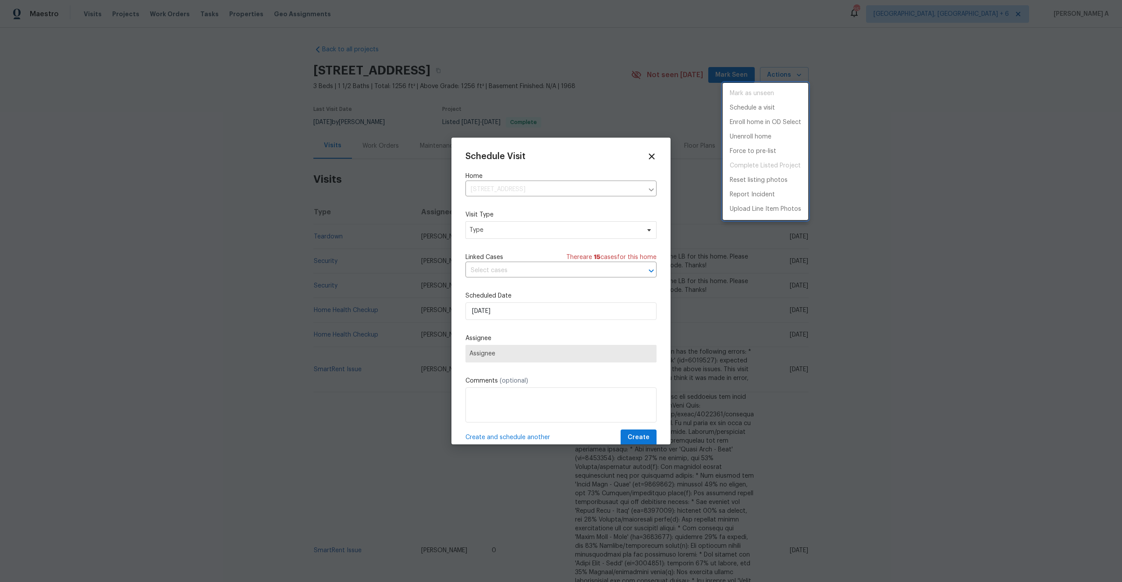
click at [567, 215] on div at bounding box center [561, 291] width 1122 height 582
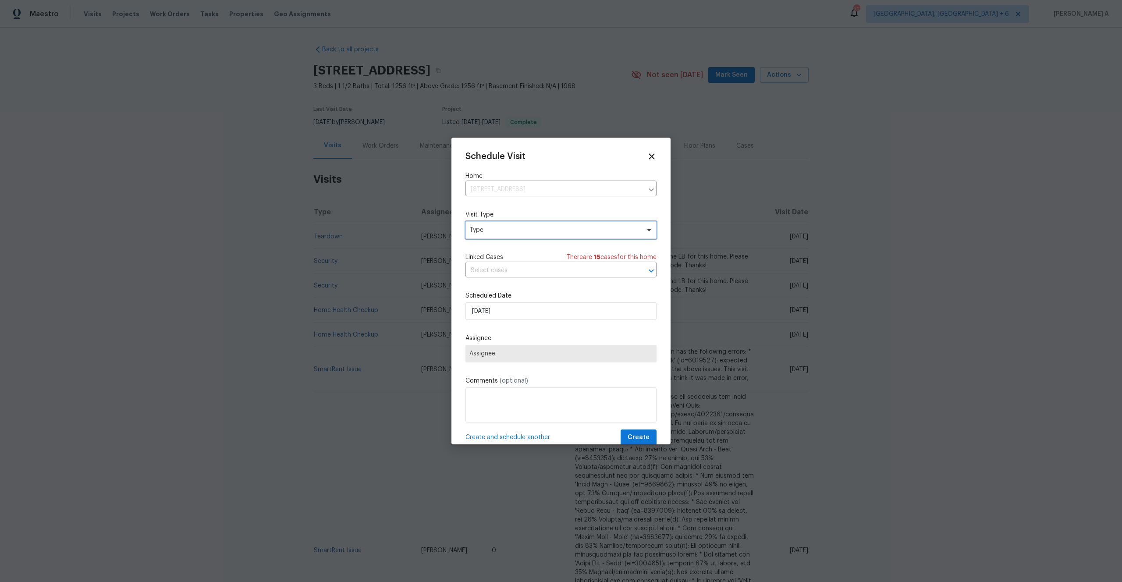
click at [502, 226] on span "Type" at bounding box center [554, 230] width 170 height 9
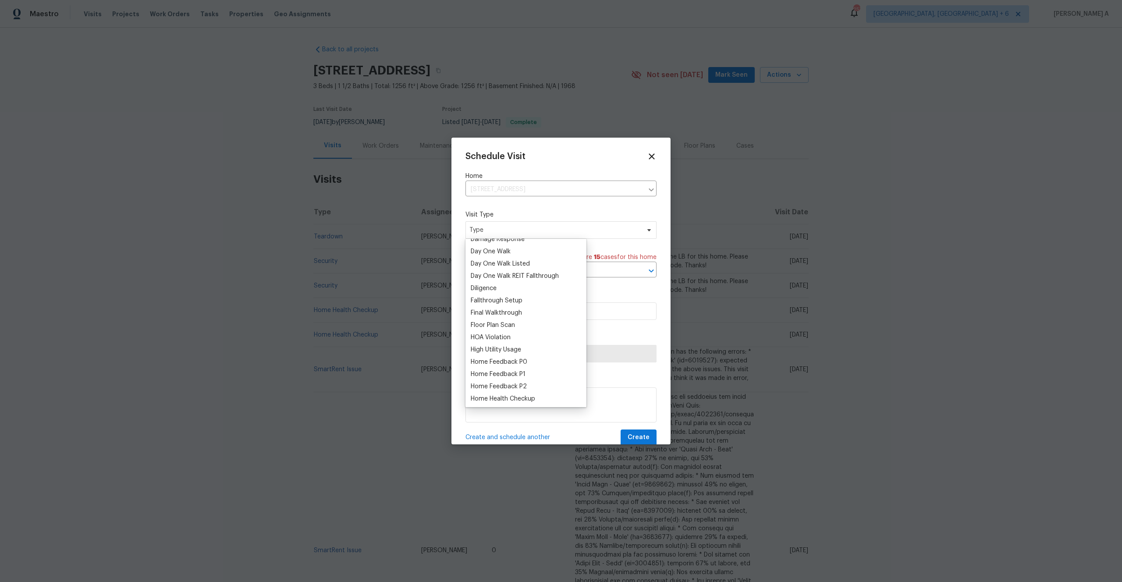
scroll to position [164, 0]
click at [521, 362] on div "Home Feedback P1" at bounding box center [498, 365] width 55 height 9
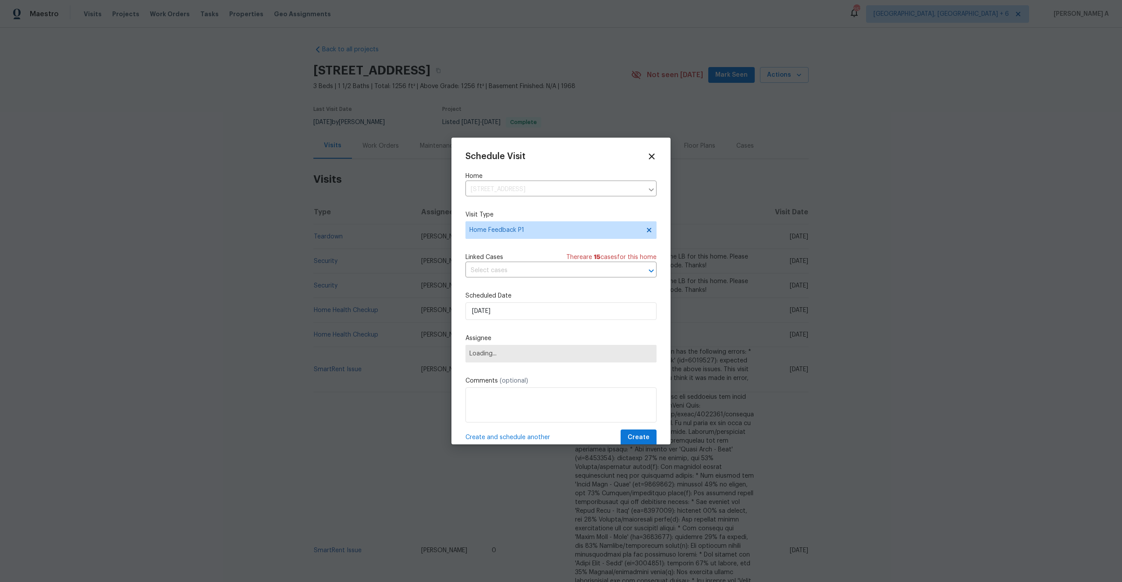
click at [510, 278] on div "Schedule Visit Home 9730 SW 77th Ave, Portland, OR 97223 ​ Visit Type Home Feed…" at bounding box center [560, 299] width 191 height 294
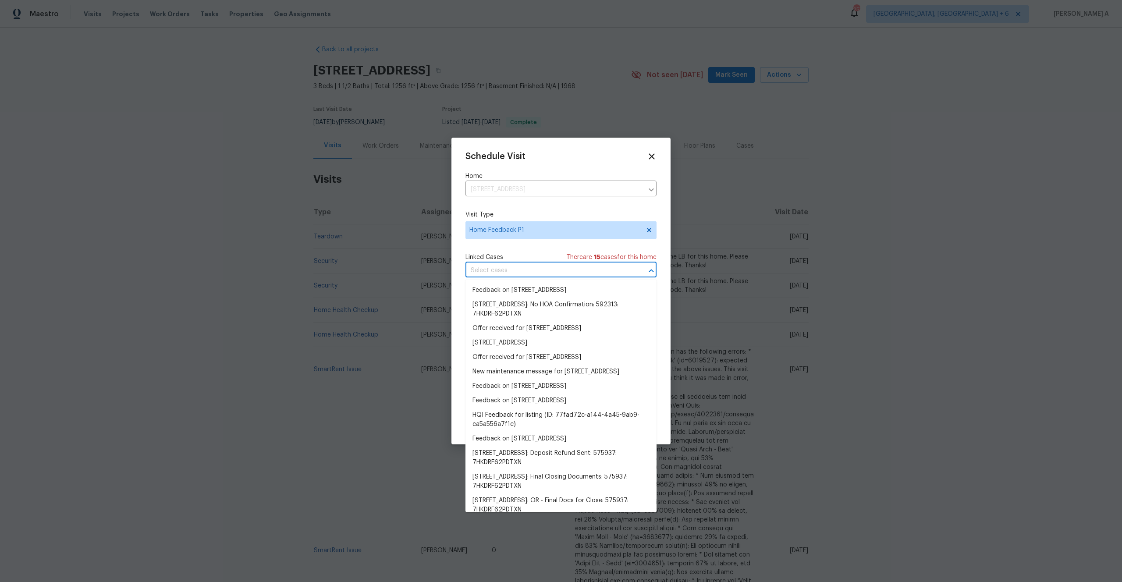
click at [509, 275] on input "text" at bounding box center [548, 271] width 166 height 14
click at [516, 293] on li "Feedback on 9730 SW 77th Ave, Portland, OR 97223" at bounding box center [560, 290] width 191 height 14
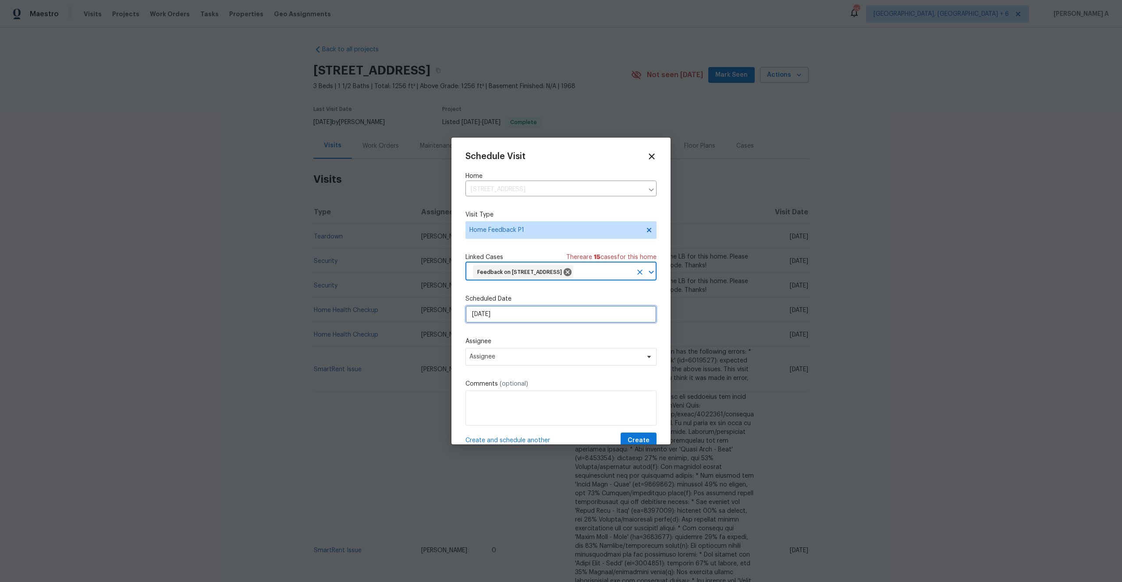
click at [523, 323] on input "8/11/2025" at bounding box center [560, 314] width 191 height 18
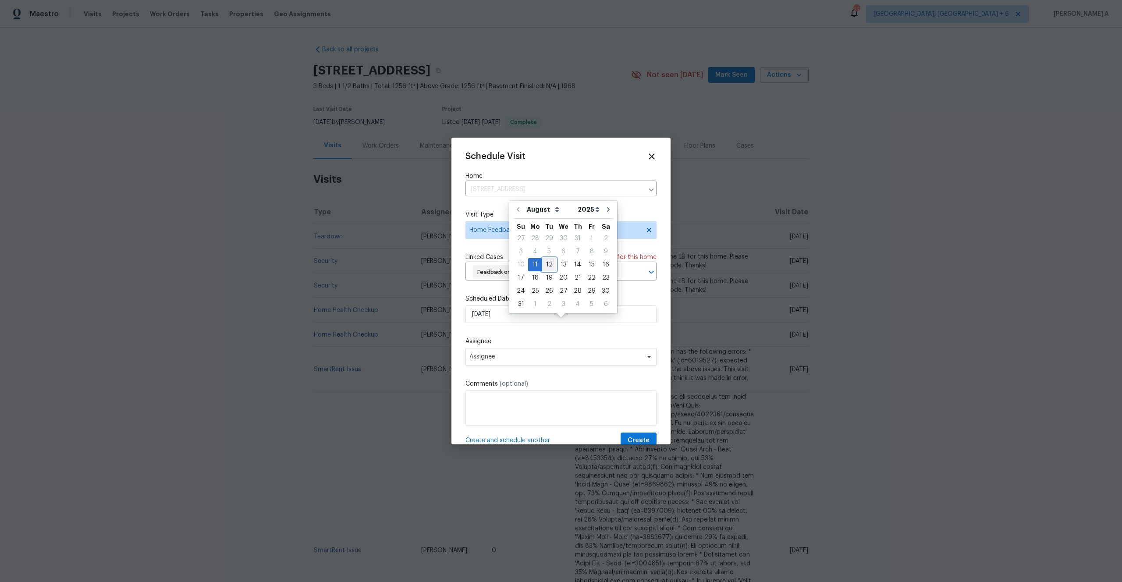
click at [542, 266] on div "12" at bounding box center [549, 265] width 14 height 12
type input "8/12/2025"
click at [521, 323] on input "8/12/2025" at bounding box center [560, 314] width 191 height 18
click at [530, 365] on span "Assignee" at bounding box center [560, 357] width 191 height 18
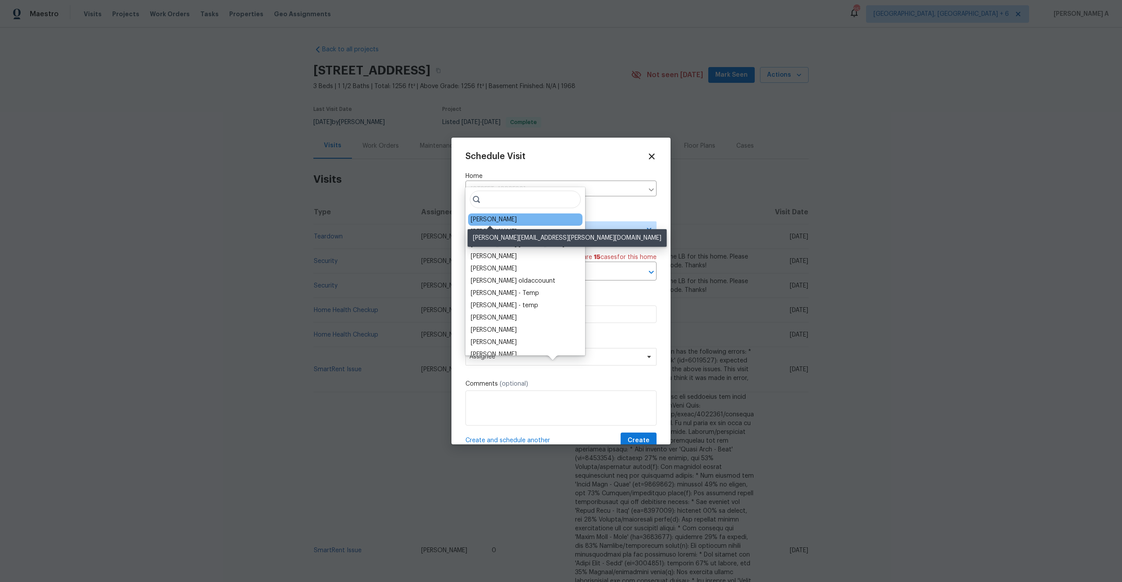
click at [507, 223] on div "Nichole Darst" at bounding box center [494, 219] width 46 height 9
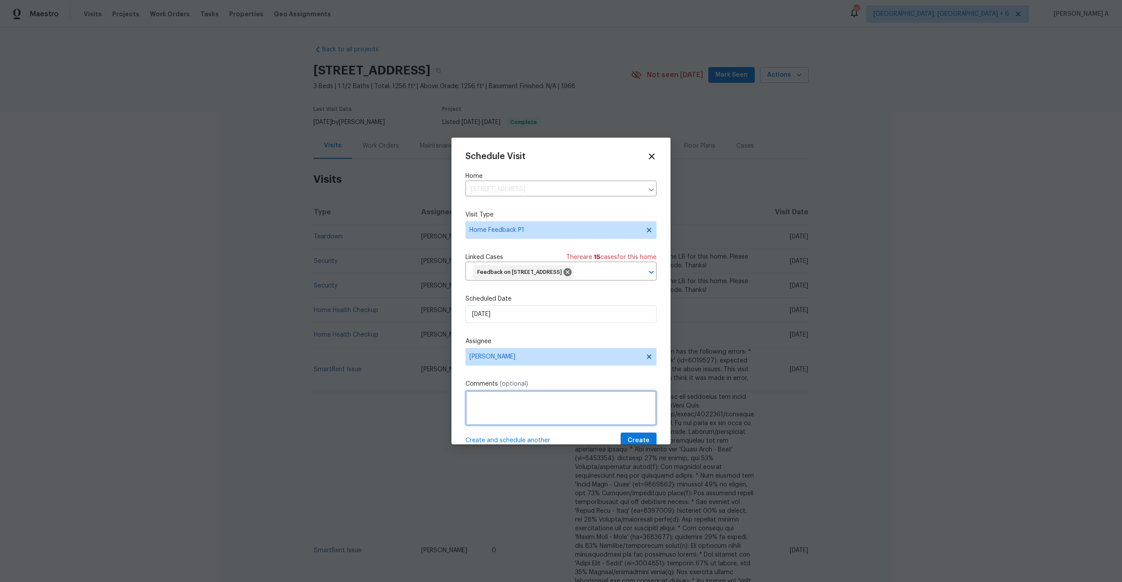
click at [478, 417] on textarea at bounding box center [560, 407] width 191 height 35
paste textarea "Inspector was able to get in but keys are missing in LB"
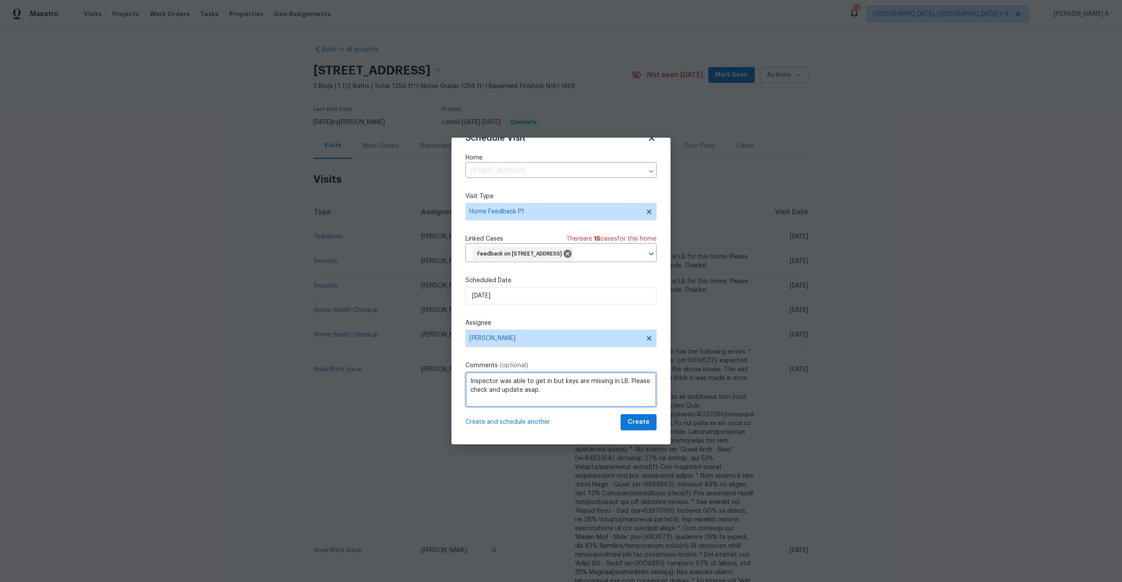
type textarea "Inspector was able to get in but keys are missing in LB. Please check and updat…"
click at [637, 423] on span "Create" at bounding box center [638, 422] width 22 height 11
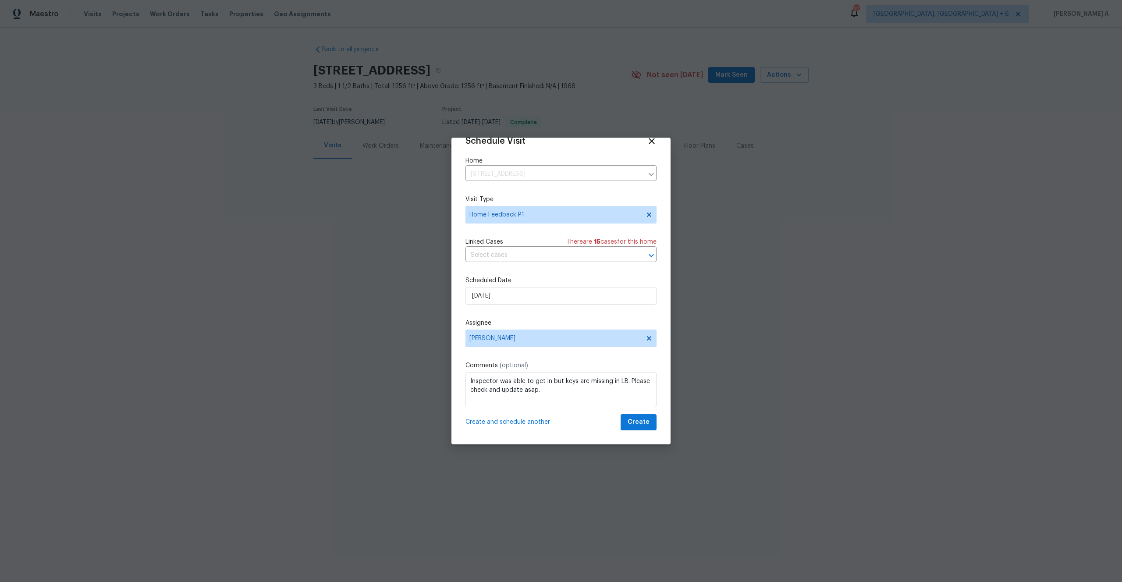
scroll to position [16, 0]
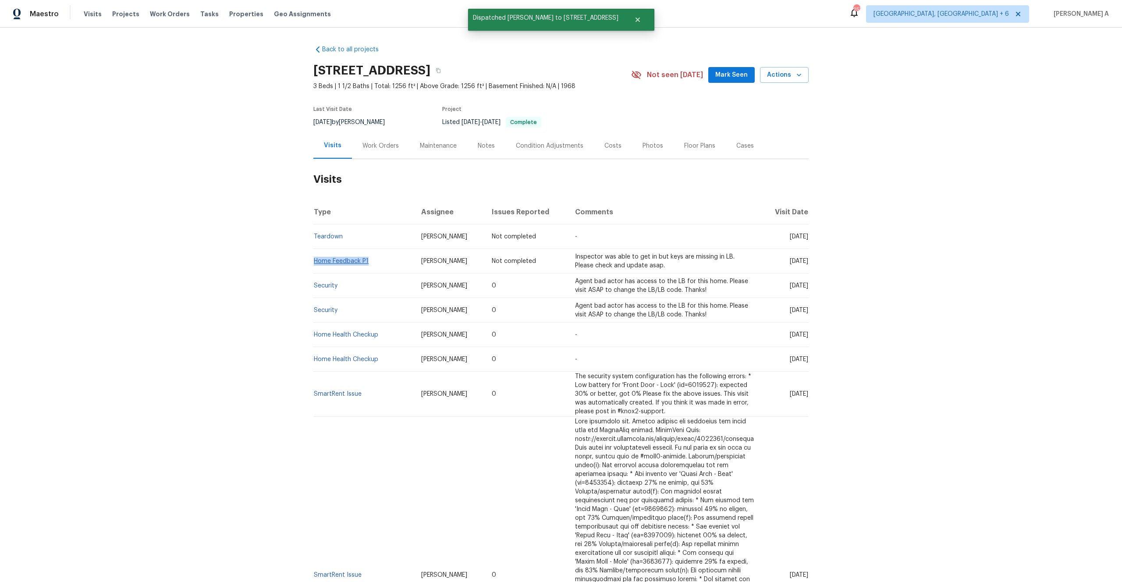
drag, startPoint x: 372, startPoint y: 260, endPoint x: 315, endPoint y: 262, distance: 57.9
click at [315, 262] on td "Home Feedback P1" at bounding box center [363, 261] width 101 height 25
copy link "Home Feedback P1"
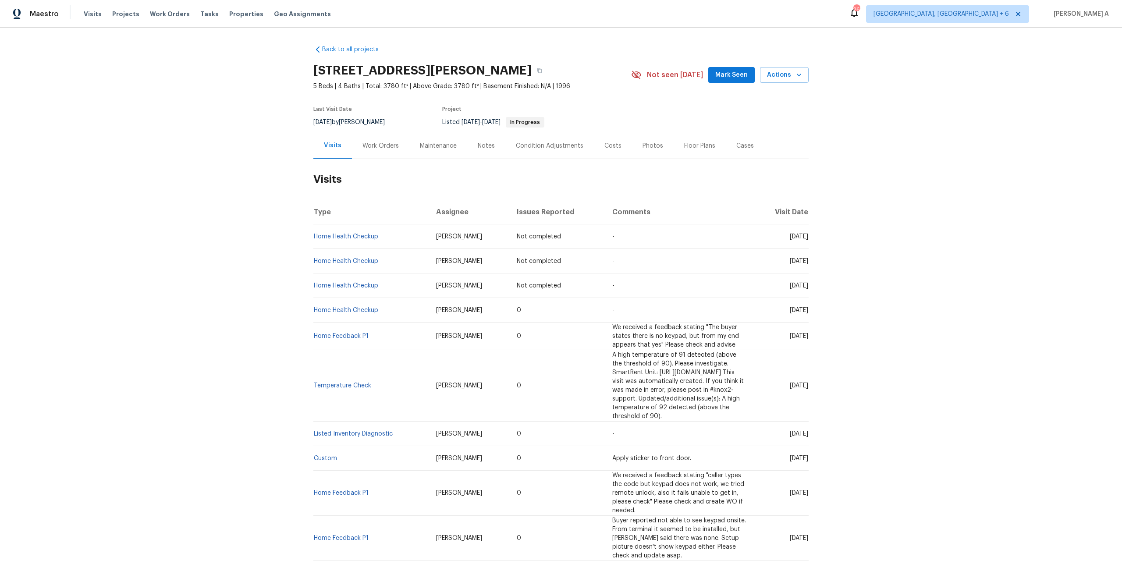
click at [367, 144] on div "Work Orders" at bounding box center [380, 146] width 36 height 9
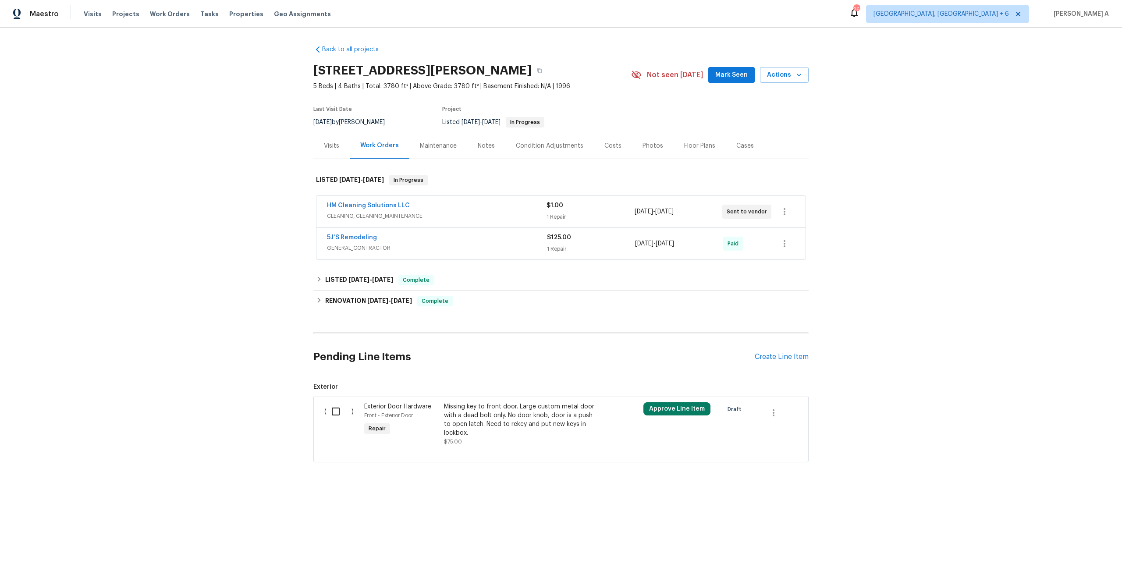
click at [448, 219] on span "CLEANING, CLEANING_MAINTENANCE" at bounding box center [437, 216] width 220 height 9
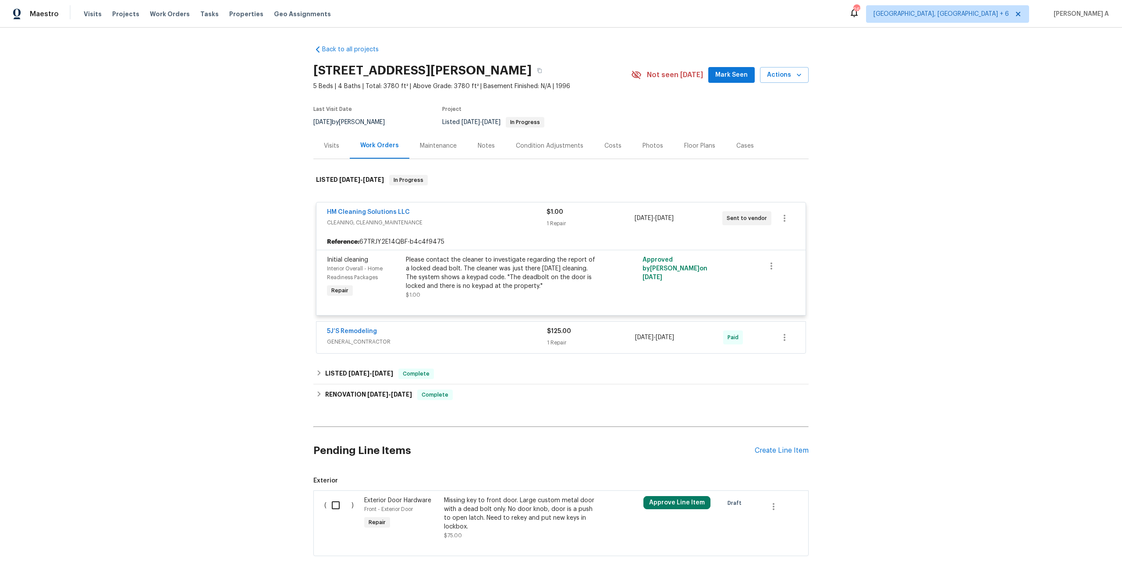
click at [448, 219] on span "CLEANING, CLEANING_MAINTENANCE" at bounding box center [437, 222] width 220 height 9
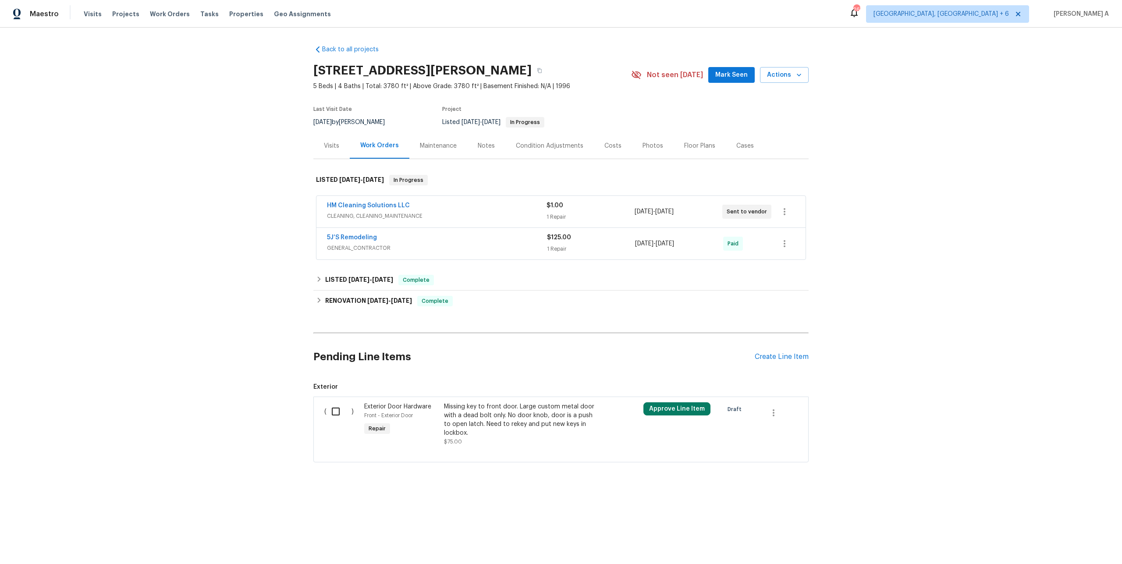
click at [444, 235] on div "5J’S Remodeling" at bounding box center [437, 238] width 220 height 11
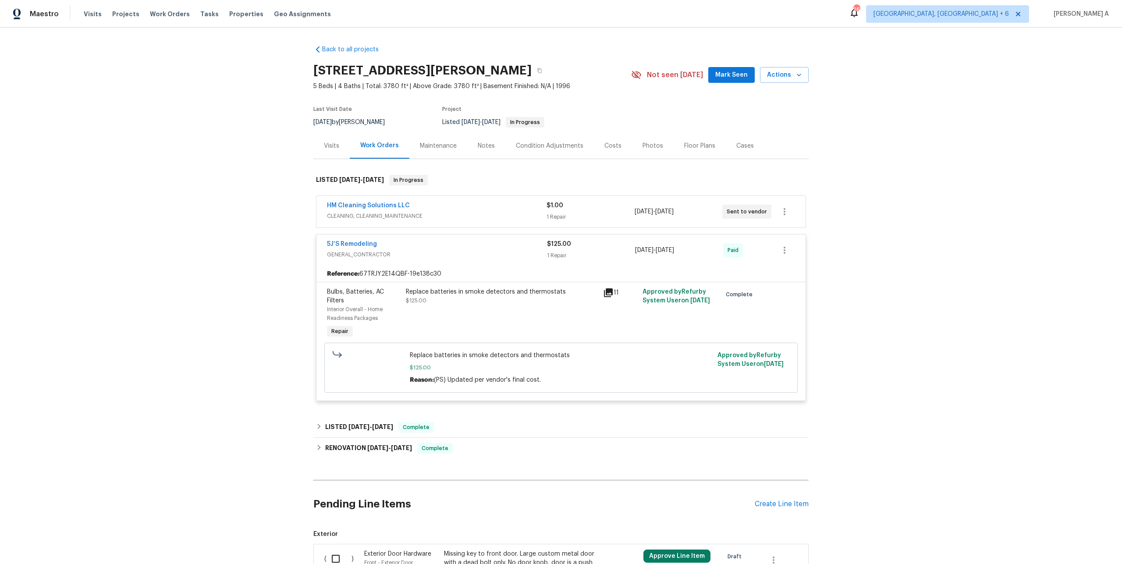
click at [446, 243] on div "5J’S Remodeling" at bounding box center [437, 245] width 220 height 11
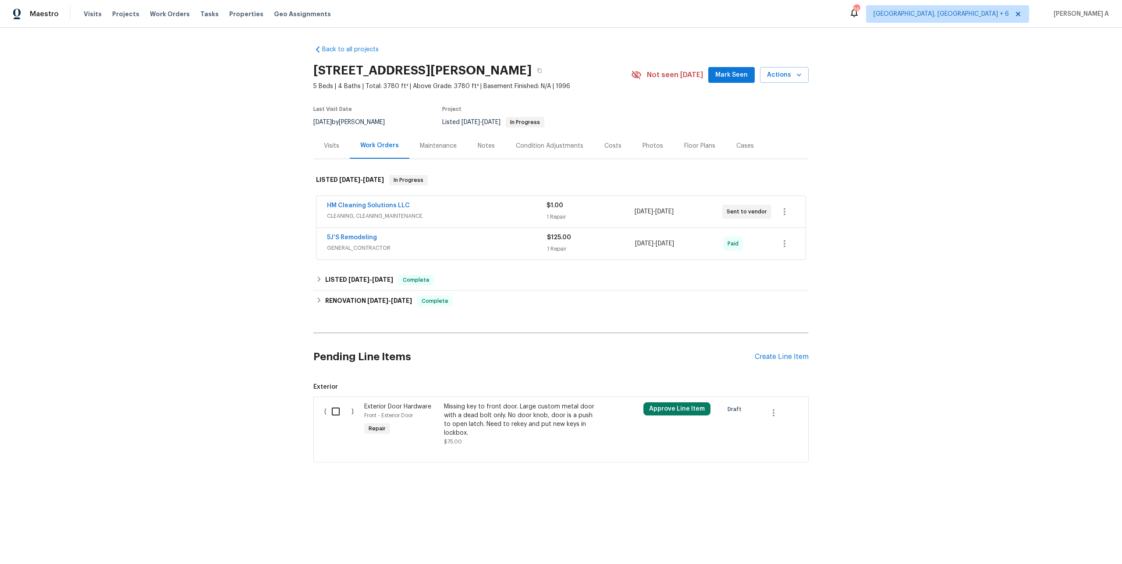
click at [326, 145] on div "Visits" at bounding box center [331, 146] width 15 height 9
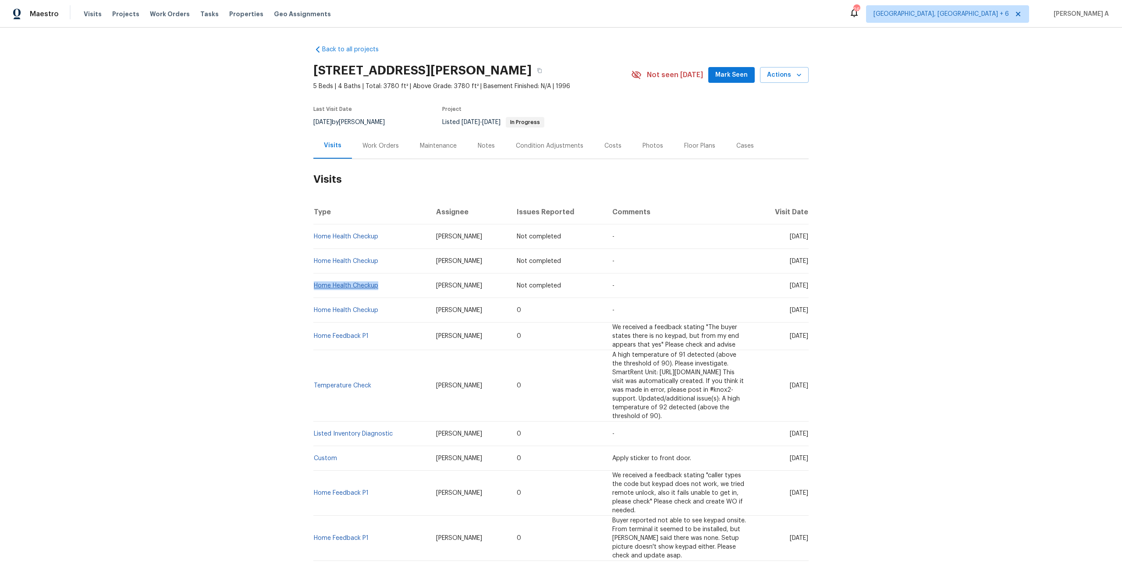
drag, startPoint x: 381, startPoint y: 287, endPoint x: 315, endPoint y: 283, distance: 65.8
click at [315, 283] on td "Home Health Checkup" at bounding box center [371, 285] width 116 height 25
copy link "Home Health Checkup"
drag, startPoint x: 381, startPoint y: 309, endPoint x: 315, endPoint y: 312, distance: 65.8
click at [315, 312] on td "Home Health Checkup" at bounding box center [371, 310] width 116 height 25
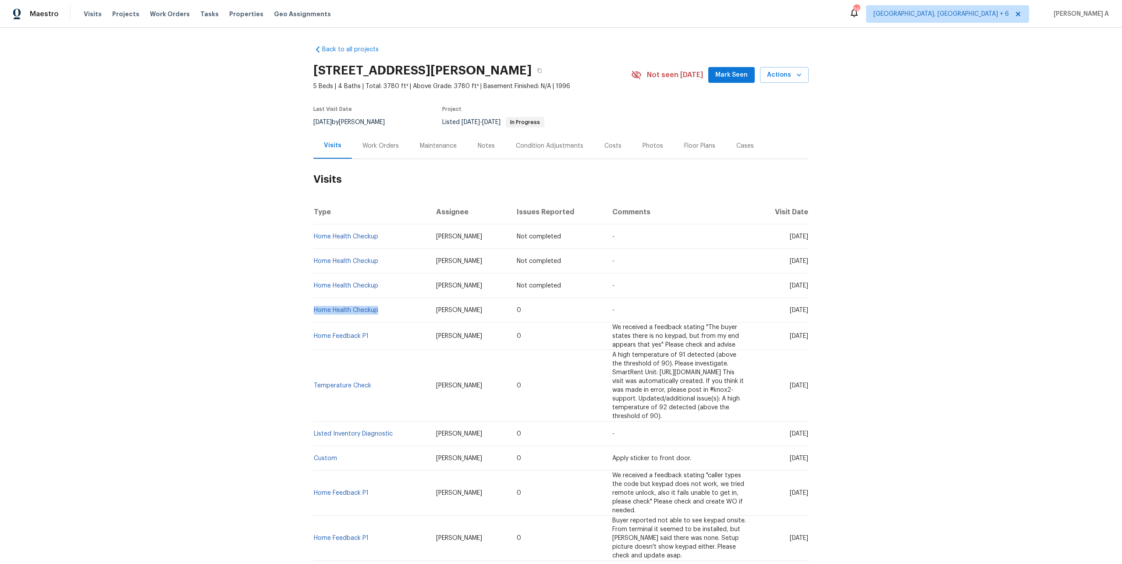
copy link "Home Health Checkup"
click at [363, 152] on div "Work Orders" at bounding box center [380, 146] width 57 height 26
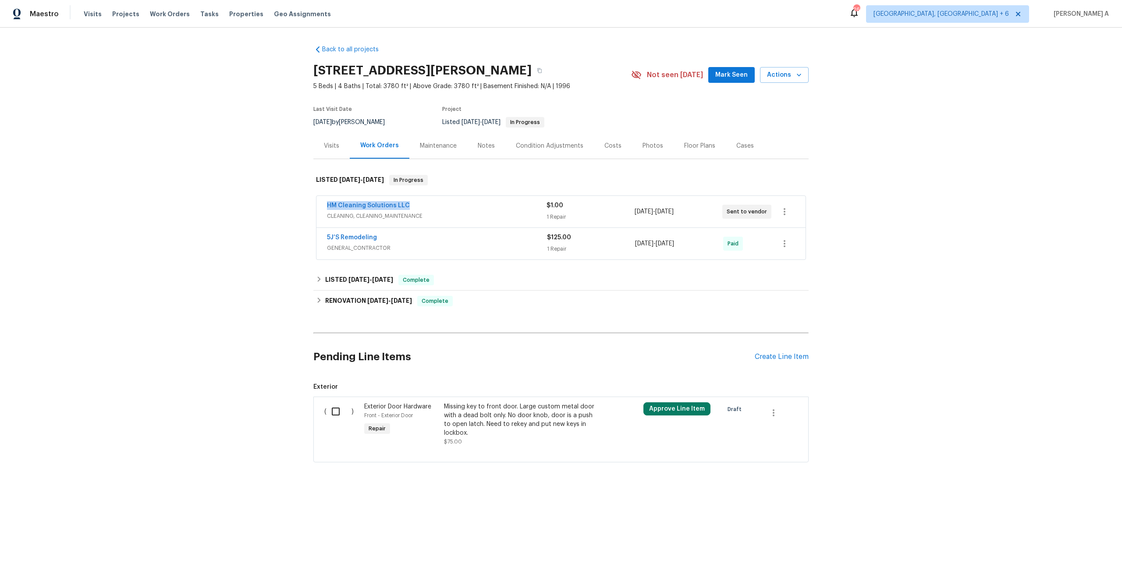
drag, startPoint x: 323, startPoint y: 205, endPoint x: 412, endPoint y: 204, distance: 88.5
click at [412, 204] on div "HM Cleaning Solutions LLC CLEANING, CLEANING_MAINTENANCE $1.00 1 Repair 8/8/202…" at bounding box center [560, 212] width 489 height 32
copy link "HM Cleaning Solutions LLC"
click at [420, 207] on div "HM Cleaning Solutions LLC" at bounding box center [437, 206] width 220 height 11
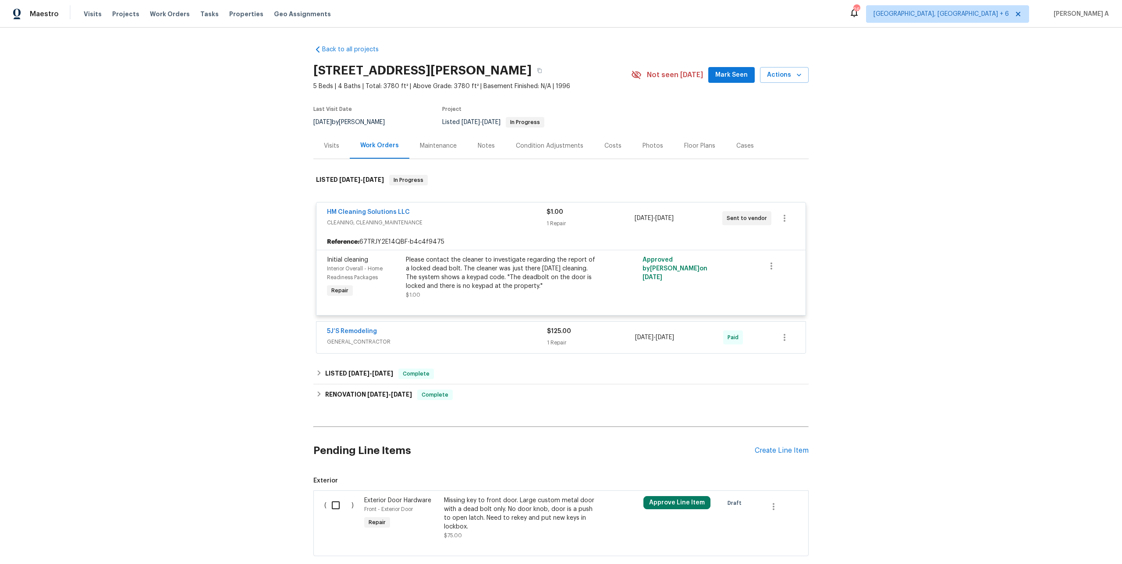
click at [329, 144] on div "Visits" at bounding box center [331, 146] width 15 height 9
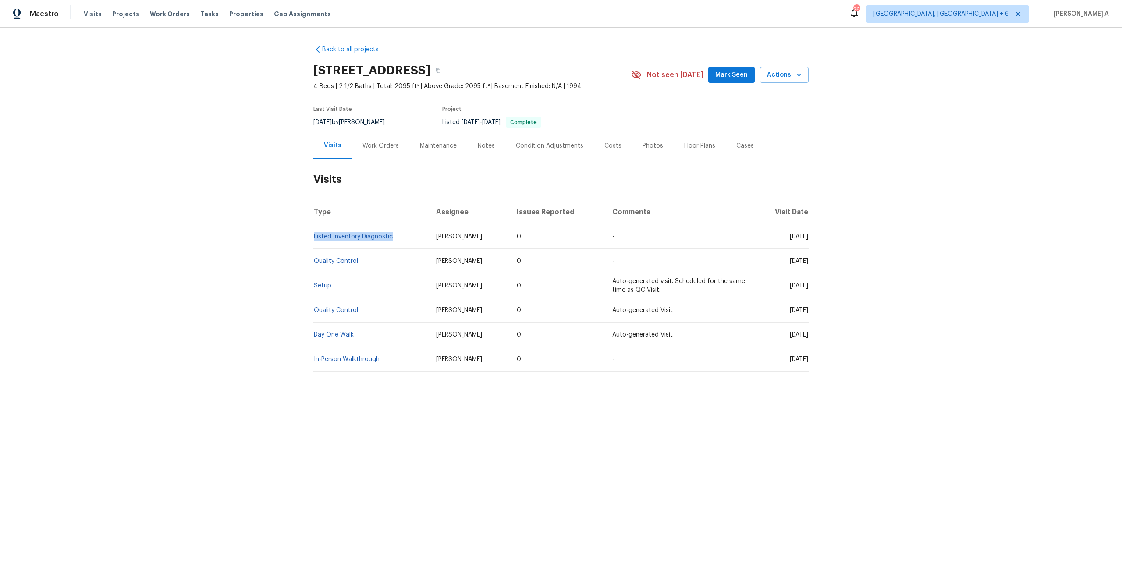
drag, startPoint x: 397, startPoint y: 236, endPoint x: 314, endPoint y: 235, distance: 82.8
click at [314, 235] on td "Listed Inventory Diagnostic" at bounding box center [371, 236] width 116 height 25
copy link "Listed Inventory Diagnostic"
click at [369, 151] on div "Work Orders" at bounding box center [380, 146] width 57 height 26
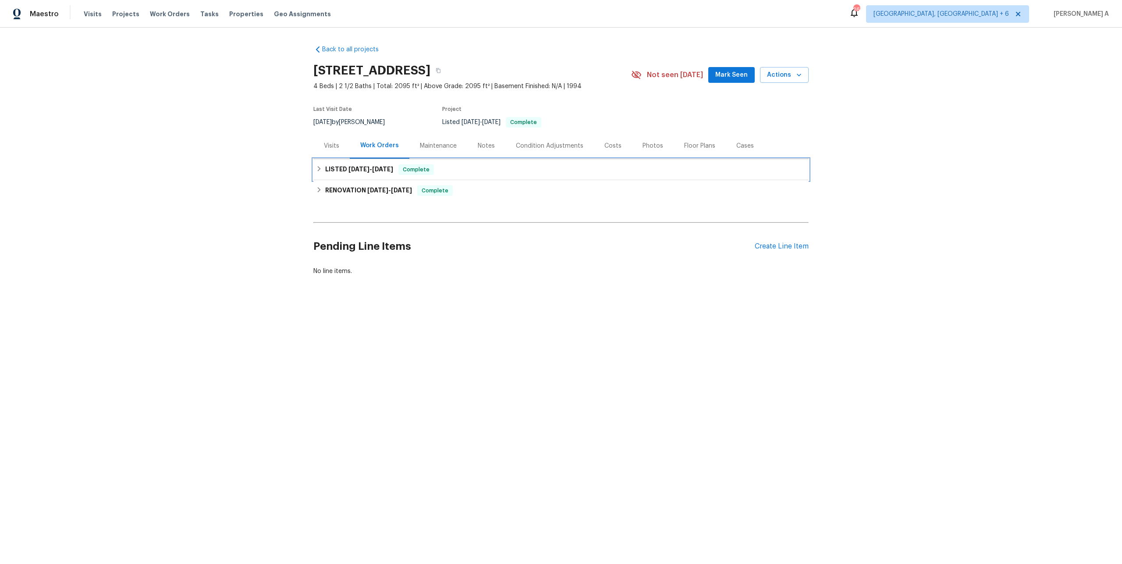
click at [371, 176] on div "LISTED [DATE] - [DATE] Complete" at bounding box center [560, 169] width 495 height 21
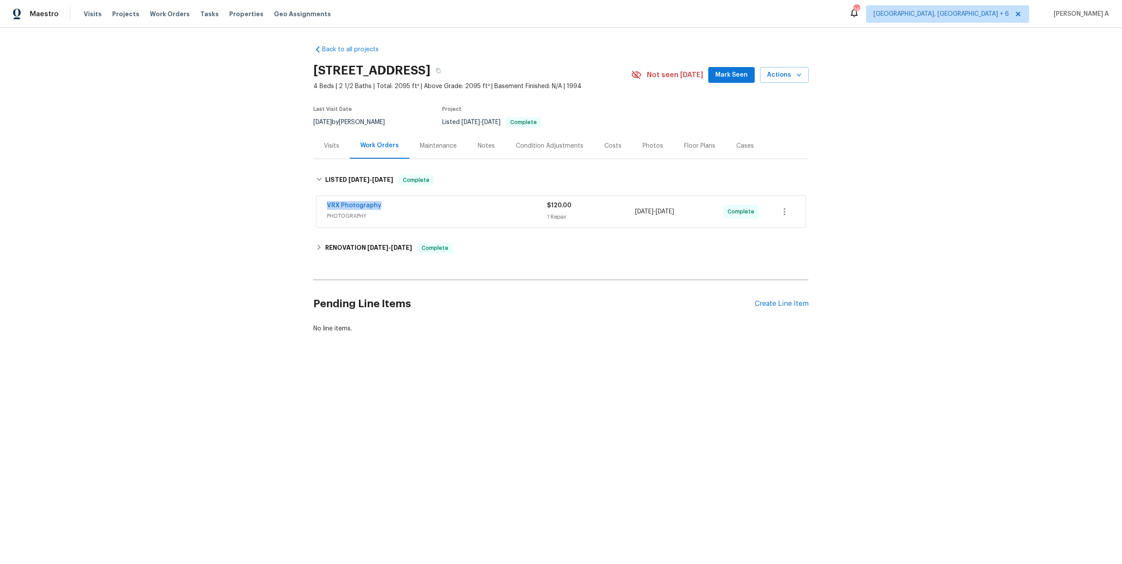
drag, startPoint x: 382, startPoint y: 207, endPoint x: 322, endPoint y: 205, distance: 60.1
click at [322, 205] on div "VRX Photography PHOTOGRAPHY $120.00 1 Repair [DATE] - [DATE] Complete" at bounding box center [560, 212] width 489 height 32
copy link "VRX Photography"
click at [446, 222] on div "VRX Photography PHOTOGRAPHY" at bounding box center [437, 211] width 220 height 21
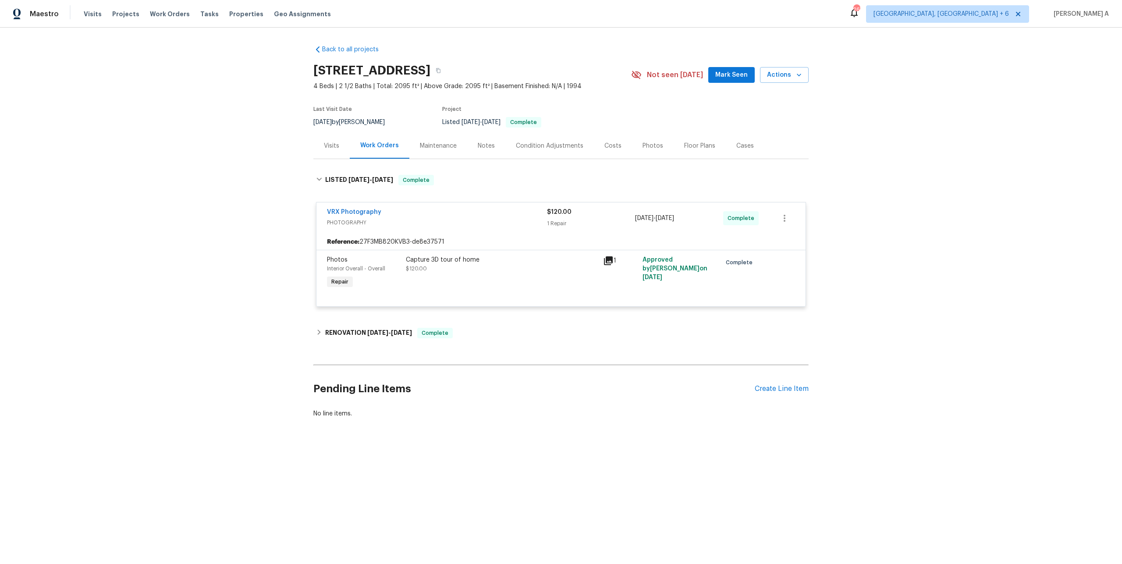
click at [322, 148] on div "Visits" at bounding box center [331, 146] width 36 height 26
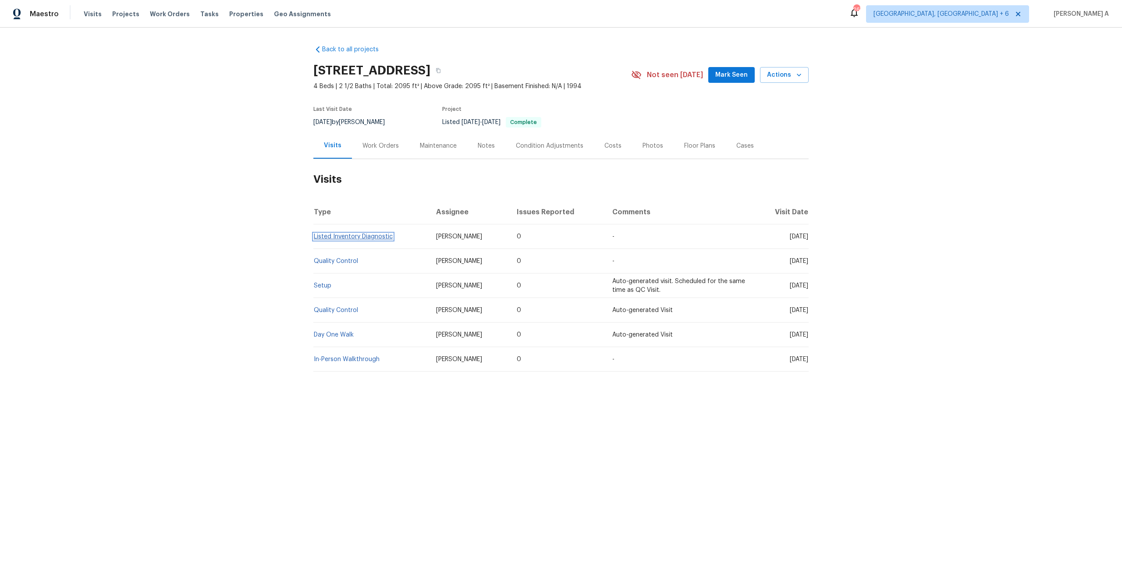
click at [383, 234] on link "Listed Inventory Diagnostic" at bounding box center [353, 237] width 79 height 6
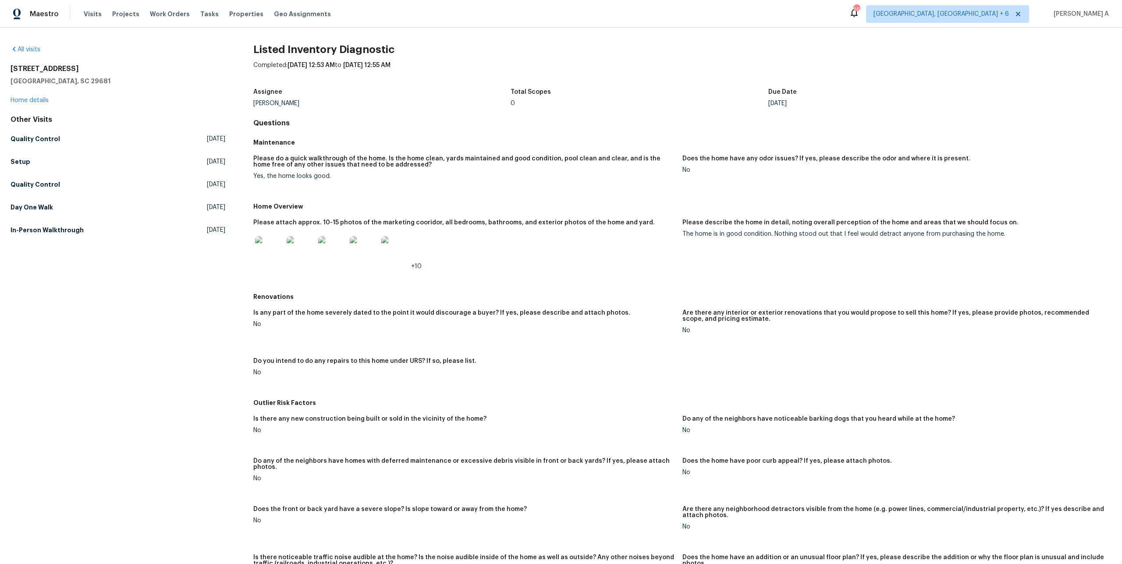
click at [905, 233] on div "The home is in good condition. Nothing stood out that I feel would detract anyo…" at bounding box center [893, 234] width 422 height 6
click at [41, 101] on link "Home details" at bounding box center [30, 100] width 38 height 6
